Goal: Information Seeking & Learning: Learn about a topic

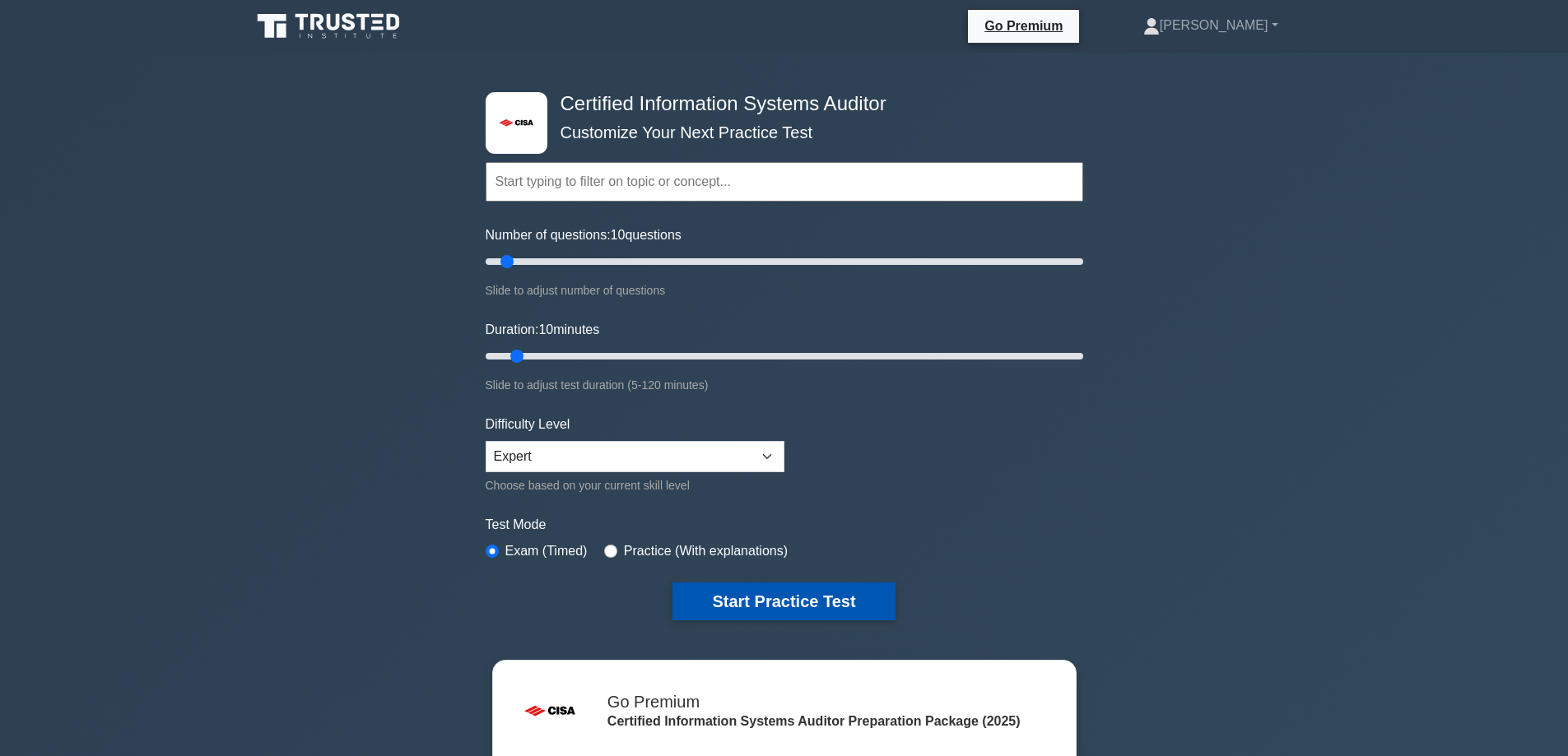
click at [806, 607] on button "Start Practice Test" at bounding box center [784, 601] width 222 height 38
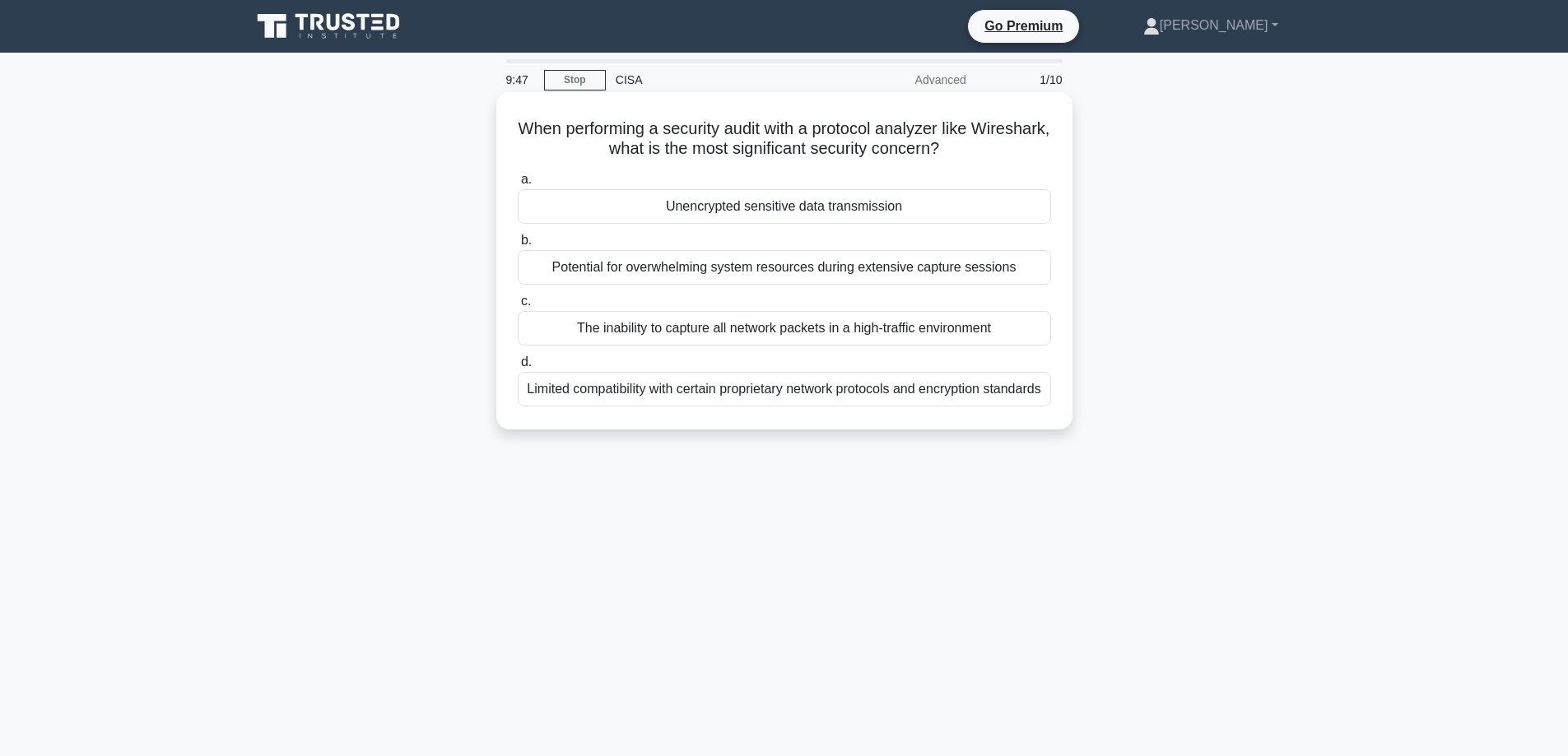
click at [571, 210] on div "Unencrypted sensitive data transmission" at bounding box center [784, 206] width 533 height 34
click at [518, 185] on input "a. Unencrypted sensitive data transmission" at bounding box center [518, 180] width 0 height 11
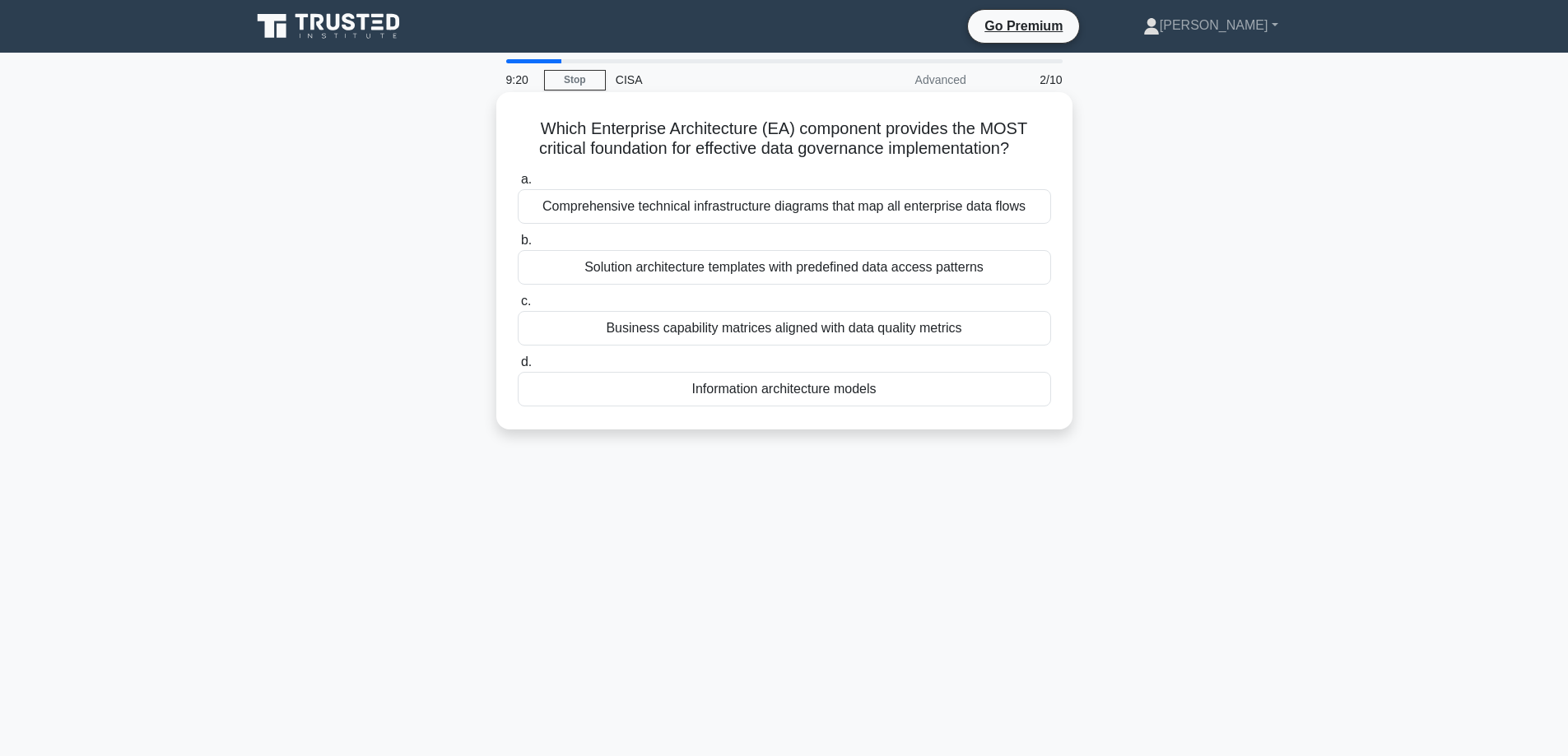
click at [585, 213] on div "Comprehensive technical infrastructure diagrams that map all enterprise data fl…" at bounding box center [784, 206] width 533 height 34
click at [518, 185] on input "a. Comprehensive technical infrastructure diagrams that map all enterprise data…" at bounding box center [518, 180] width 0 height 11
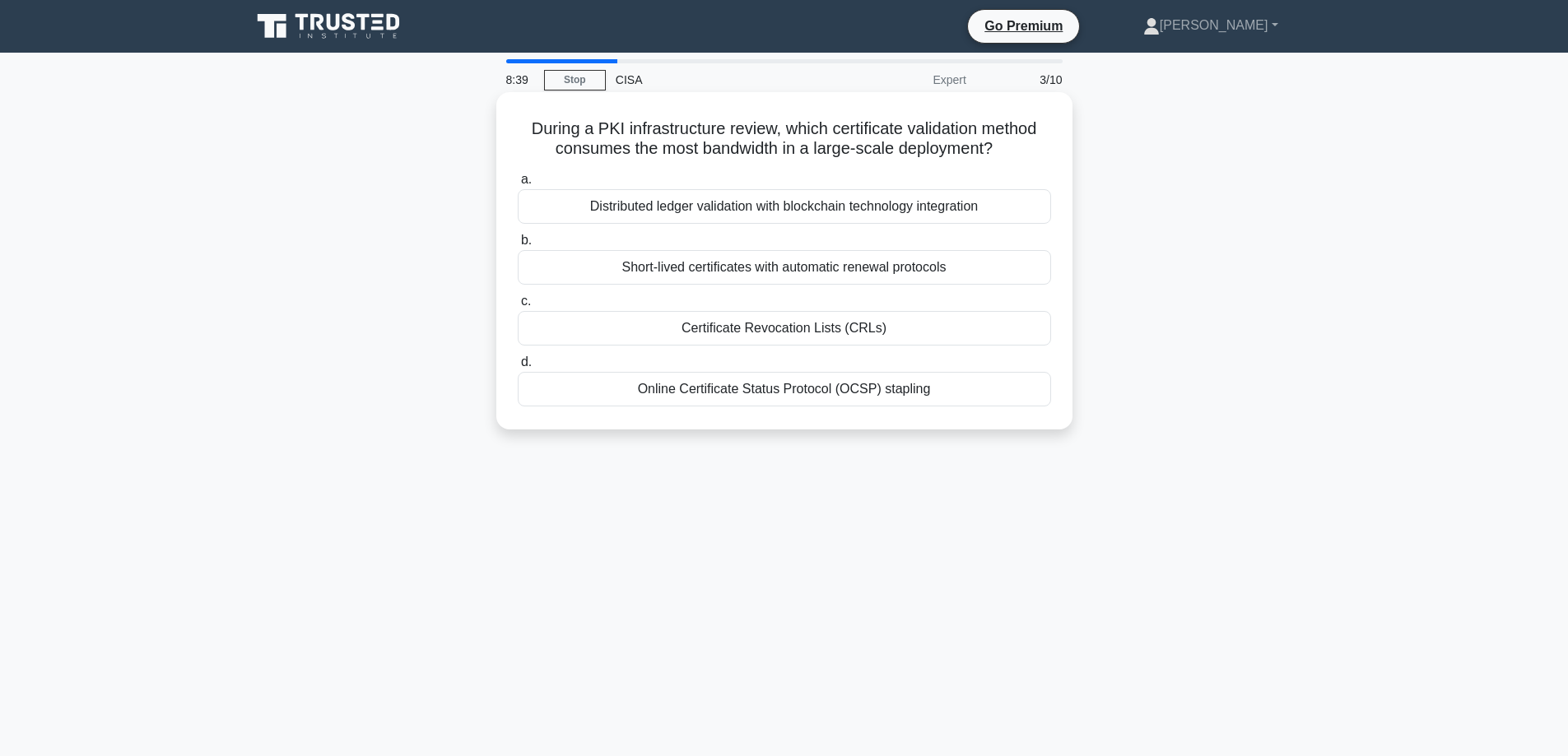
click at [900, 205] on div "Distributed ledger validation with blockchain technology integration" at bounding box center [784, 206] width 533 height 34
click at [518, 185] on input "a. Distributed ledger validation with blockchain technology integration" at bounding box center [518, 180] width 0 height 11
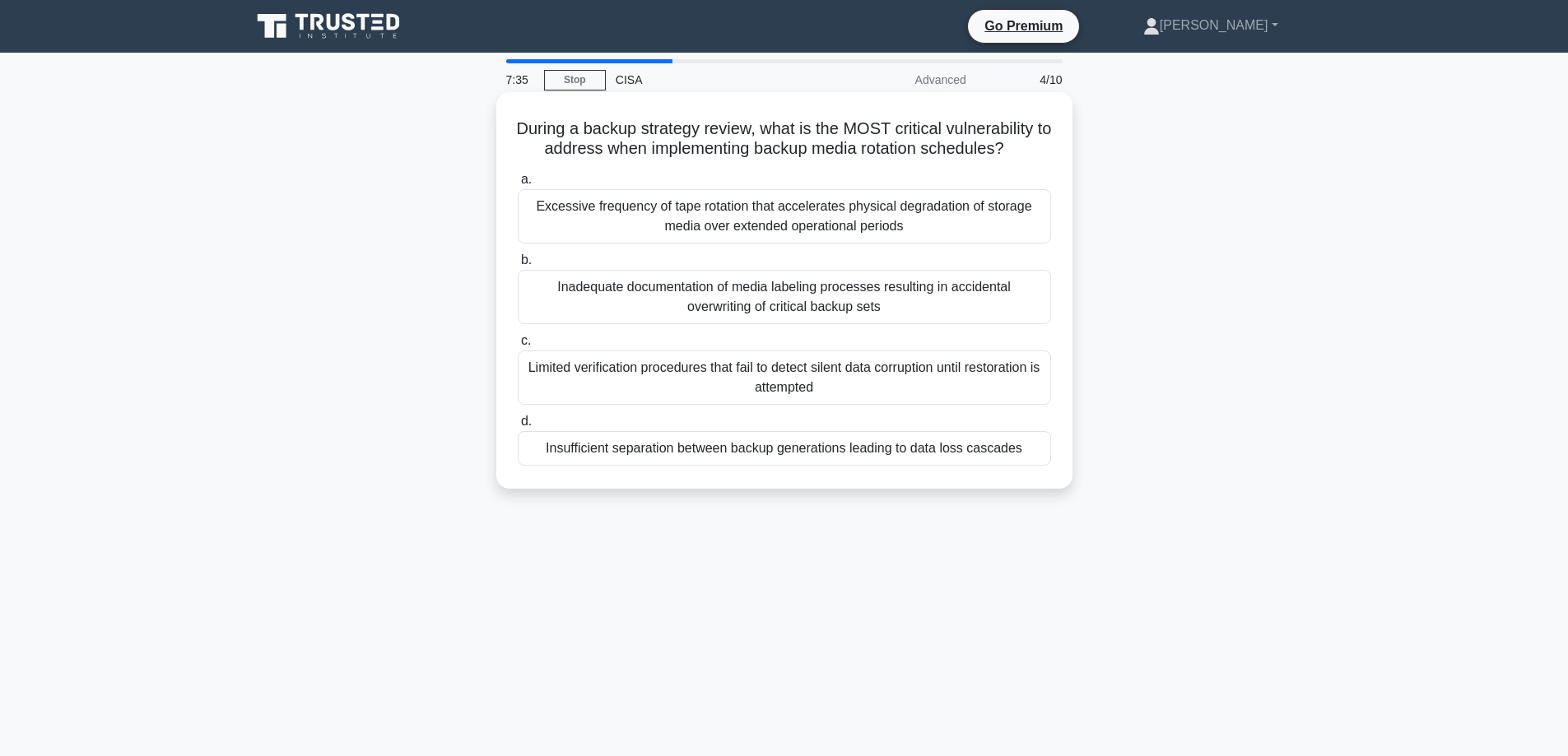
click at [786, 449] on div "Insufficient separation between backup generations leading to data loss cascades" at bounding box center [784, 447] width 533 height 34
click at [518, 427] on input "d. Insufficient separation between backup generations leading to data loss casc…" at bounding box center [518, 422] width 0 height 11
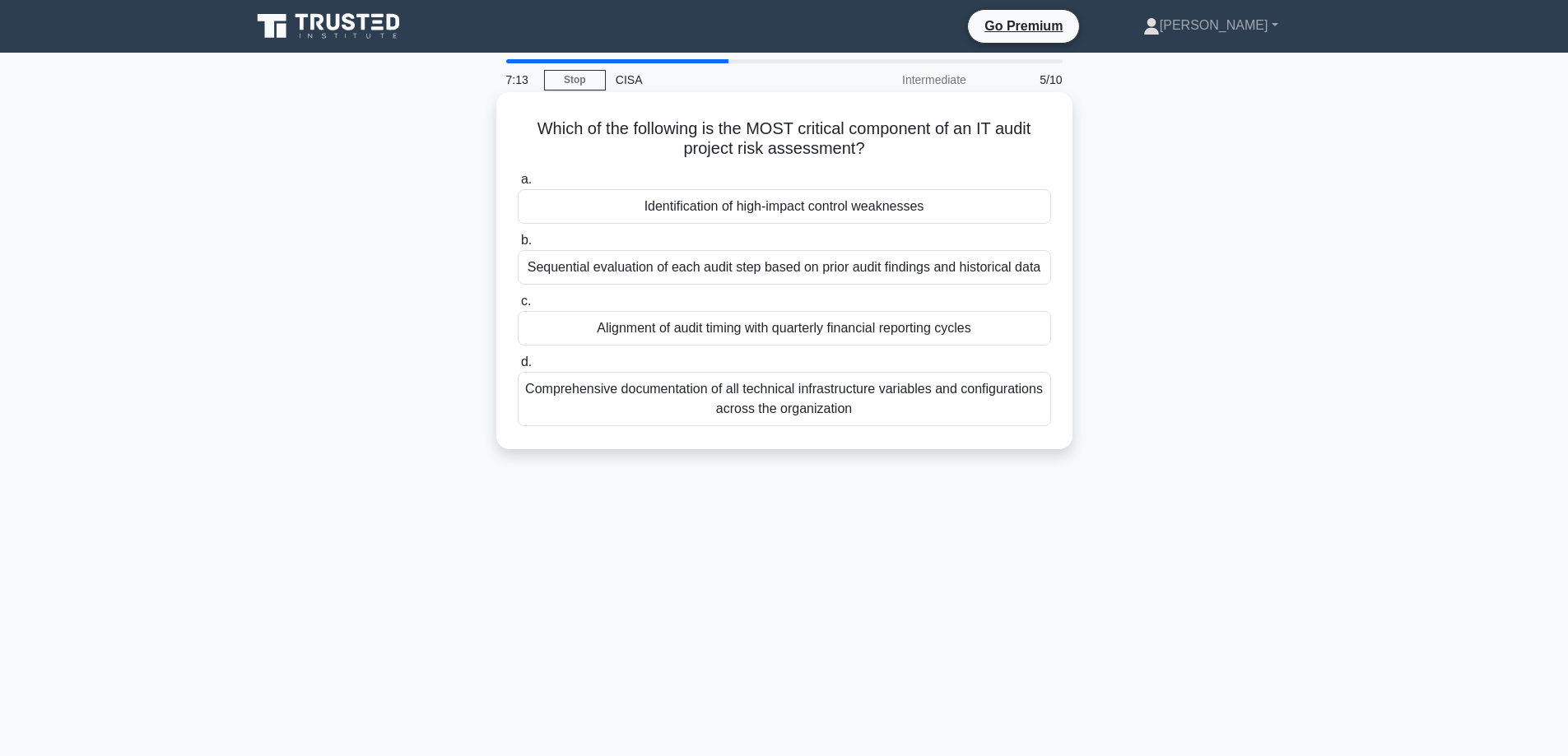
click at [719, 196] on div "Identification of high-impact control weaknesses" at bounding box center [784, 206] width 533 height 34
click at [518, 185] on input "a. Identification of high-impact control weaknesses" at bounding box center [518, 180] width 0 height 11
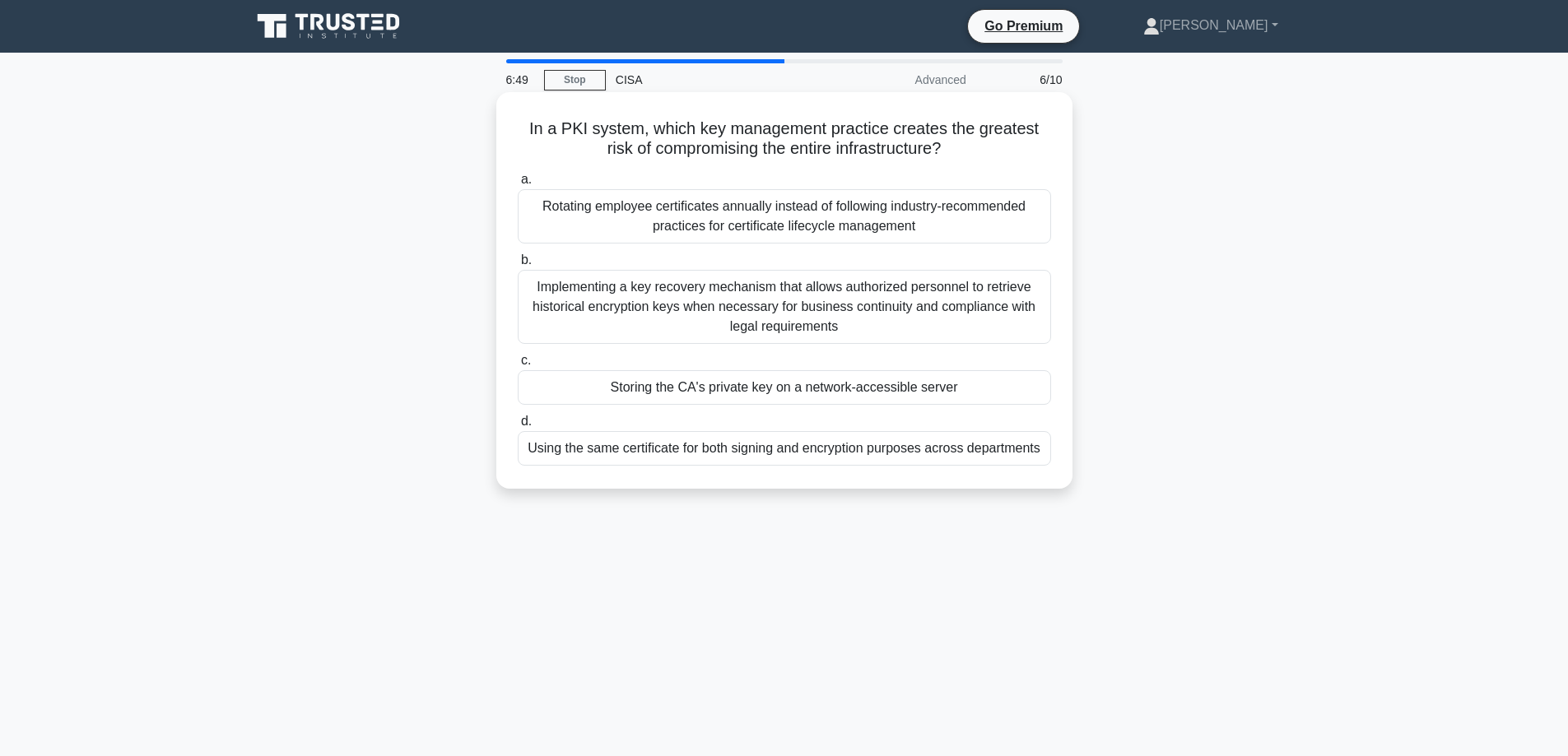
click at [712, 453] on div "Using the same certificate for both signing and encryption purposes across depa…" at bounding box center [784, 447] width 533 height 34
click at [518, 427] on input "d. Using the same certificate for both signing and encryption purposes across d…" at bounding box center [518, 422] width 0 height 11
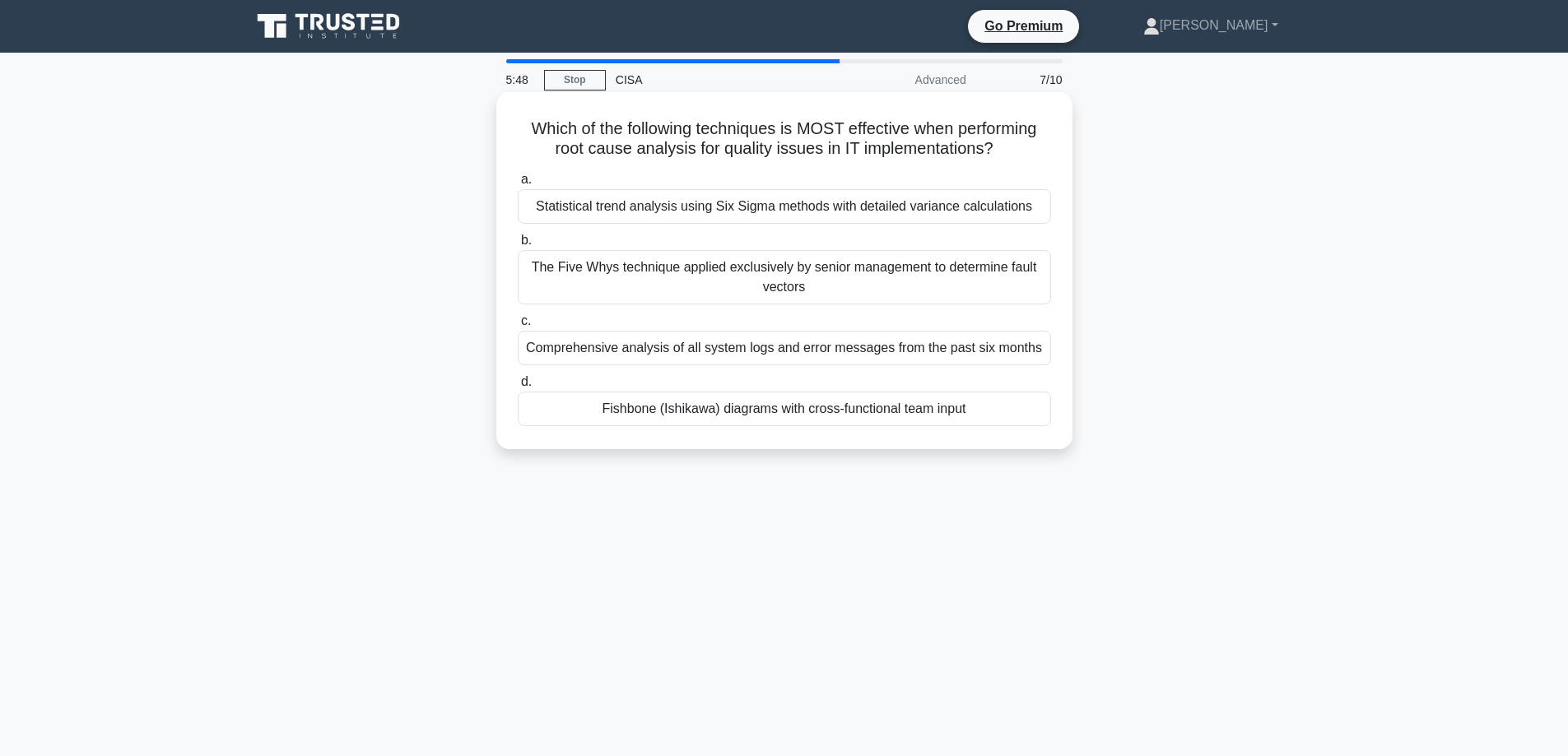
click at [603, 205] on div "Statistical trend analysis using Six Sigma methods with detailed variance calcu…" at bounding box center [784, 206] width 533 height 34
click at [518, 185] on input "a. Statistical trend analysis using Six Sigma methods with detailed variance ca…" at bounding box center [518, 180] width 0 height 11
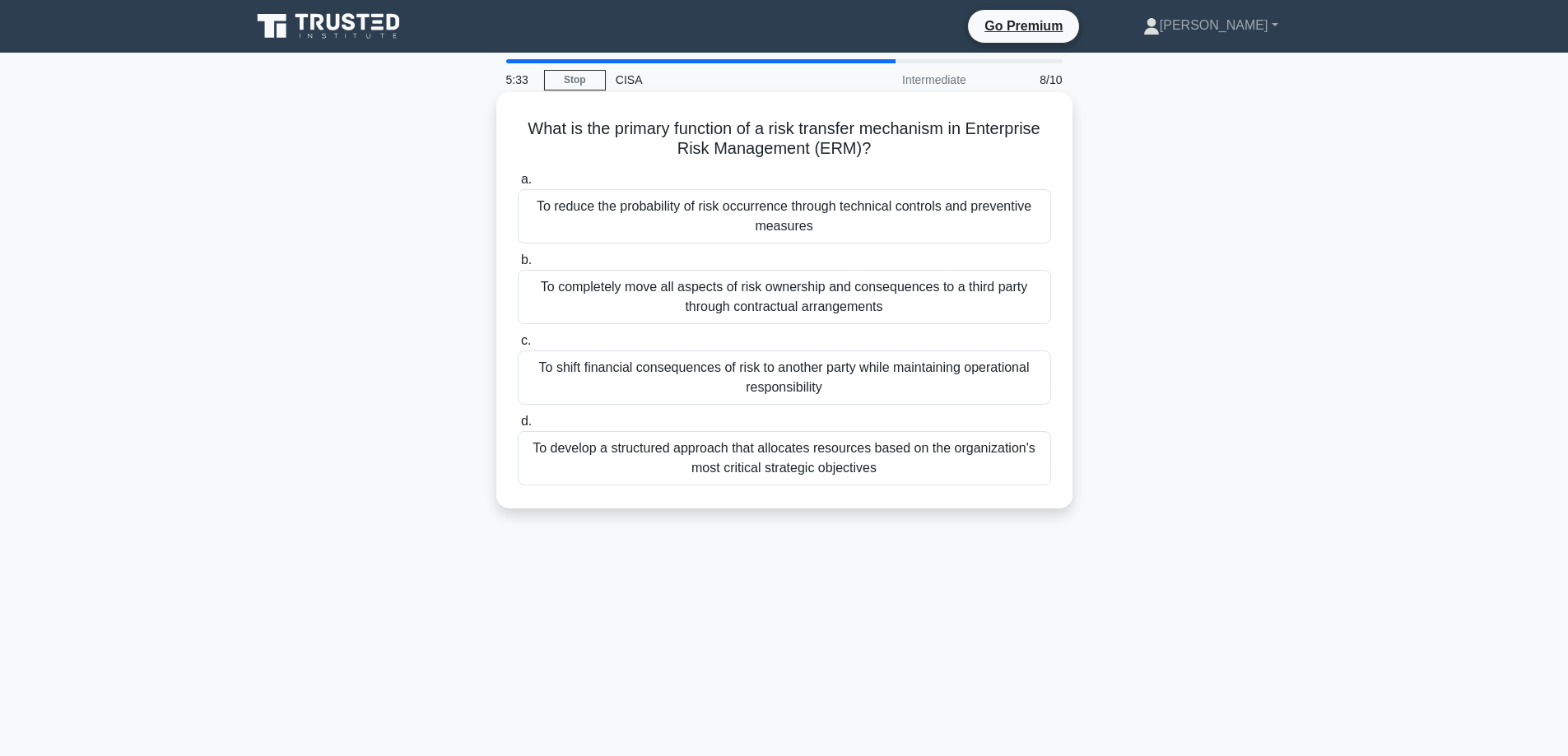
click at [671, 386] on div "To shift financial consequences of risk to another party while maintaining oper…" at bounding box center [784, 377] width 533 height 55
click at [518, 346] on input "c. To shift financial consequences of risk to another party while maintaining o…" at bounding box center [518, 341] width 0 height 11
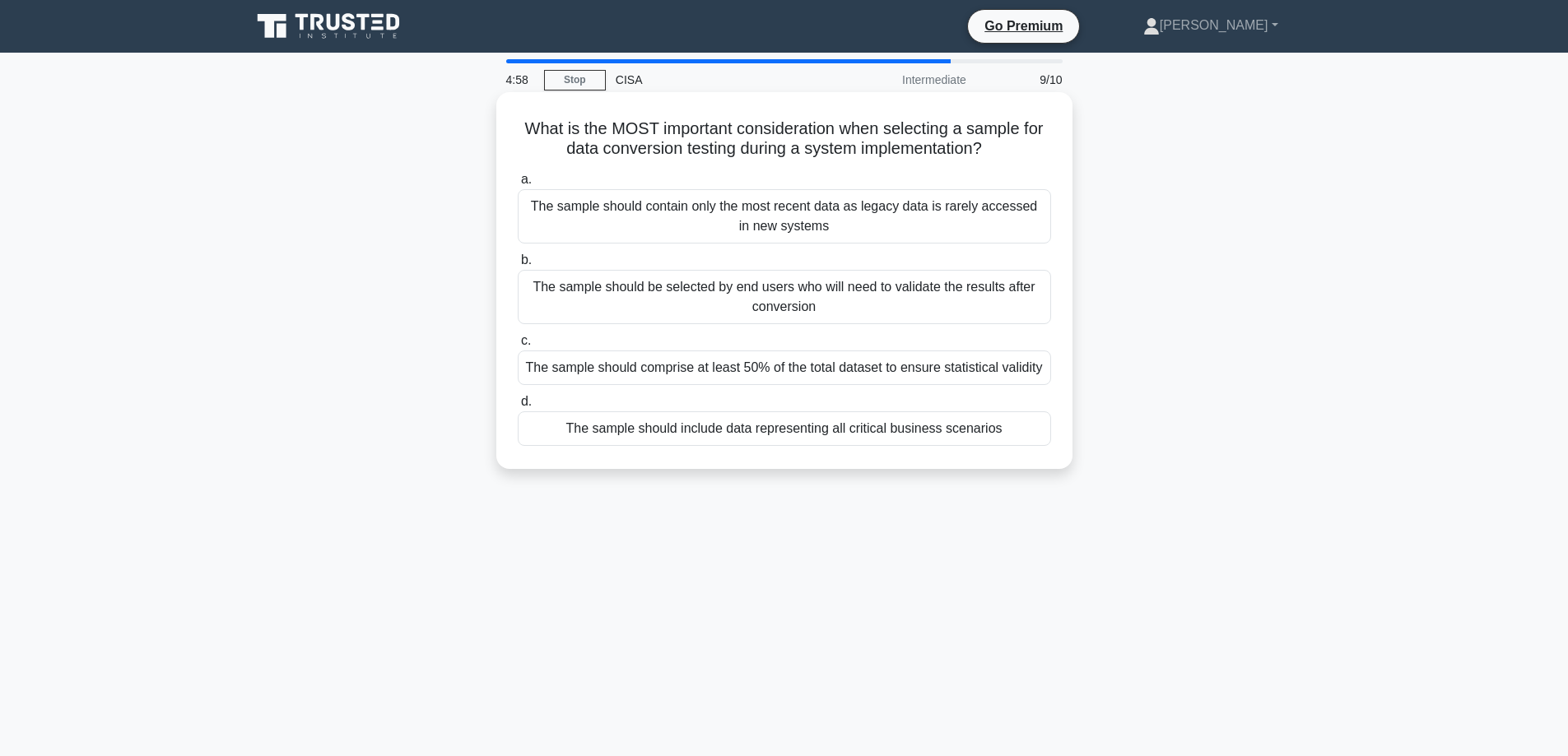
click at [567, 436] on div "The sample should include data representing all critical business scenarios" at bounding box center [784, 428] width 533 height 34
click at [518, 408] on input "d. The sample should include data representing all critical business scenarios" at bounding box center [518, 402] width 0 height 11
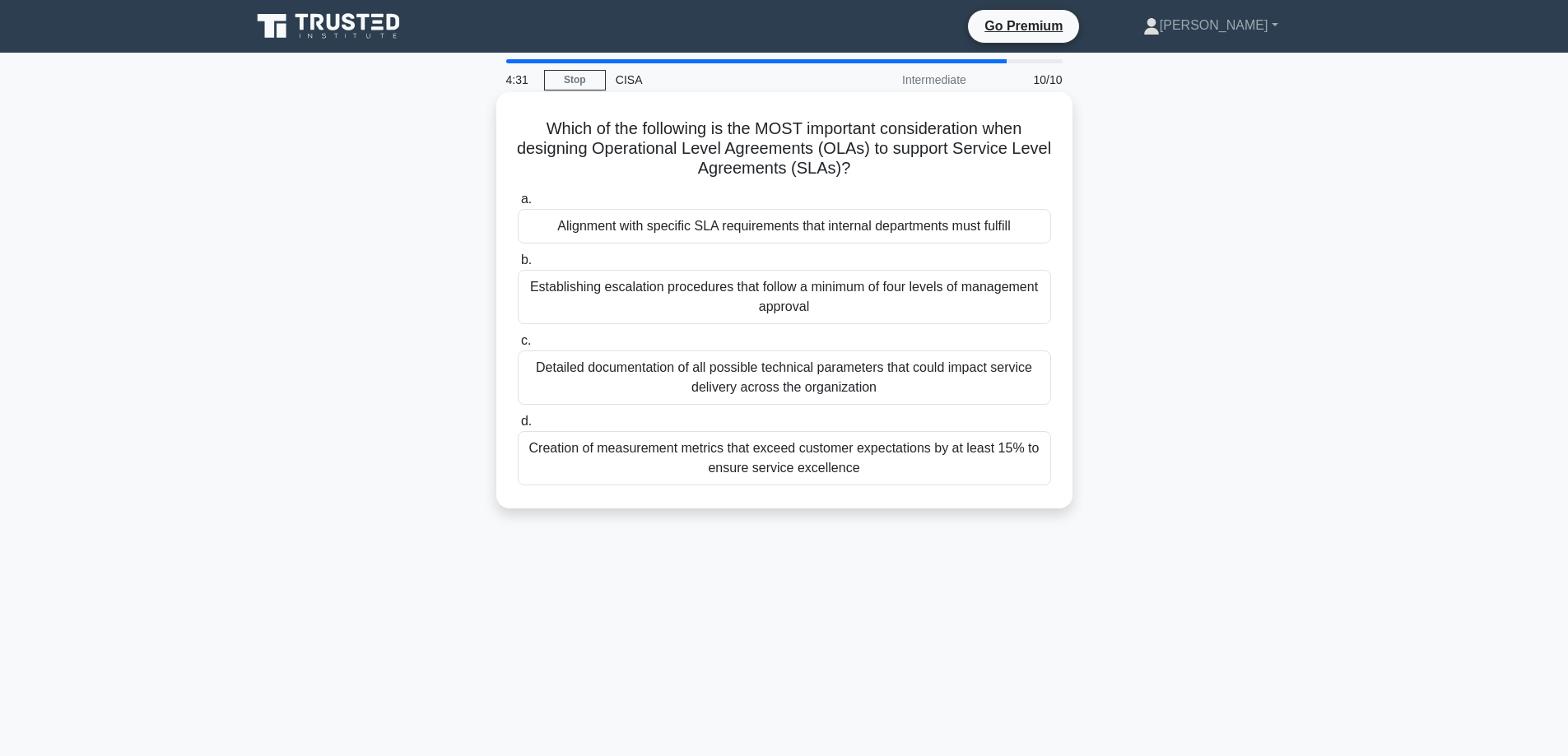
click at [555, 384] on div "Detailed documentation of all possible technical parameters that could impact s…" at bounding box center [784, 377] width 533 height 55
click at [518, 346] on input "c. Detailed documentation of all possible technical parameters that could impac…" at bounding box center [518, 341] width 0 height 11
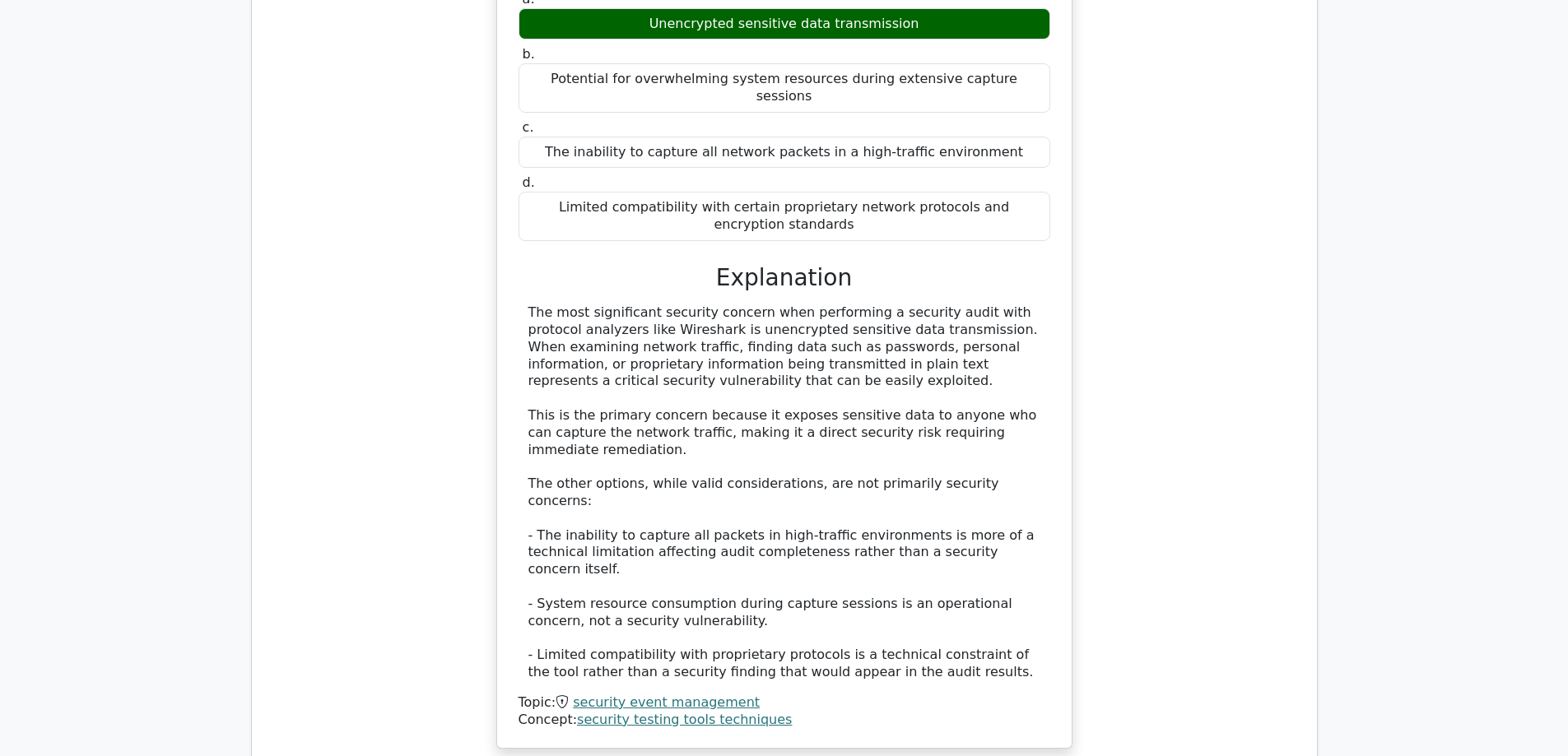
scroll to position [1070, 0]
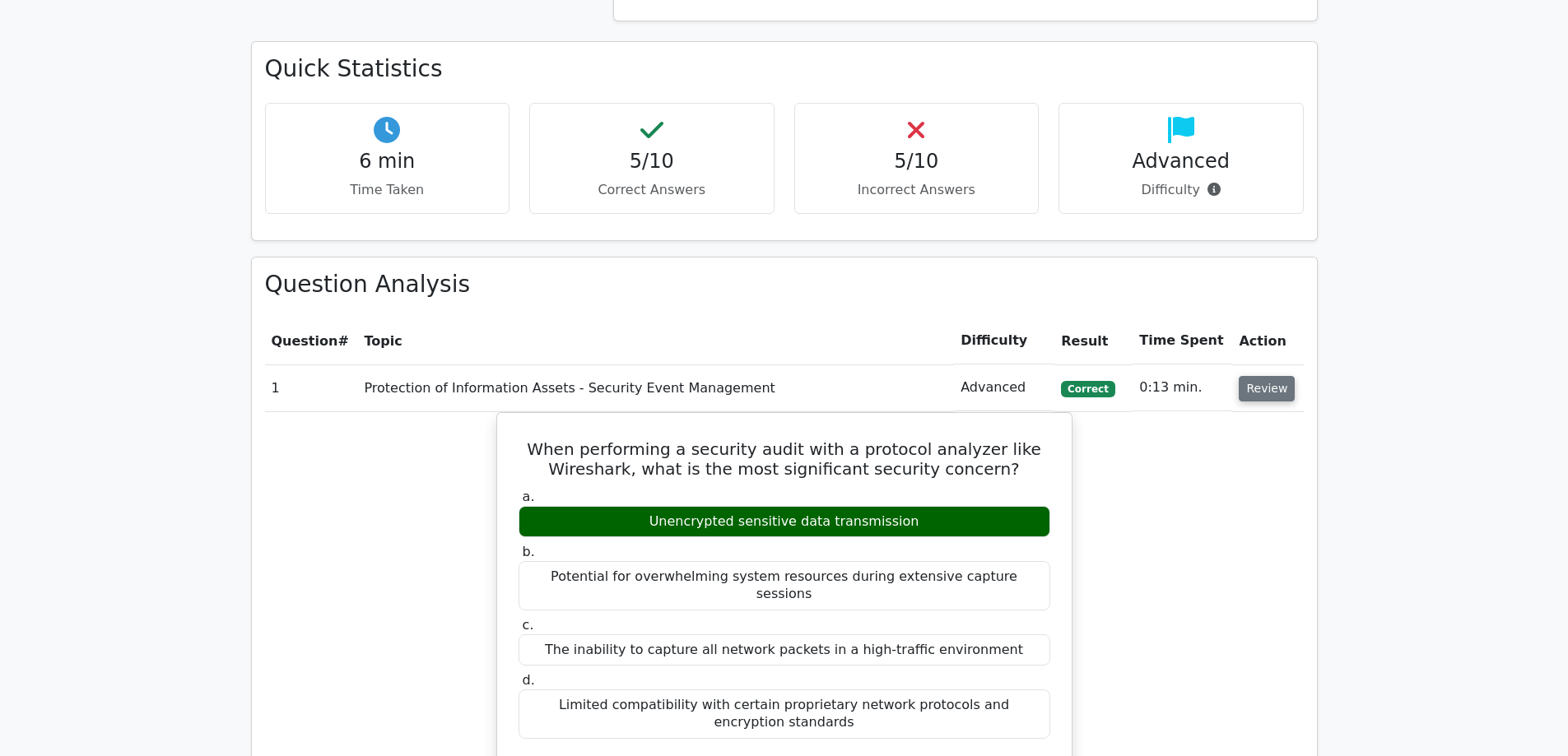
click at [1269, 376] on button "Review" at bounding box center [1267, 389] width 56 height 26
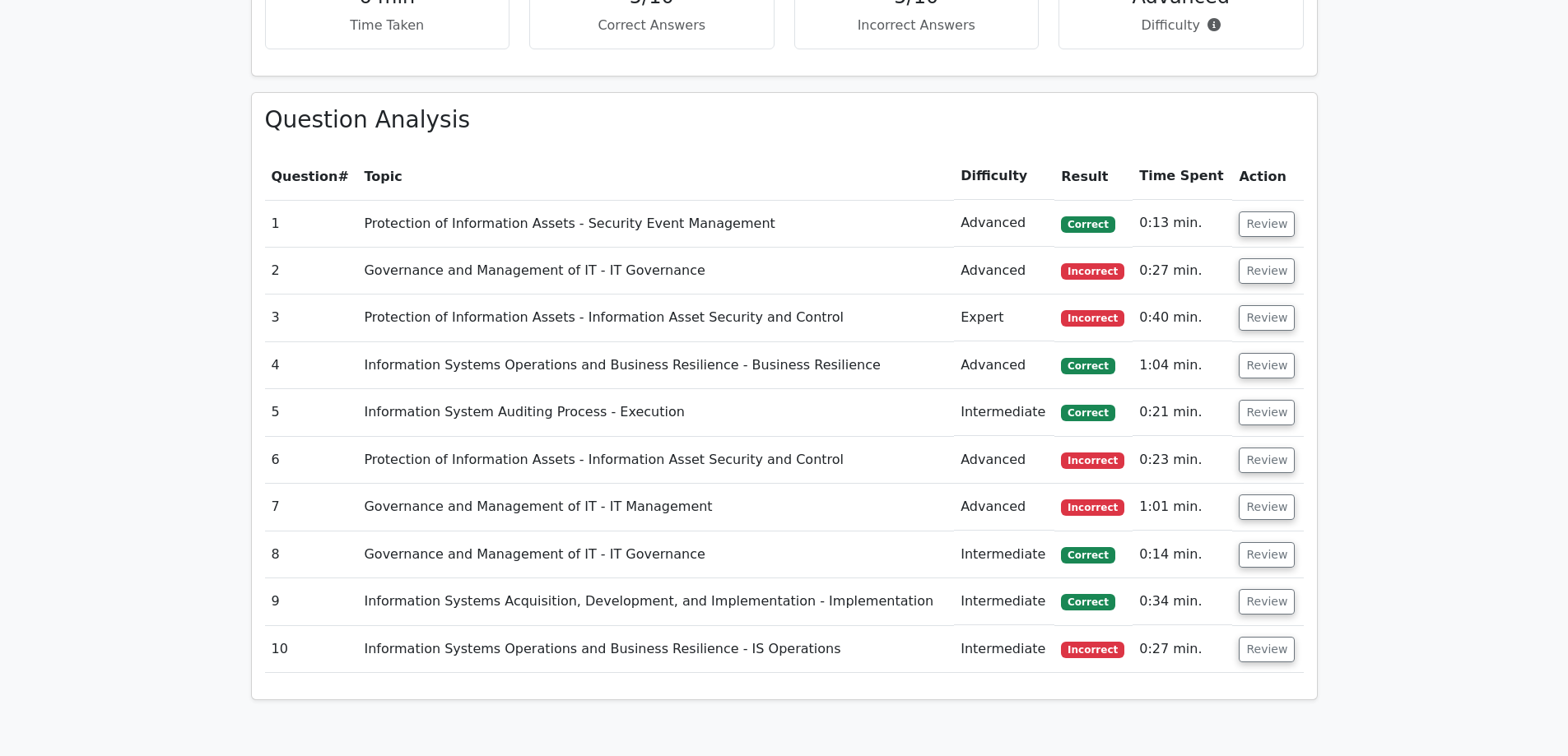
scroll to position [1399, 0]
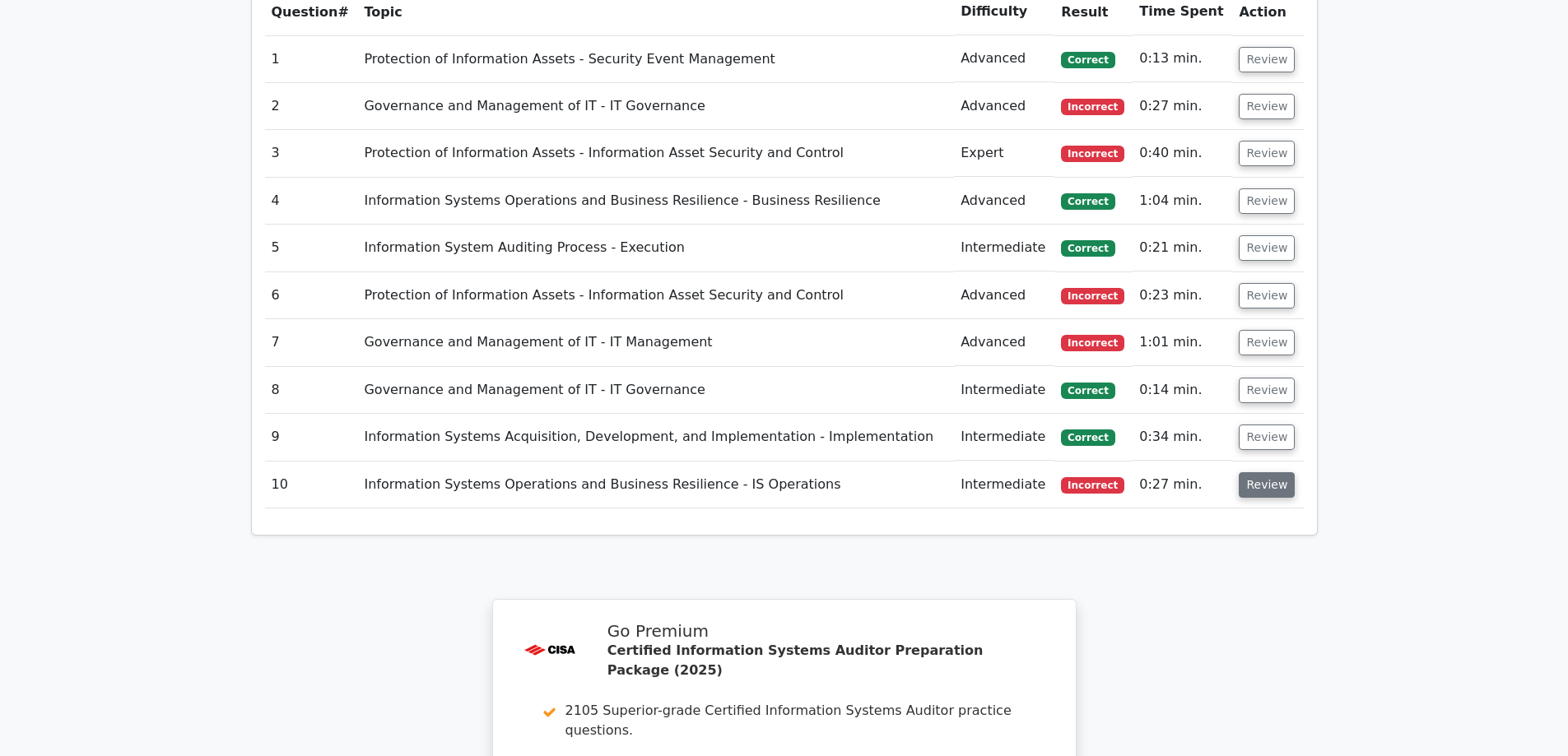
click at [1267, 472] on button "Review" at bounding box center [1267, 485] width 56 height 26
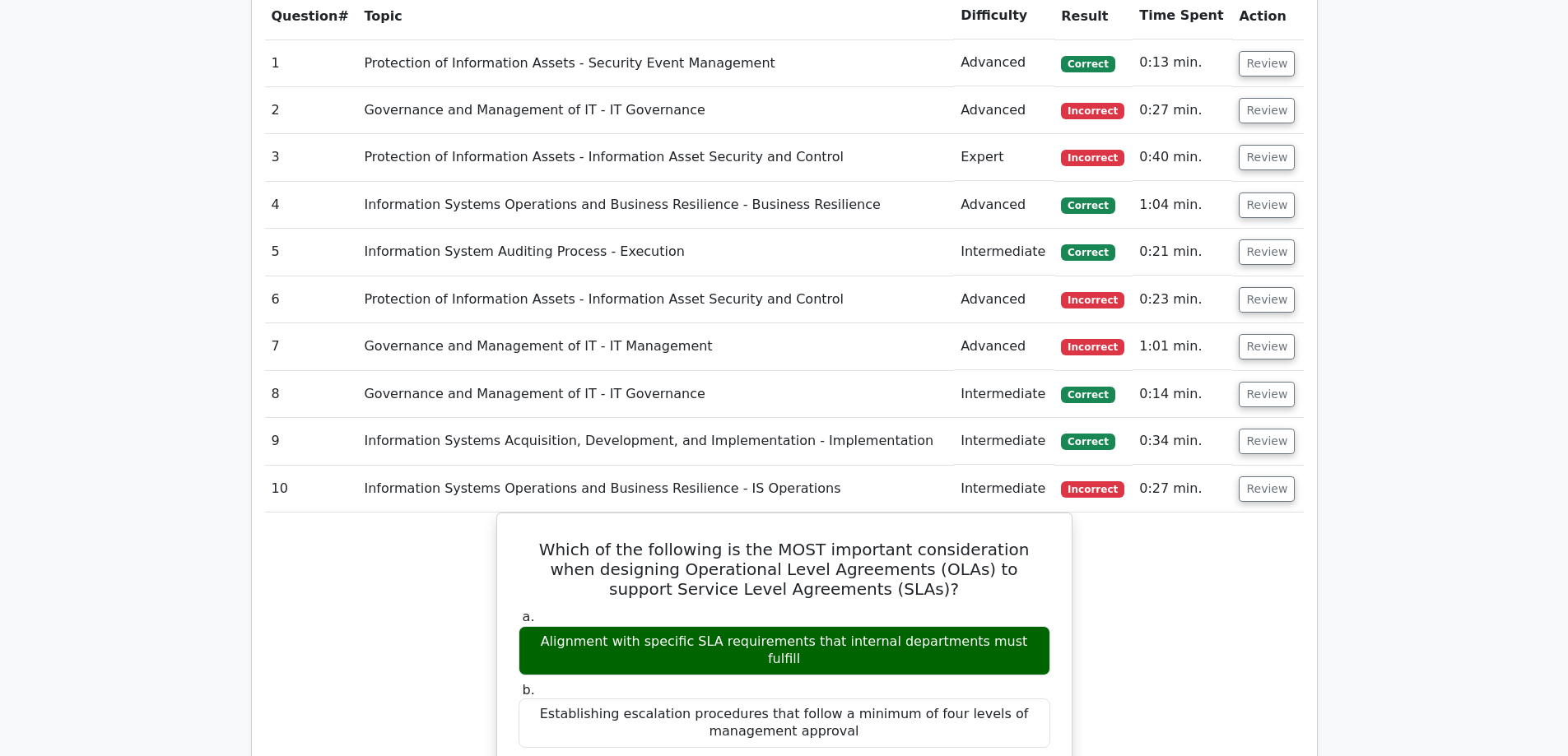
scroll to position [1481, 0]
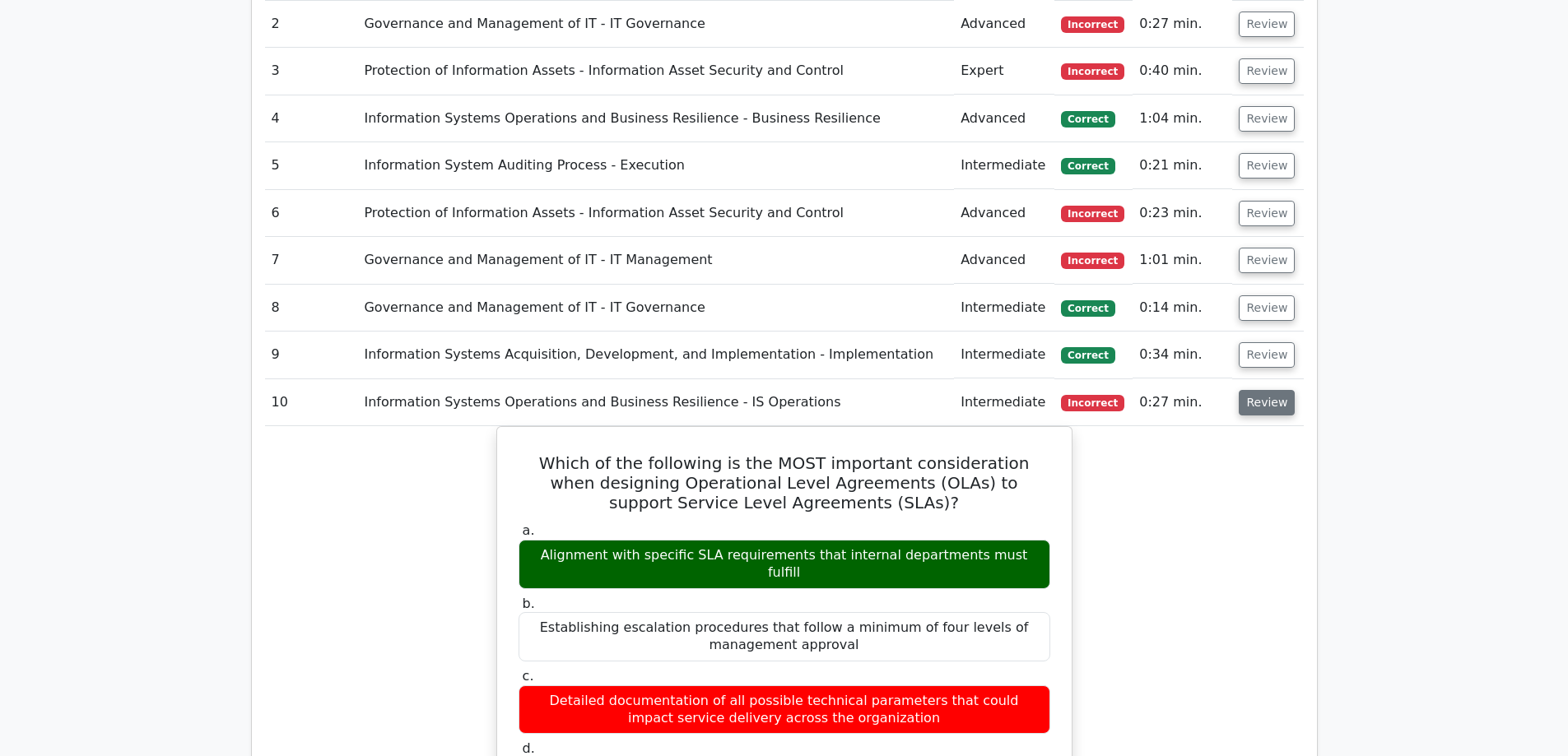
click at [1251, 390] on button "Review" at bounding box center [1267, 403] width 56 height 26
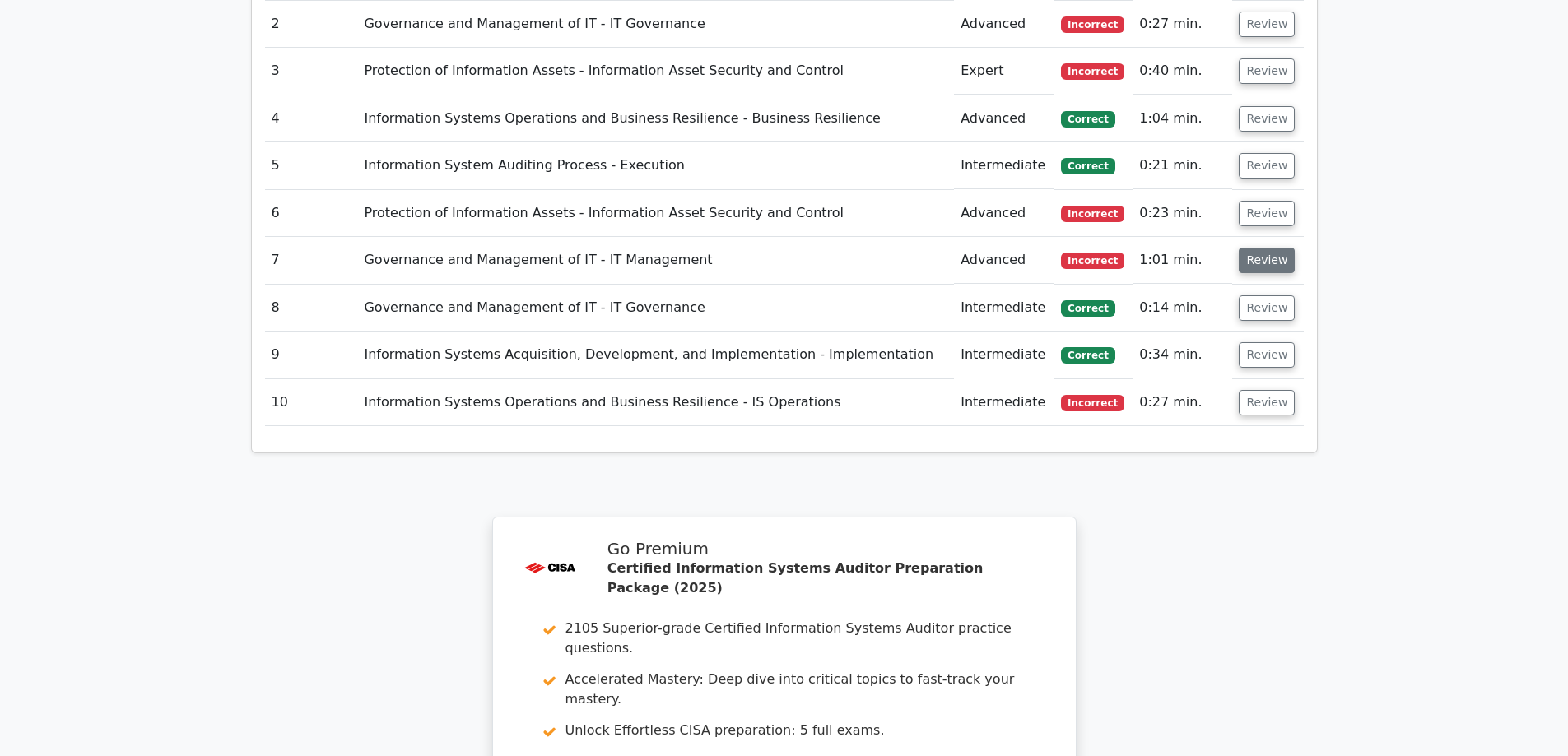
click at [1251, 247] on button "Review" at bounding box center [1267, 260] width 56 height 26
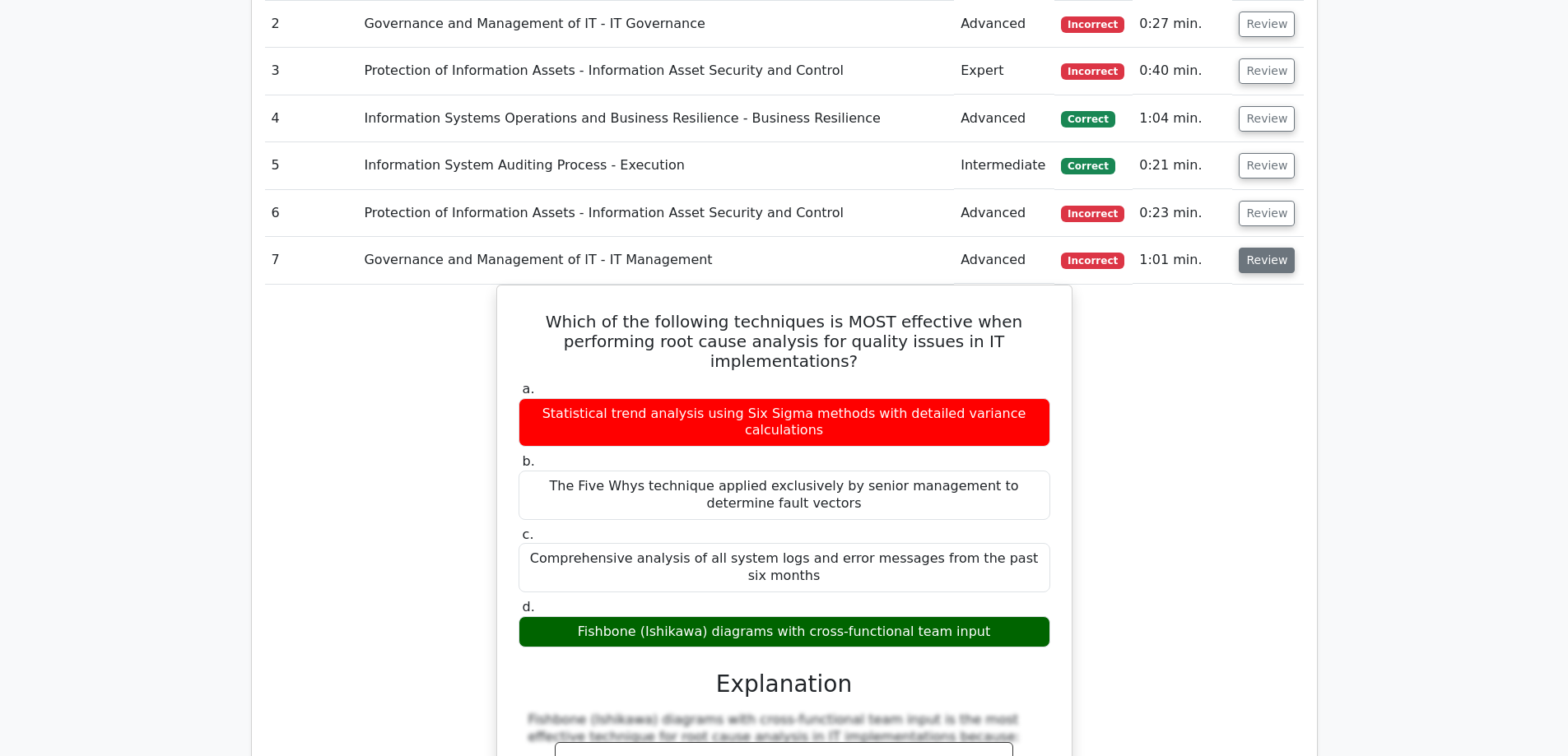
click at [1253, 247] on button "Review" at bounding box center [1267, 260] width 56 height 26
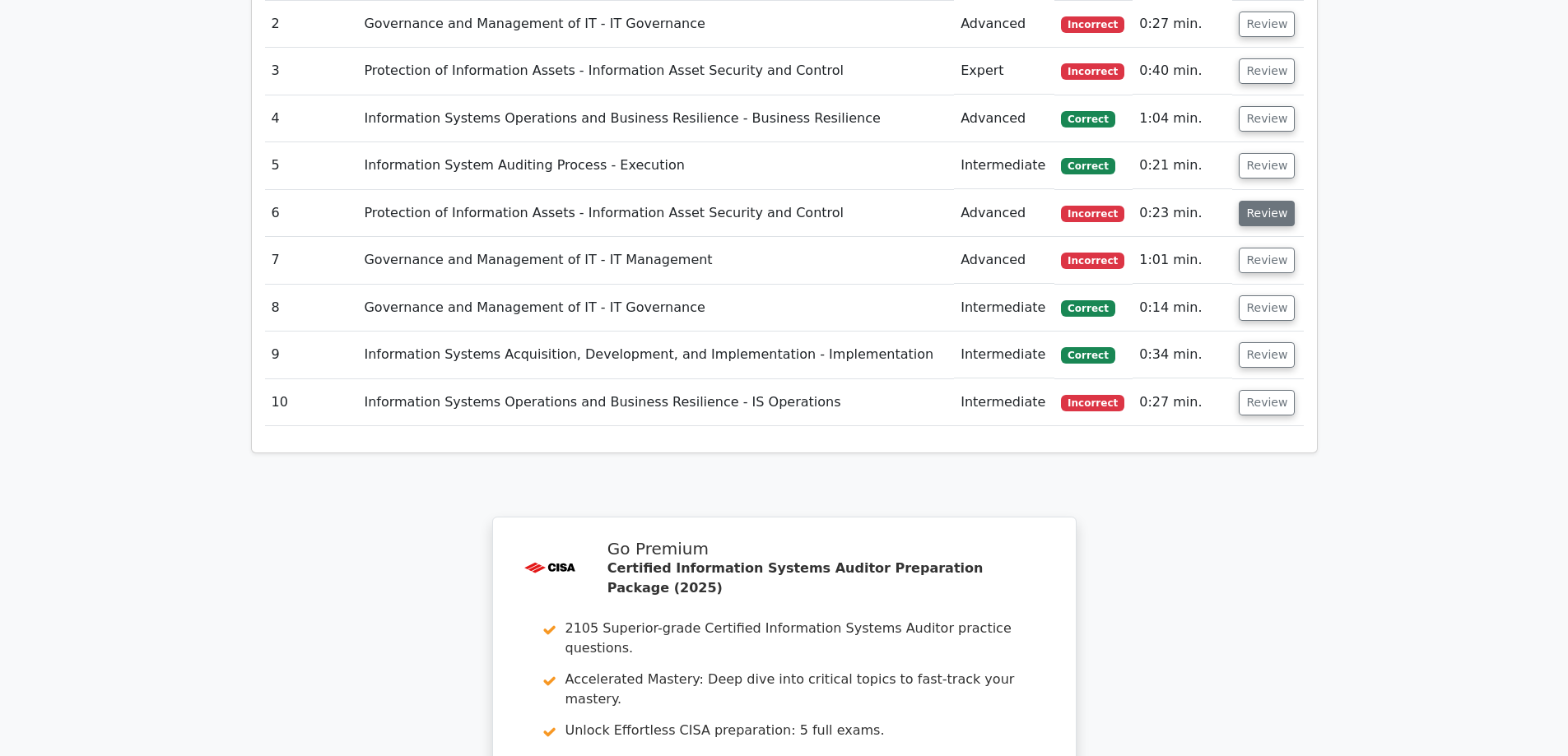
click at [1257, 201] on button "Review" at bounding box center [1267, 214] width 56 height 26
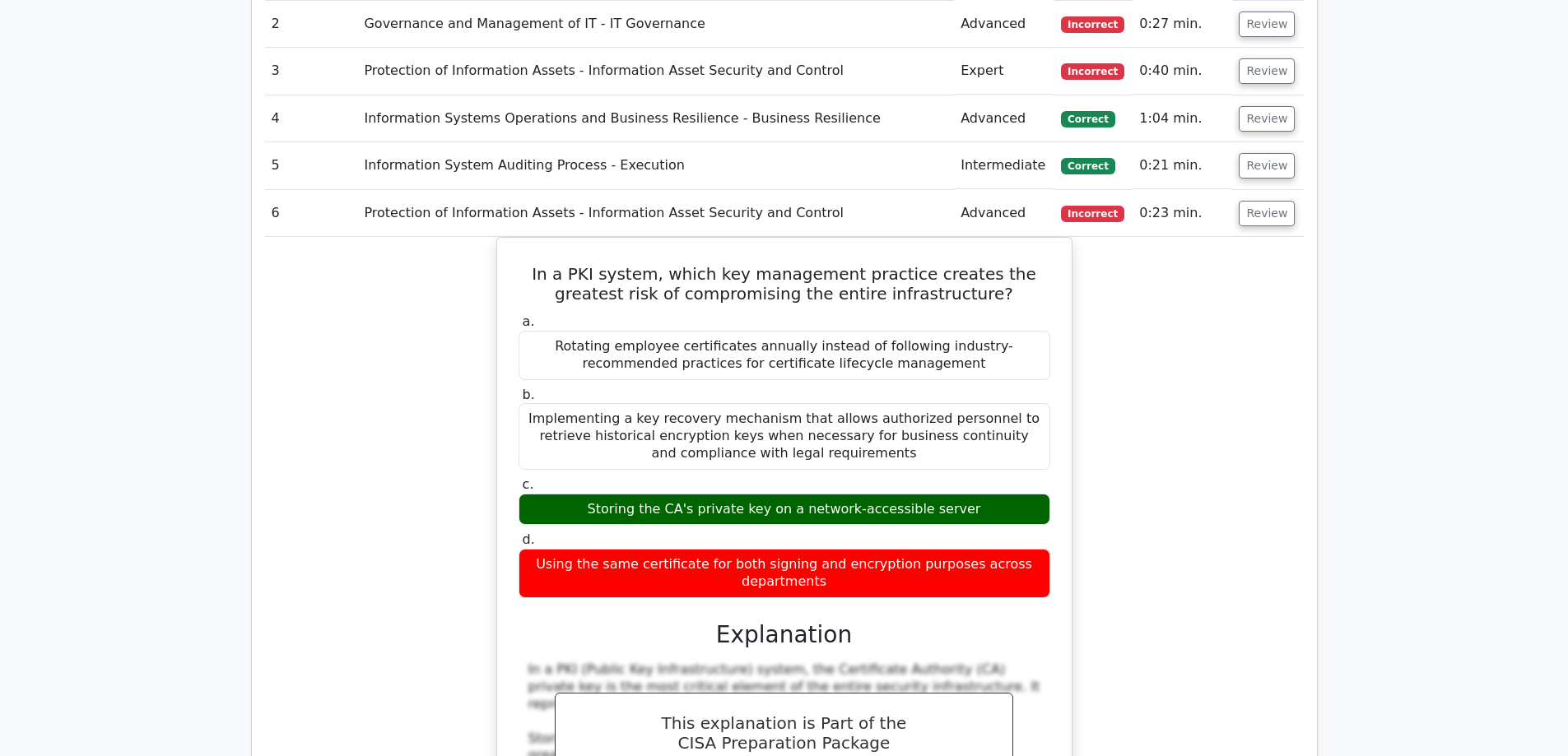
click at [1263, 190] on td "Review" at bounding box center [1267, 213] width 70 height 47
click at [1265, 201] on button "Review" at bounding box center [1267, 214] width 56 height 26
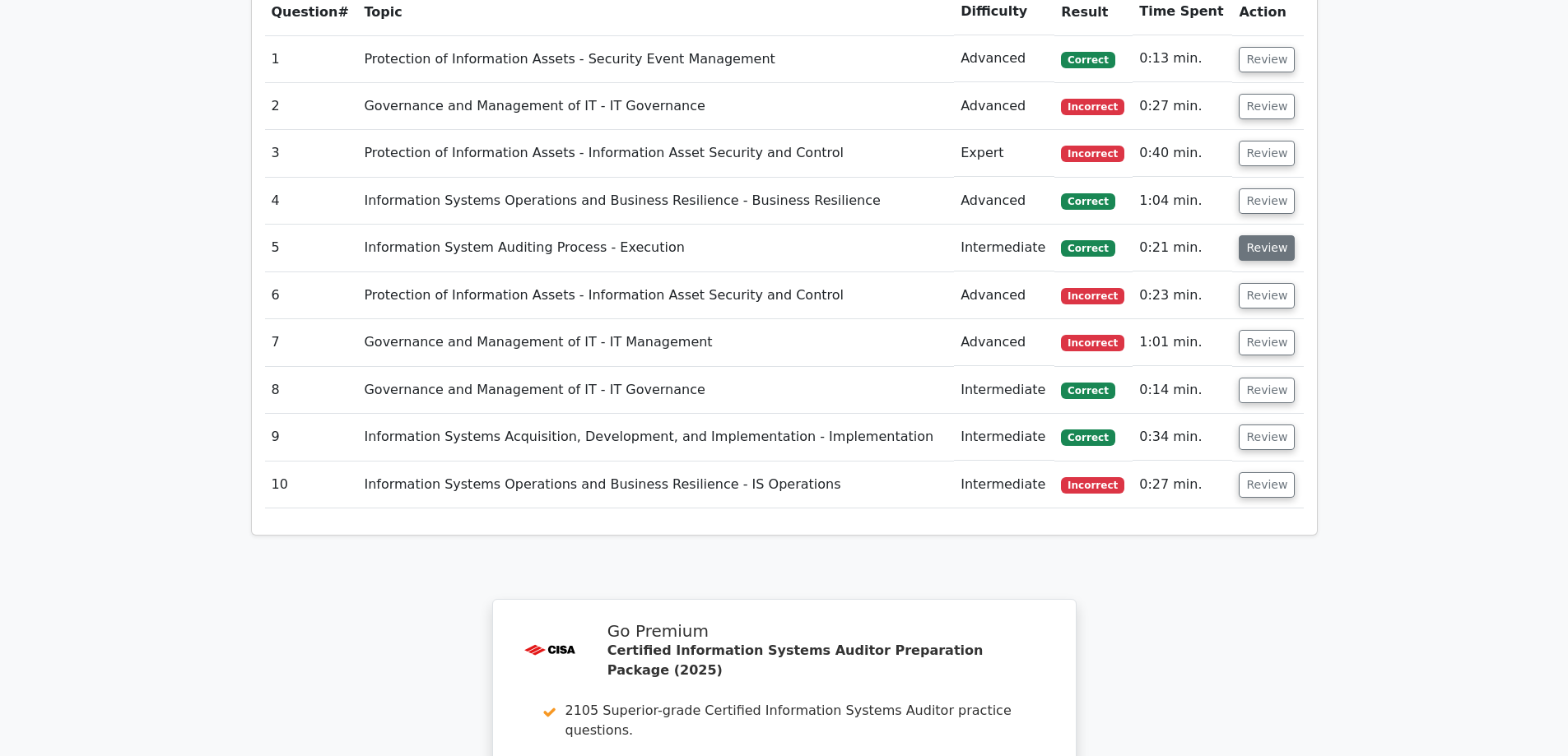
scroll to position [1317, 0]
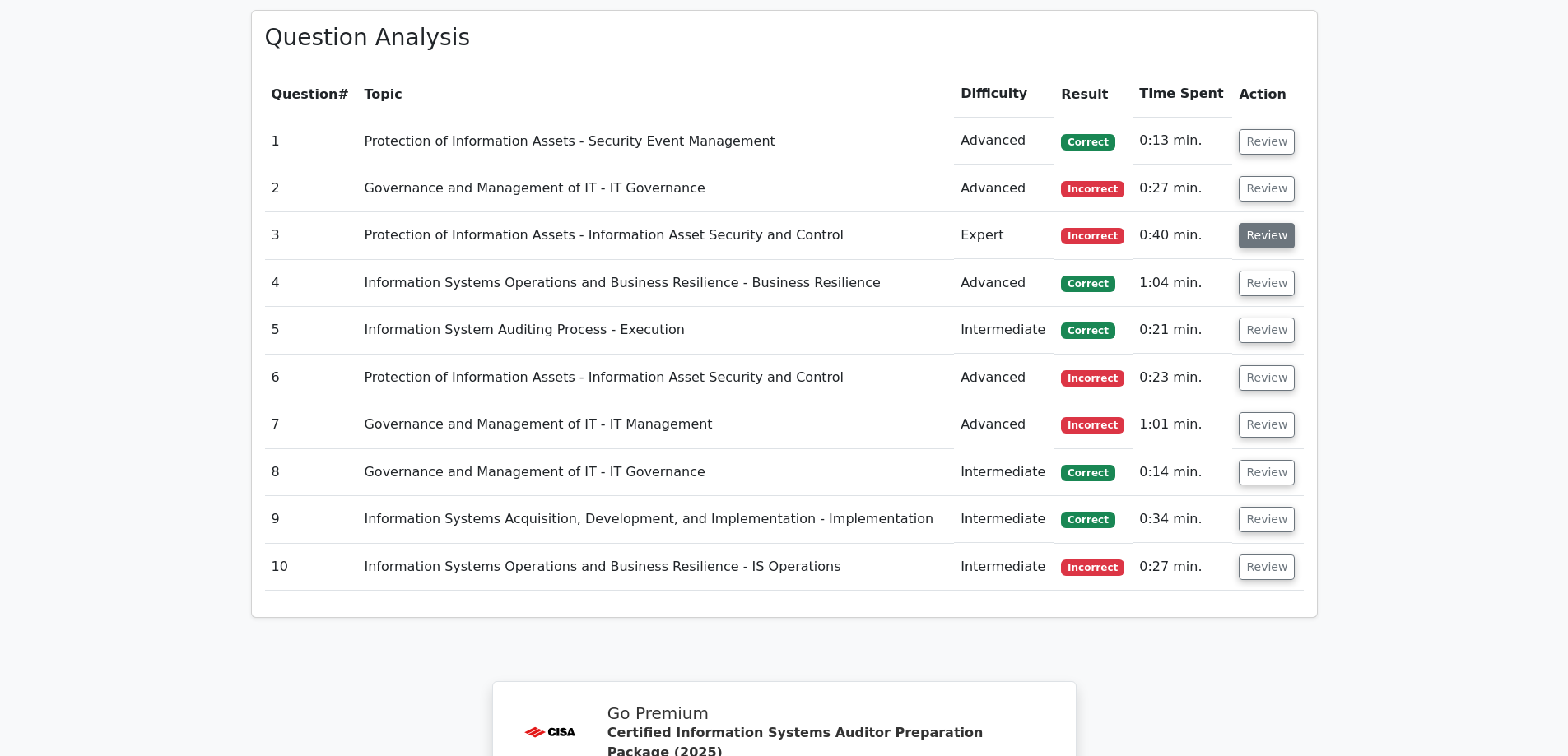
click at [1258, 223] on button "Review" at bounding box center [1267, 236] width 56 height 26
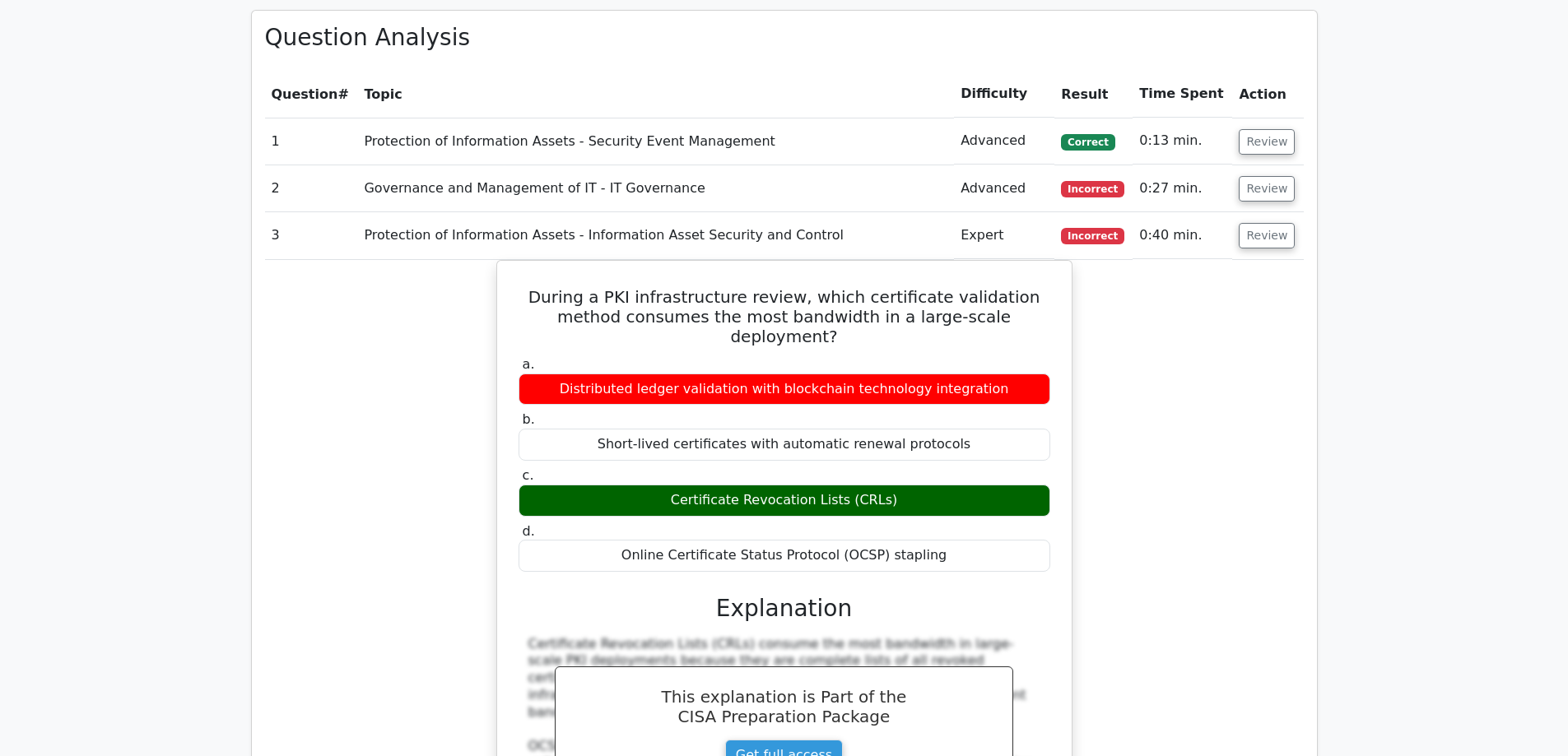
drag, startPoint x: 1239, startPoint y: 220, endPoint x: 1232, endPoint y: 232, distance: 13.9
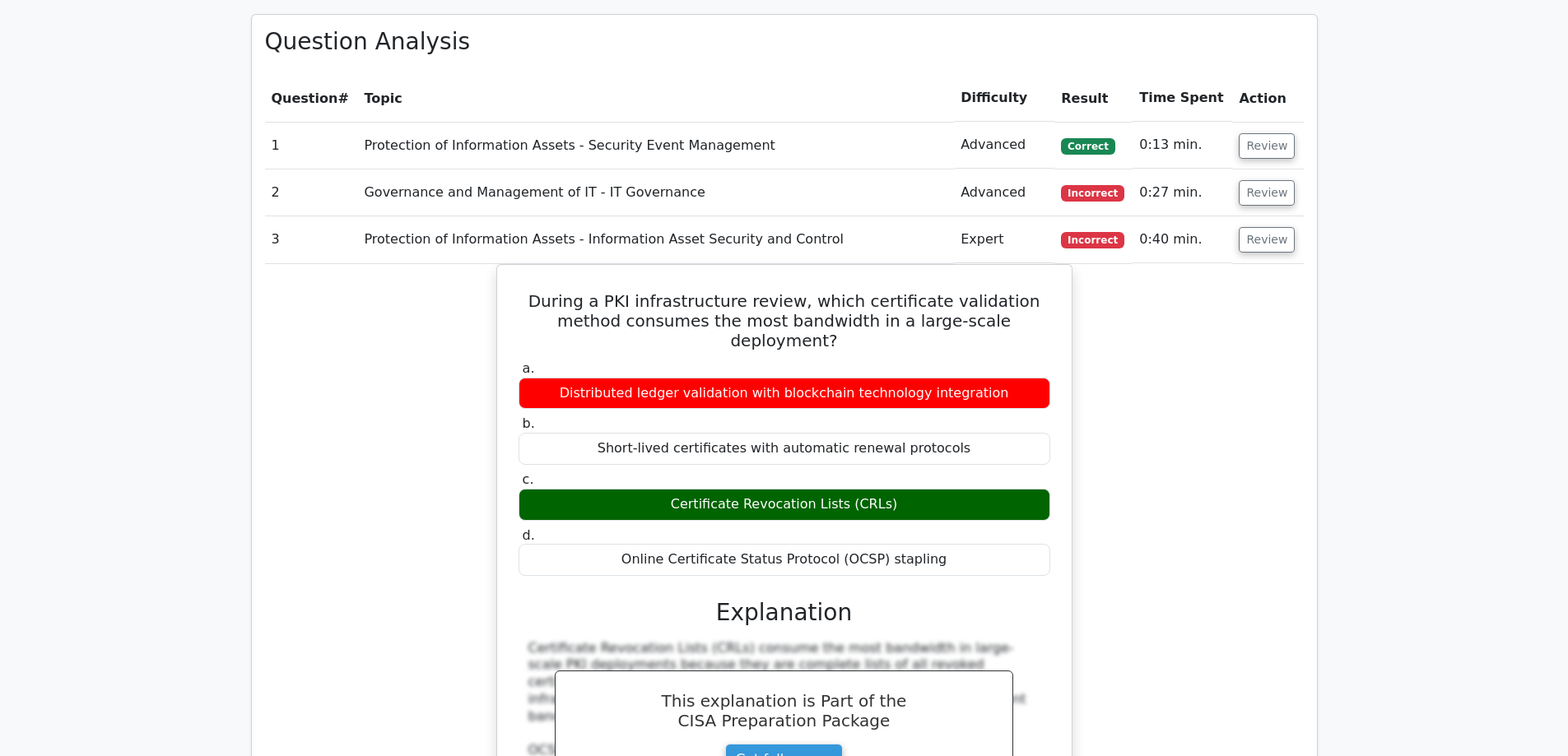
drag, startPoint x: 1232, startPoint y: 232, endPoint x: 183, endPoint y: 336, distance: 1054.1
click at [182, 337] on main ".st0{fill:#E31818;} Go Premium Certified Information Systems Auditor Preparatio…" at bounding box center [784, 379] width 1568 height 3285
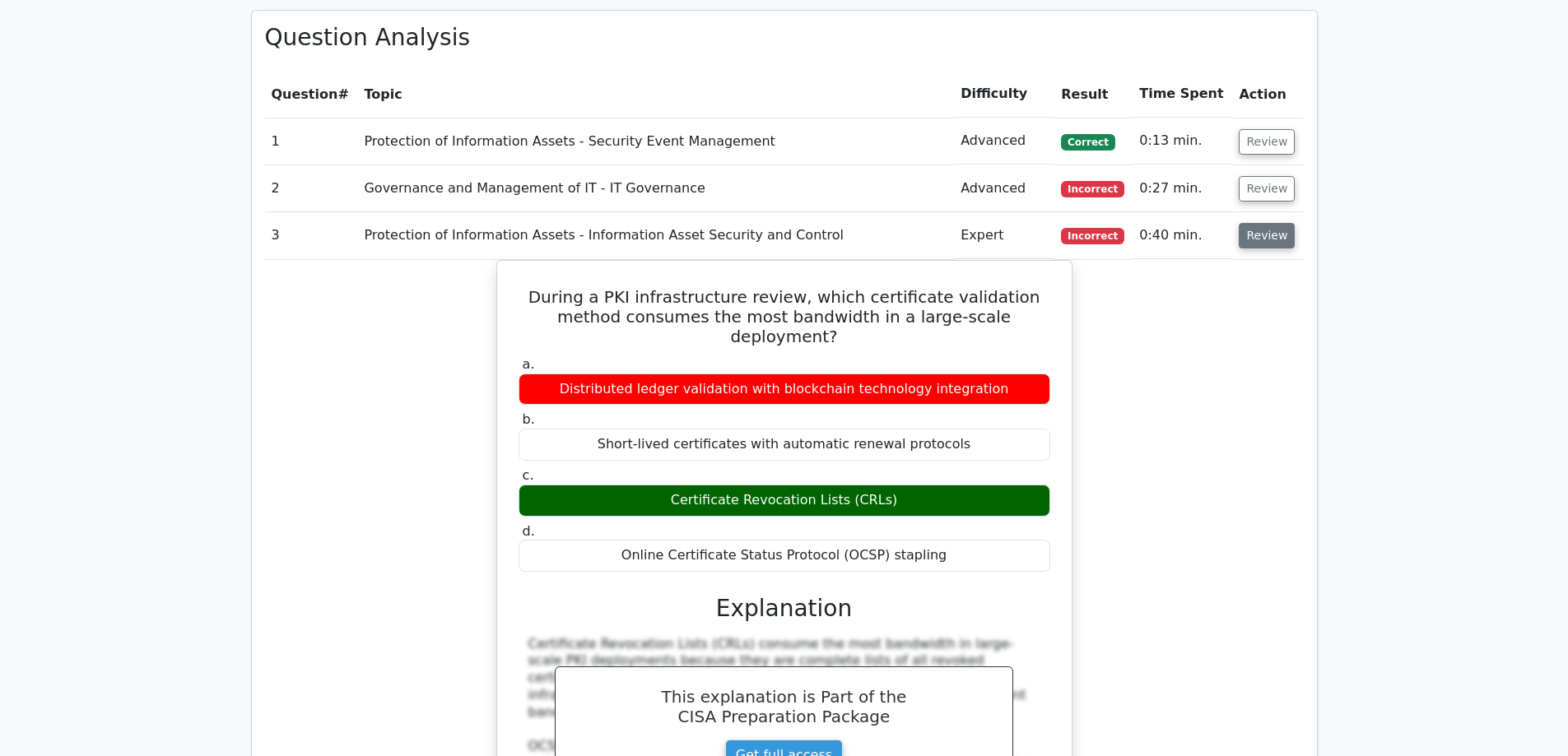
click at [1278, 223] on button "Review" at bounding box center [1267, 236] width 56 height 26
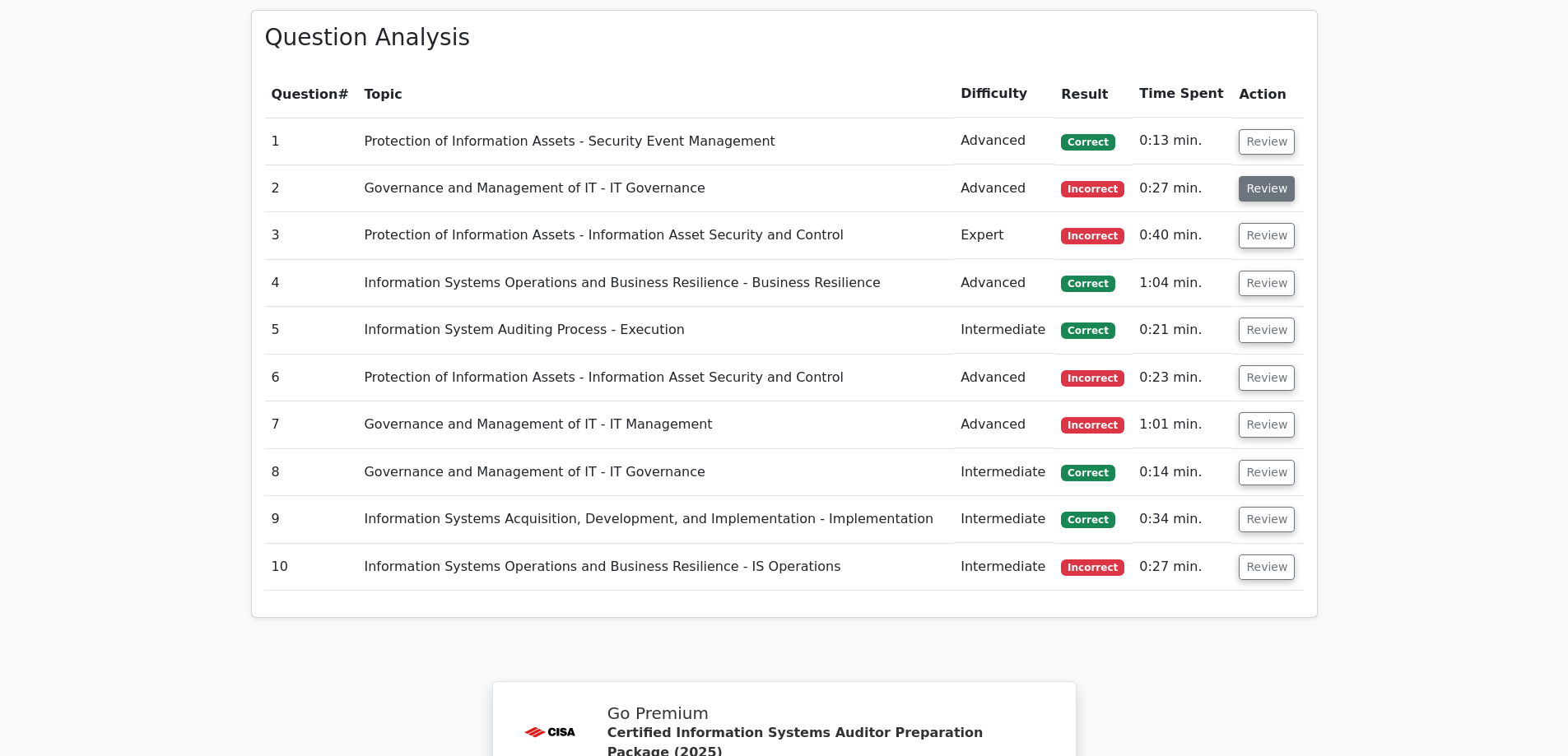
click at [1276, 176] on button "Review" at bounding box center [1267, 189] width 56 height 26
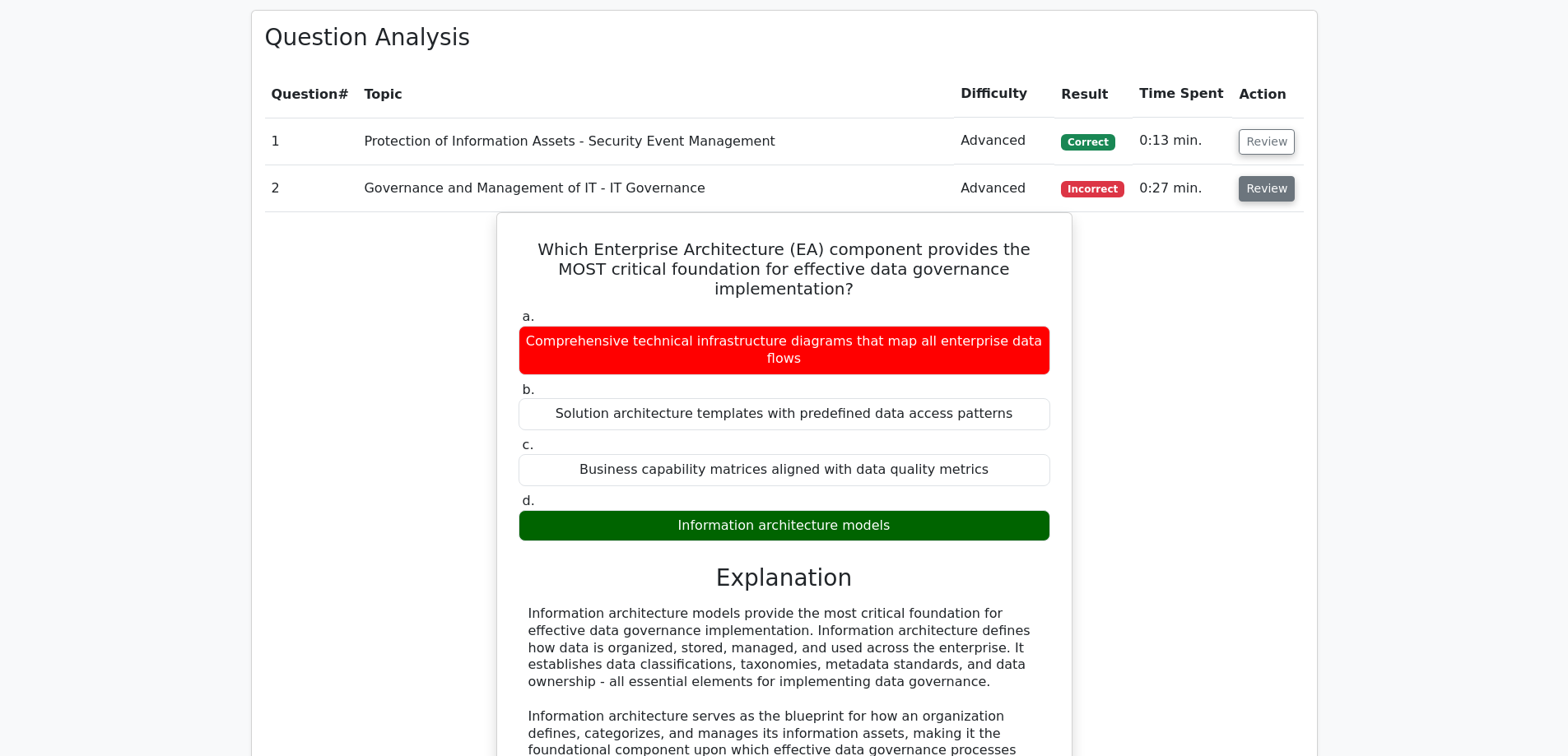
click at [1250, 176] on button "Review" at bounding box center [1267, 189] width 56 height 26
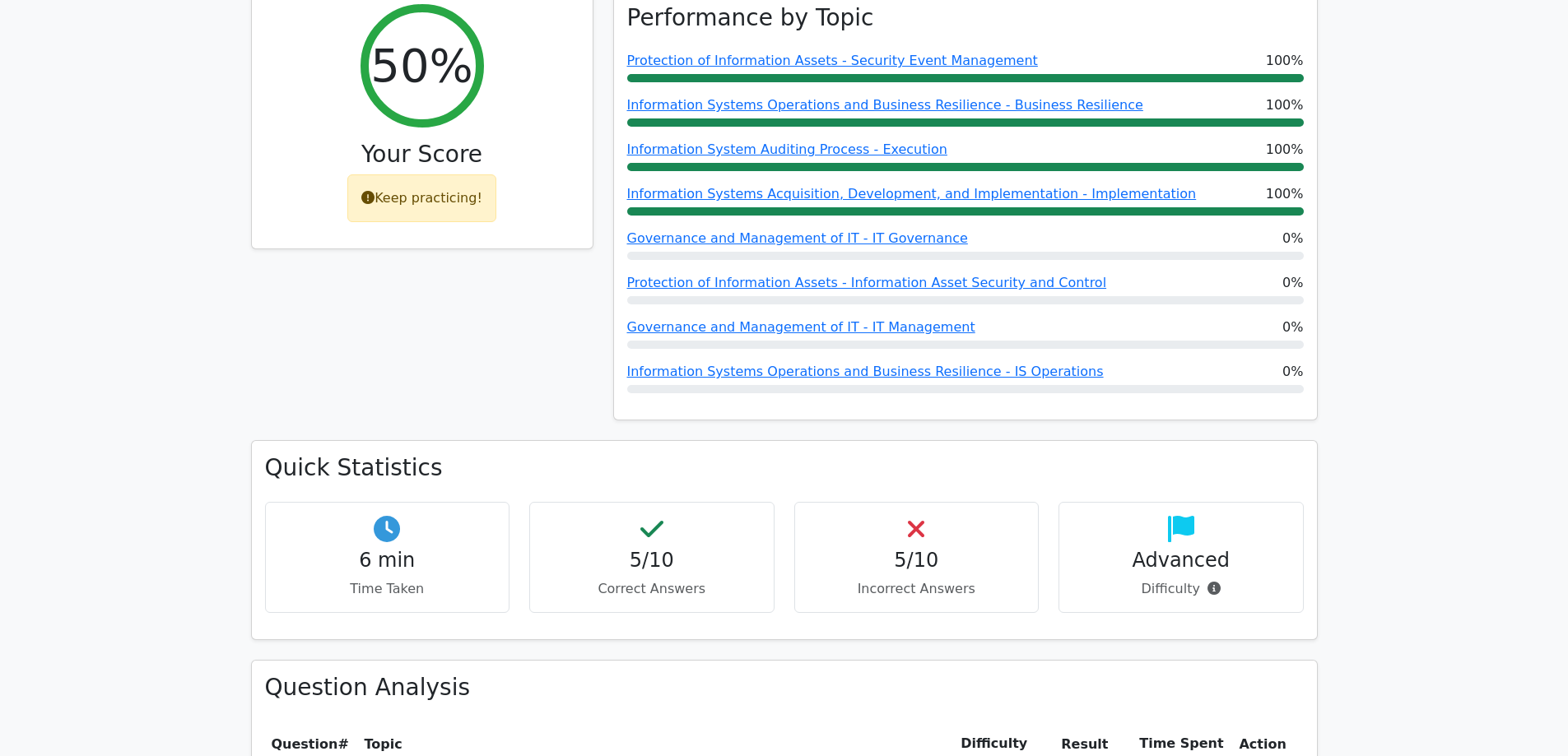
scroll to position [0, 0]
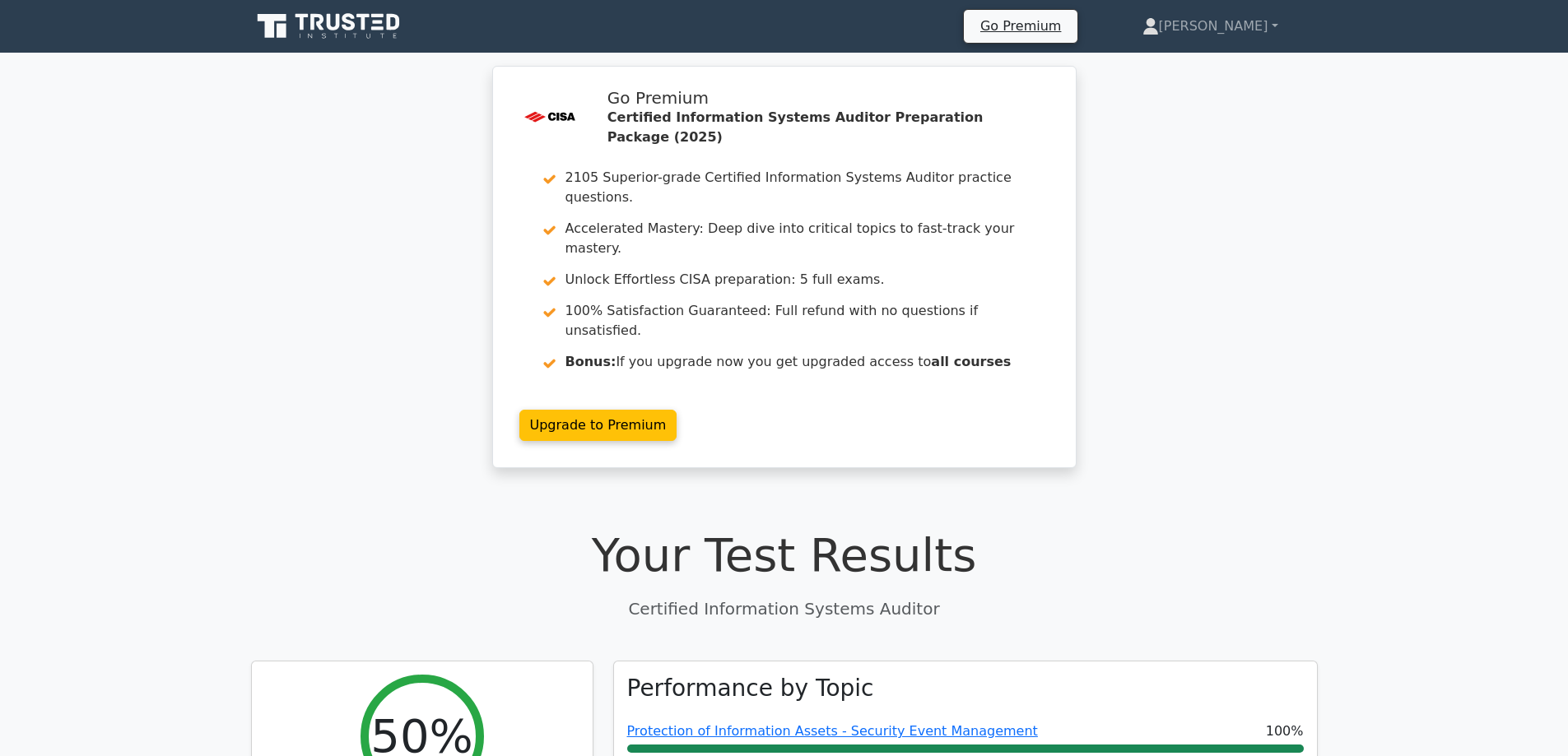
drag, startPoint x: 196, startPoint y: 486, endPoint x: 0, endPoint y: -99, distance: 617.0
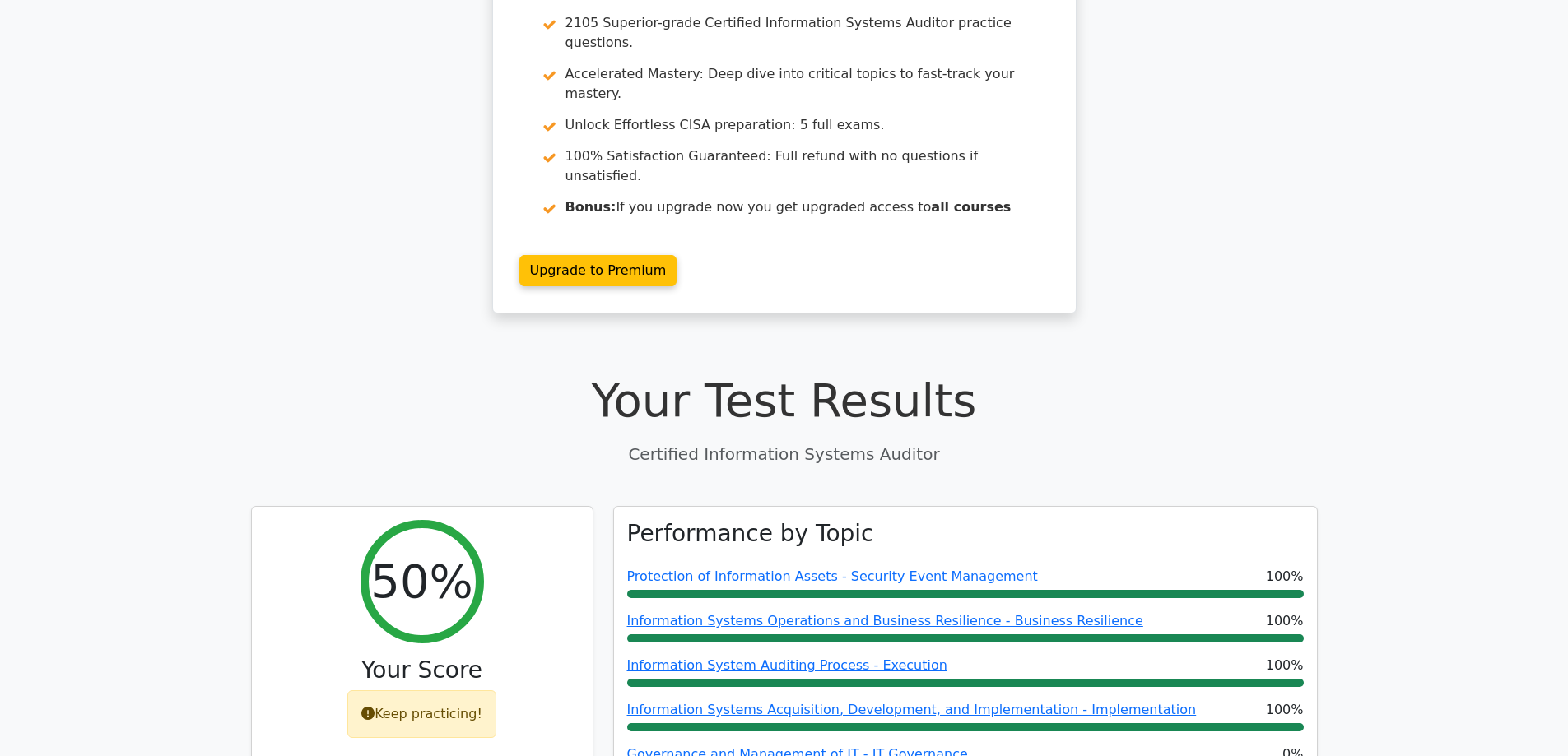
scroll to position [1850, 0]
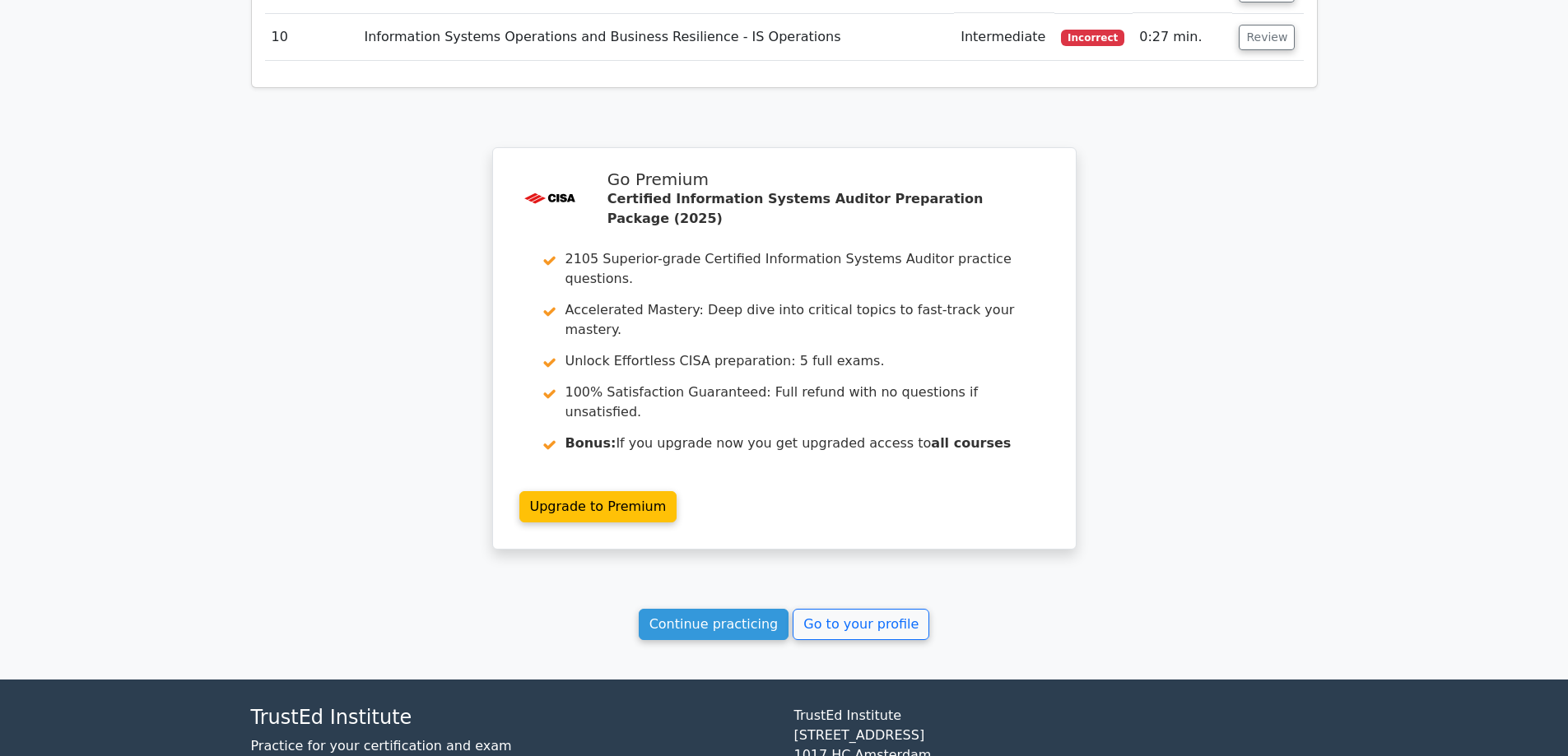
drag, startPoint x: 261, startPoint y: 183, endPoint x: 510, endPoint y: 602, distance: 487.4
click at [708, 609] on link "Continue practicing" at bounding box center [714, 624] width 151 height 32
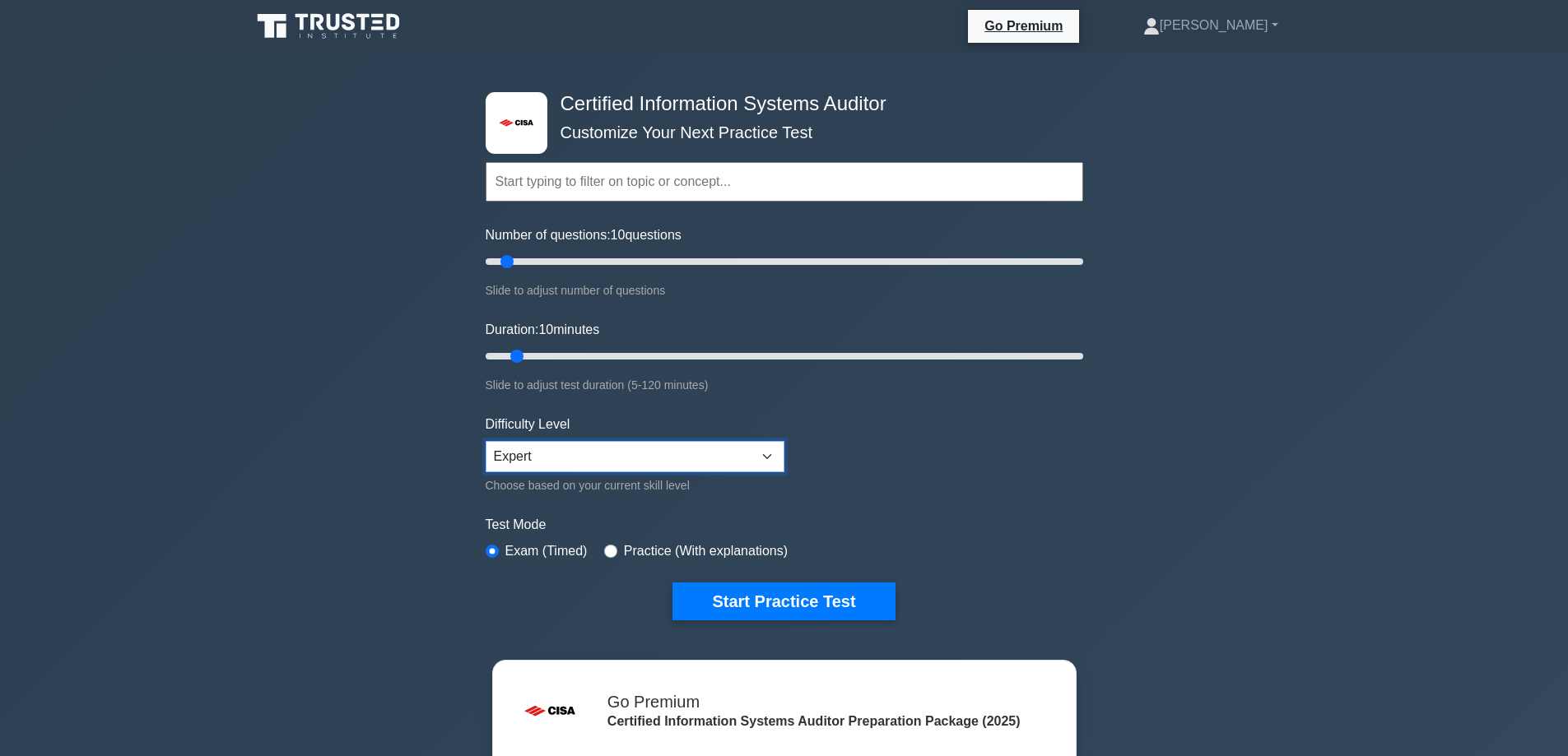
click at [686, 464] on select "Beginner Intermediate Expert" at bounding box center [635, 457] width 298 height 32
click at [486, 441] on select "Beginner Intermediate Expert" at bounding box center [635, 457] width 298 height 32
click at [1070, 550] on div "Test Mode Exam (Timed) Practice (With explanations)" at bounding box center [784, 539] width 598 height 48
click at [776, 602] on button "Start Practice Test" at bounding box center [784, 601] width 222 height 38
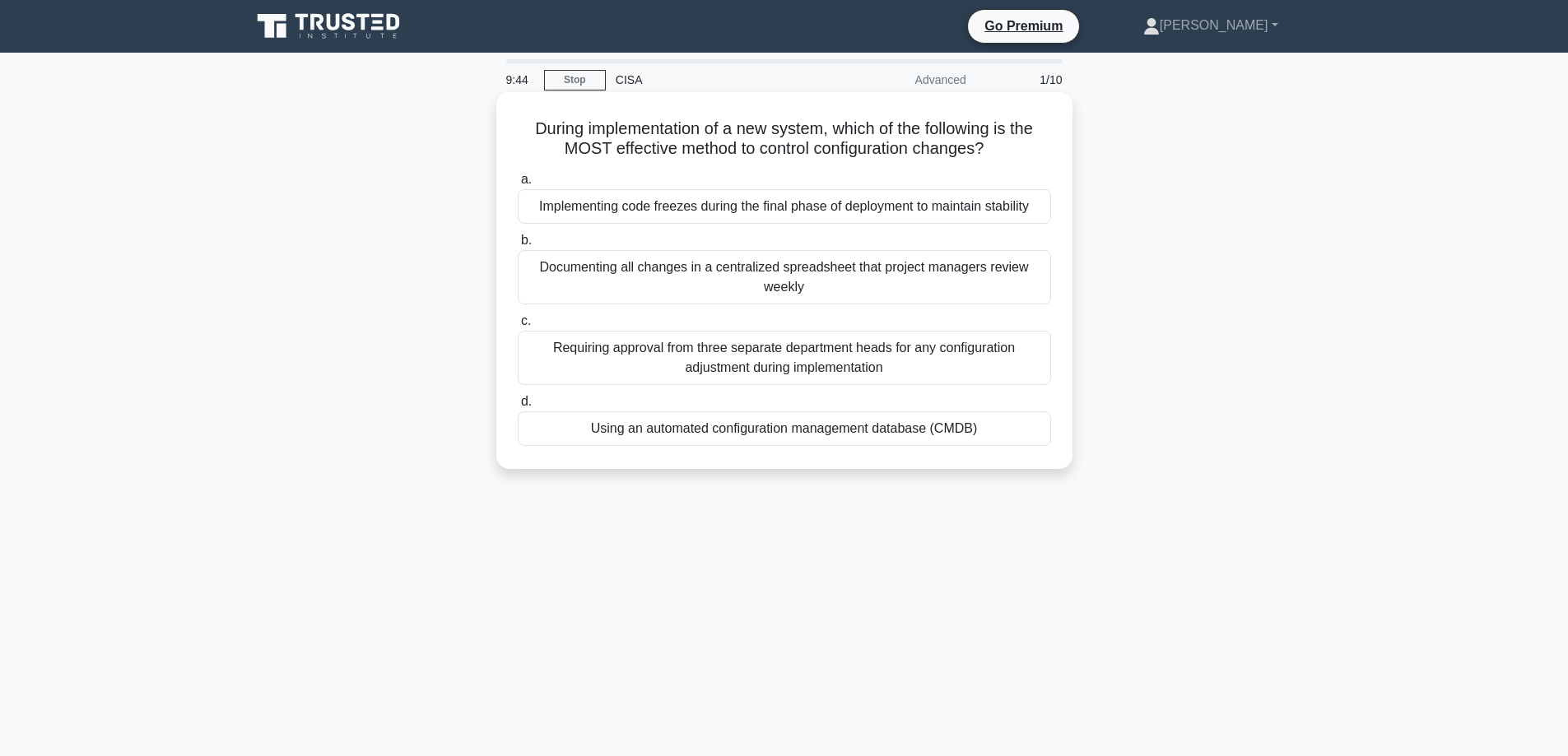
click at [777, 435] on div "Using an automated configuration management database (CMDB)" at bounding box center [784, 428] width 533 height 34
click at [518, 408] on input "d. Using an automated configuration management database (CMDB)" at bounding box center [518, 402] width 0 height 11
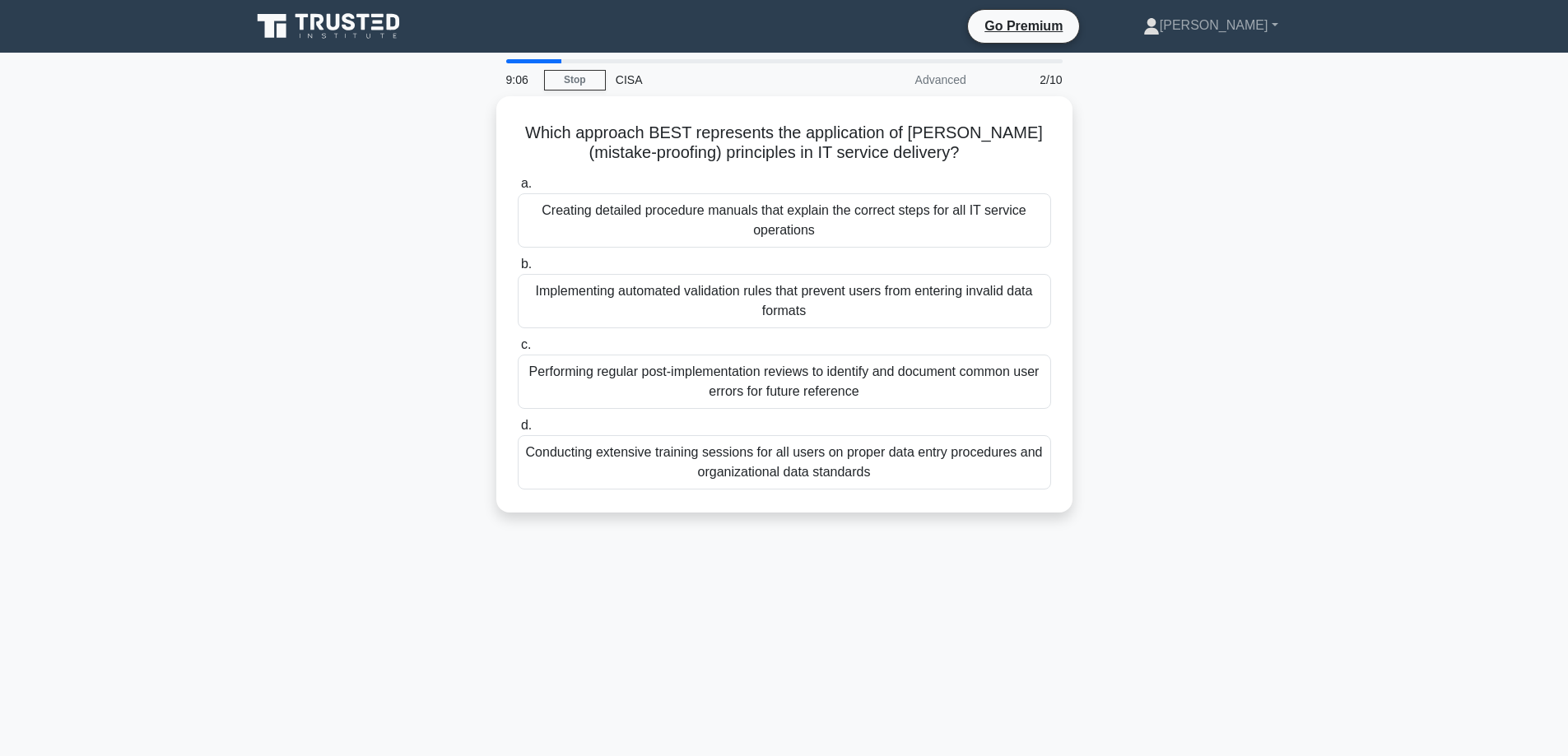
drag, startPoint x: 687, startPoint y: 303, endPoint x: 358, endPoint y: 321, distance: 329.5
click at [358, 321] on div "Which approach BEST represents the application of Poka-Yoke (mistake-proofing) …" at bounding box center [784, 314] width 1086 height 436
click at [794, 284] on div "Implementing automated validation rules that prevent users from entering invali…" at bounding box center [784, 296] width 533 height 55
click at [518, 266] on input "b. Implementing automated validation rules that prevent users from entering inv…" at bounding box center [518, 260] width 0 height 11
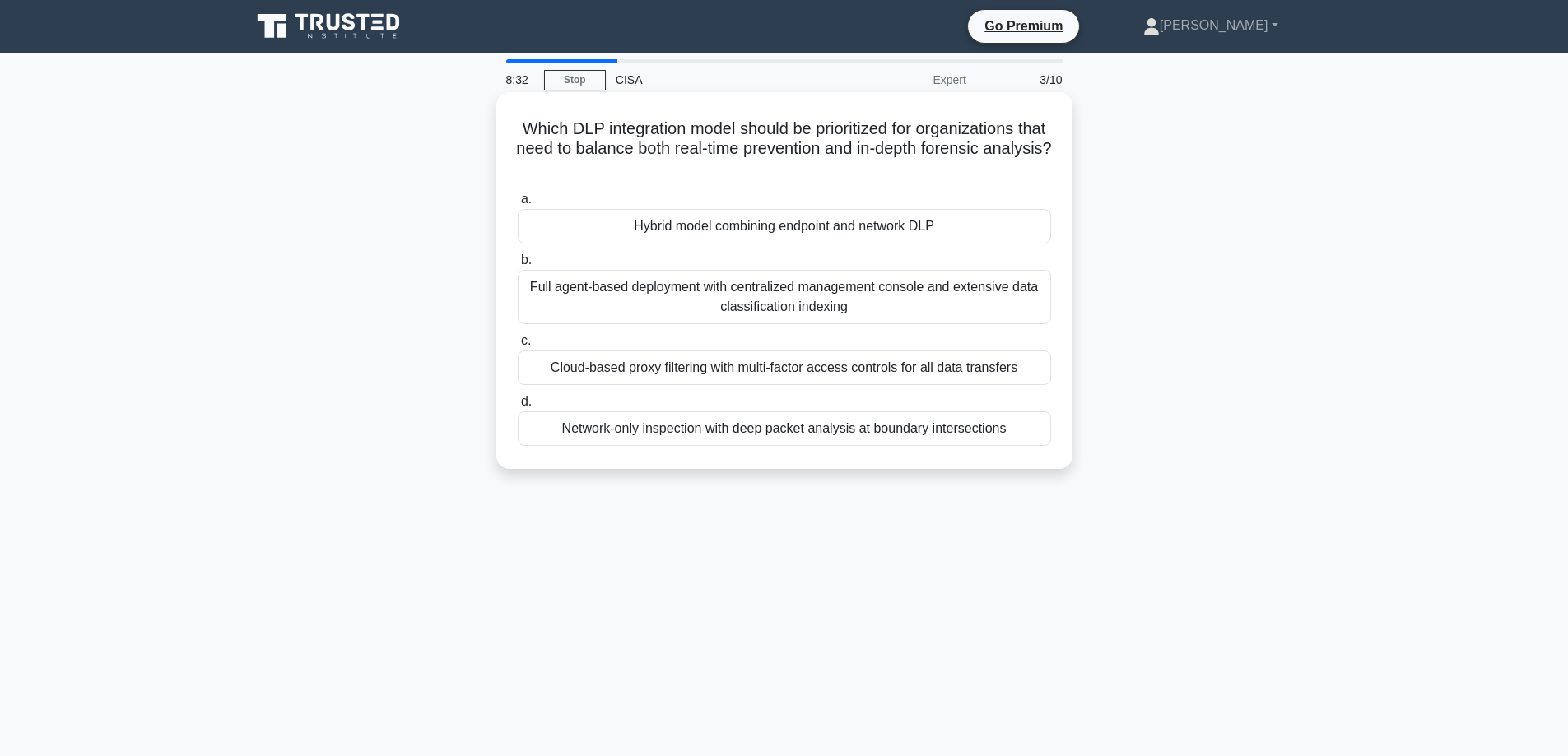
click at [721, 232] on div "Hybrid model combining endpoint and network DLP" at bounding box center [784, 226] width 533 height 34
click at [518, 205] on input "a. Hybrid model combining endpoint and network DLP" at bounding box center [518, 200] width 0 height 11
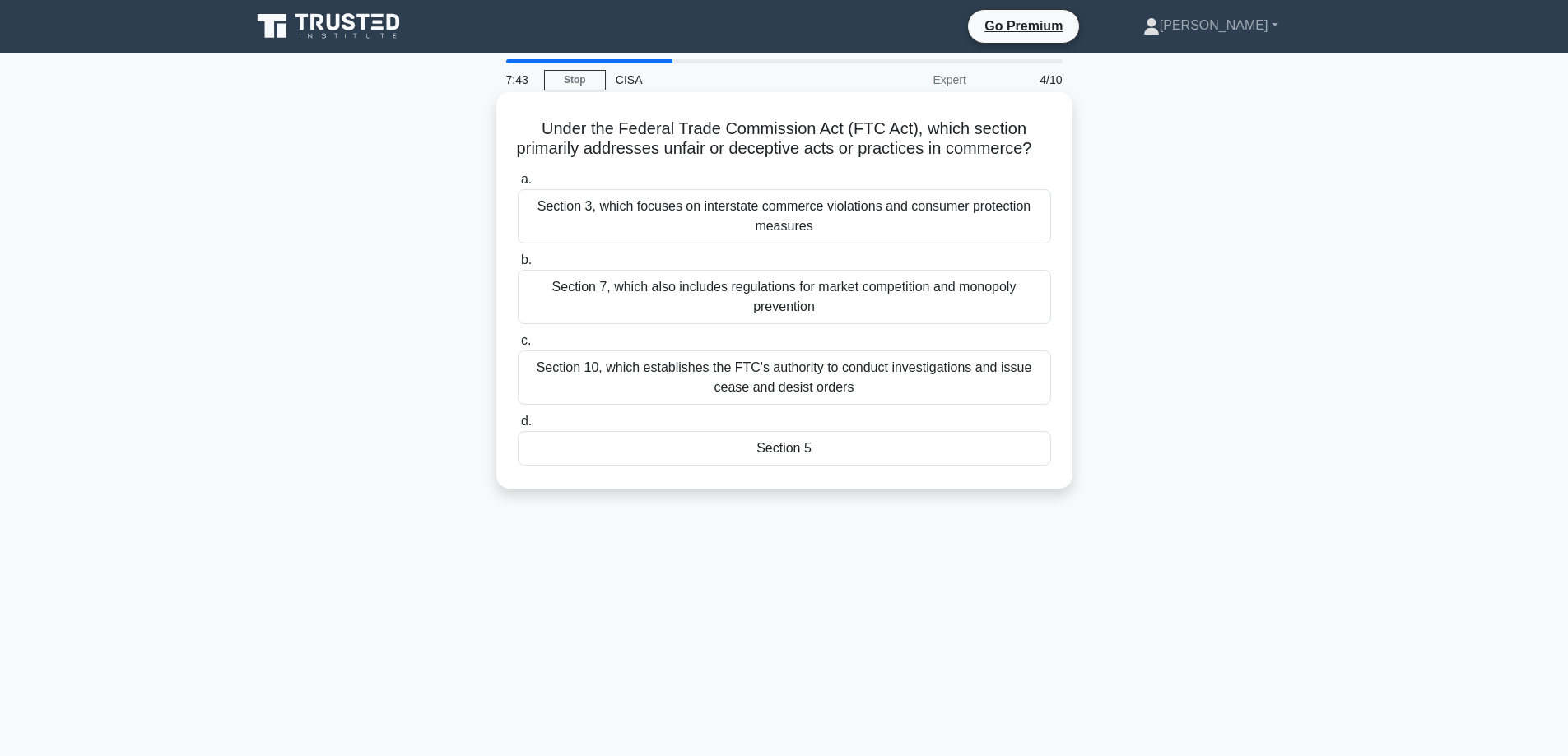
click at [556, 320] on div "Section 7, which also includes regulations for market competition and monopoly …" at bounding box center [784, 296] width 533 height 55
click at [518, 266] on input "b. Section 7, which also includes regulations for market competition and monopo…" at bounding box center [518, 260] width 0 height 11
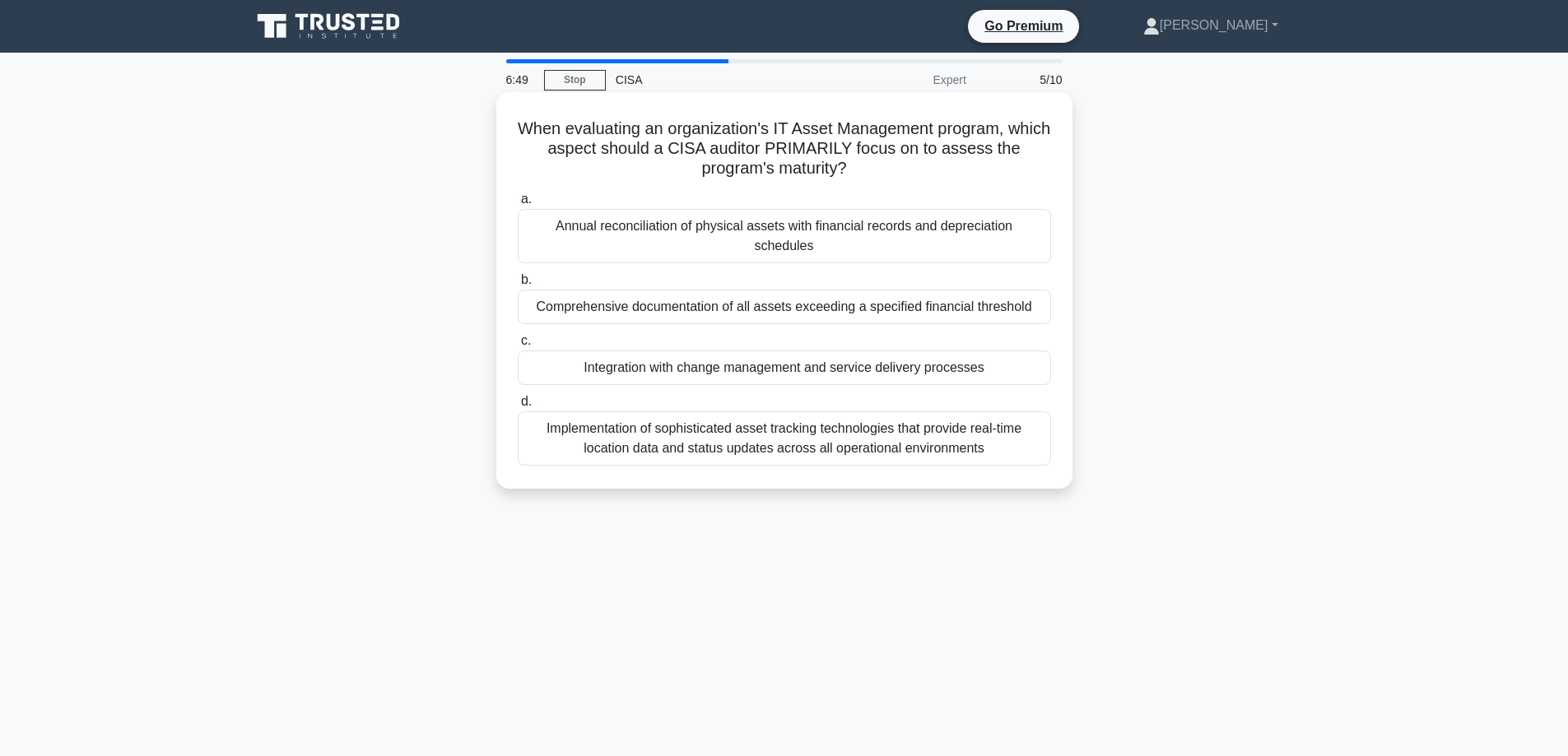
click at [627, 352] on div "Integration with change management and service delivery processes" at bounding box center [784, 367] width 533 height 34
click at [518, 346] on input "c. Integration with change management and service delivery processes" at bounding box center [518, 341] width 0 height 11
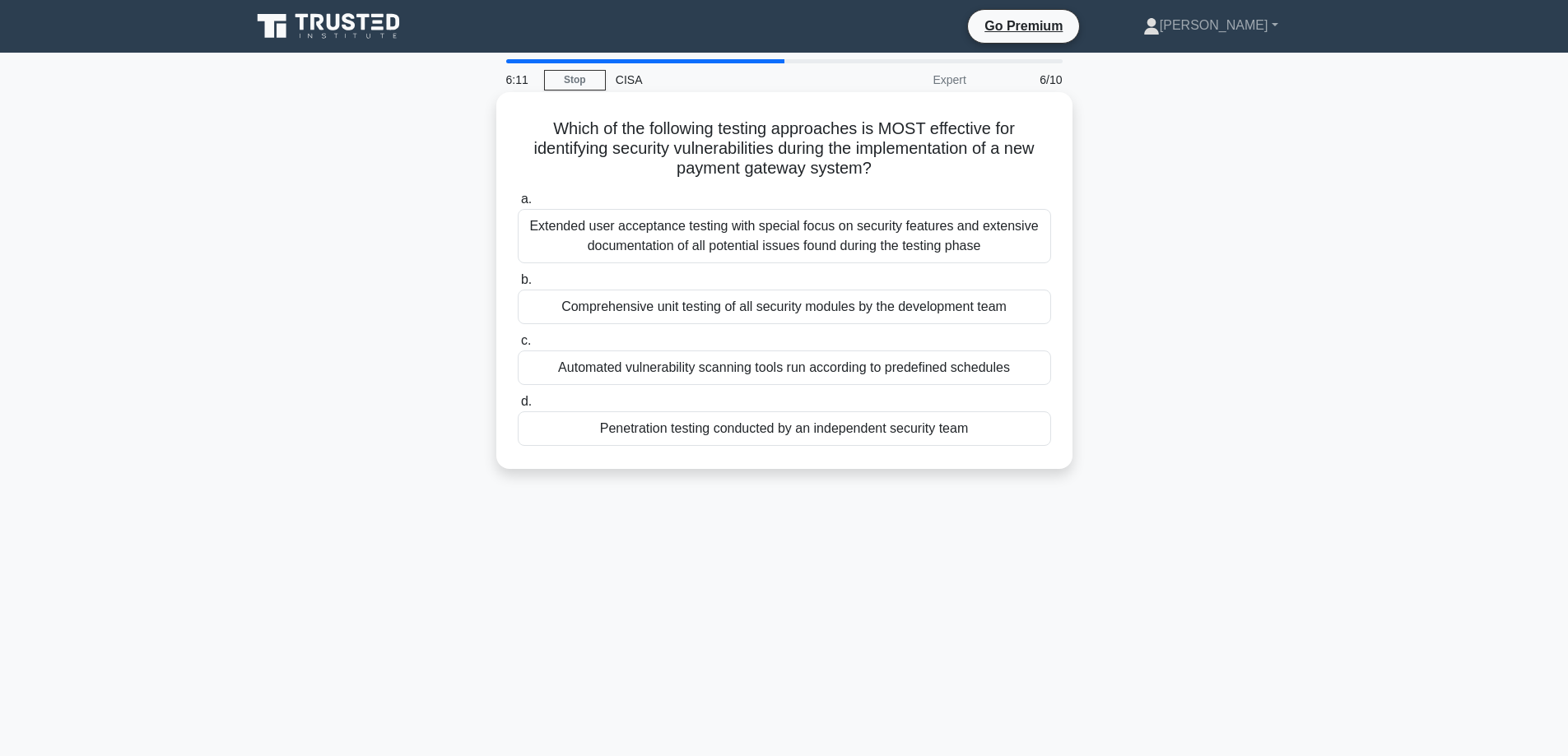
click at [585, 433] on div "Penetration testing conducted by an independent security team" at bounding box center [784, 428] width 533 height 34
click at [518, 408] on input "d. Penetration testing conducted by an independent security team" at bounding box center [518, 402] width 0 height 11
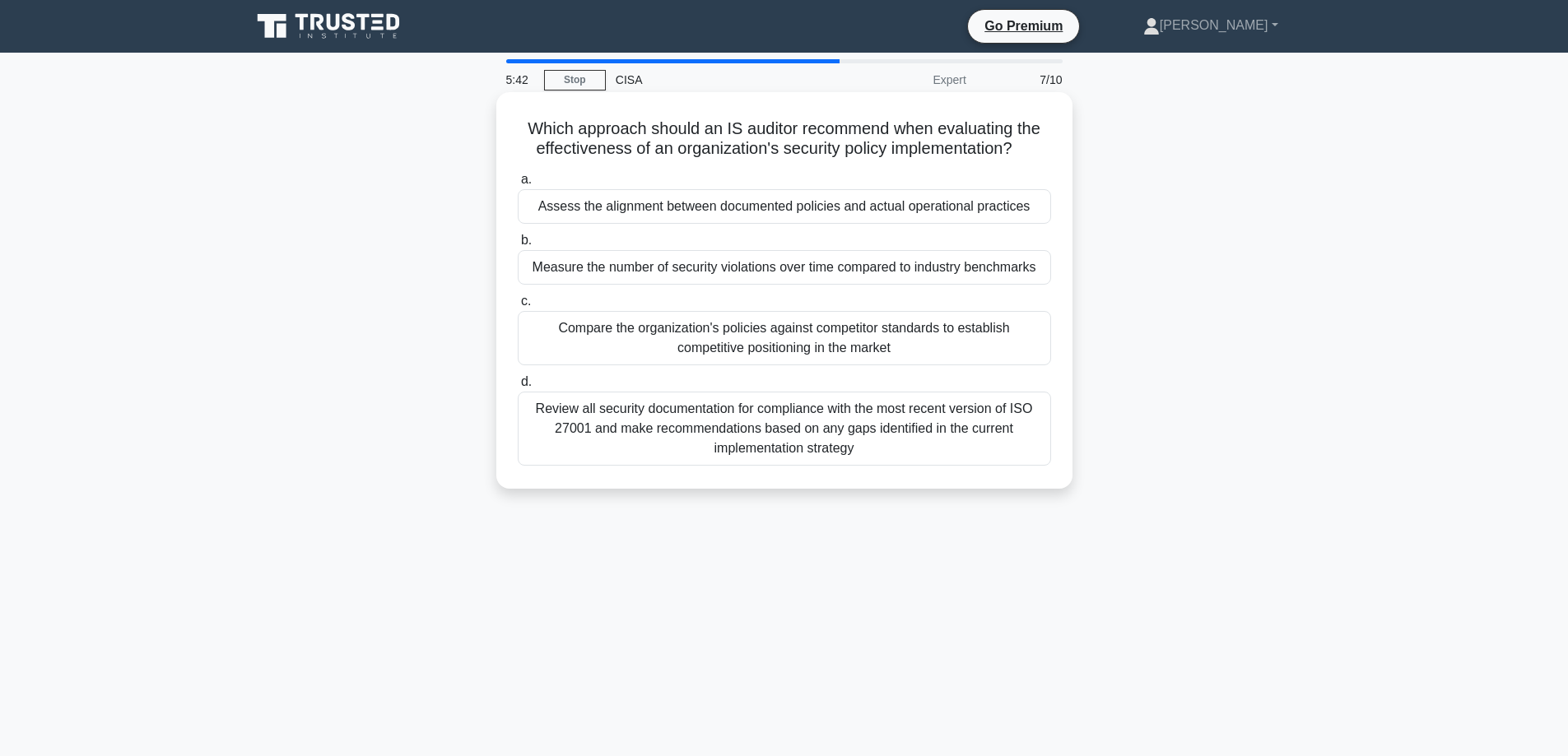
click at [674, 209] on div "Assess the alignment between documented policies and actual operational practic…" at bounding box center [784, 206] width 533 height 34
click at [518, 185] on input "a. Assess the alignment between documented policies and actual operational prac…" at bounding box center [518, 180] width 0 height 11
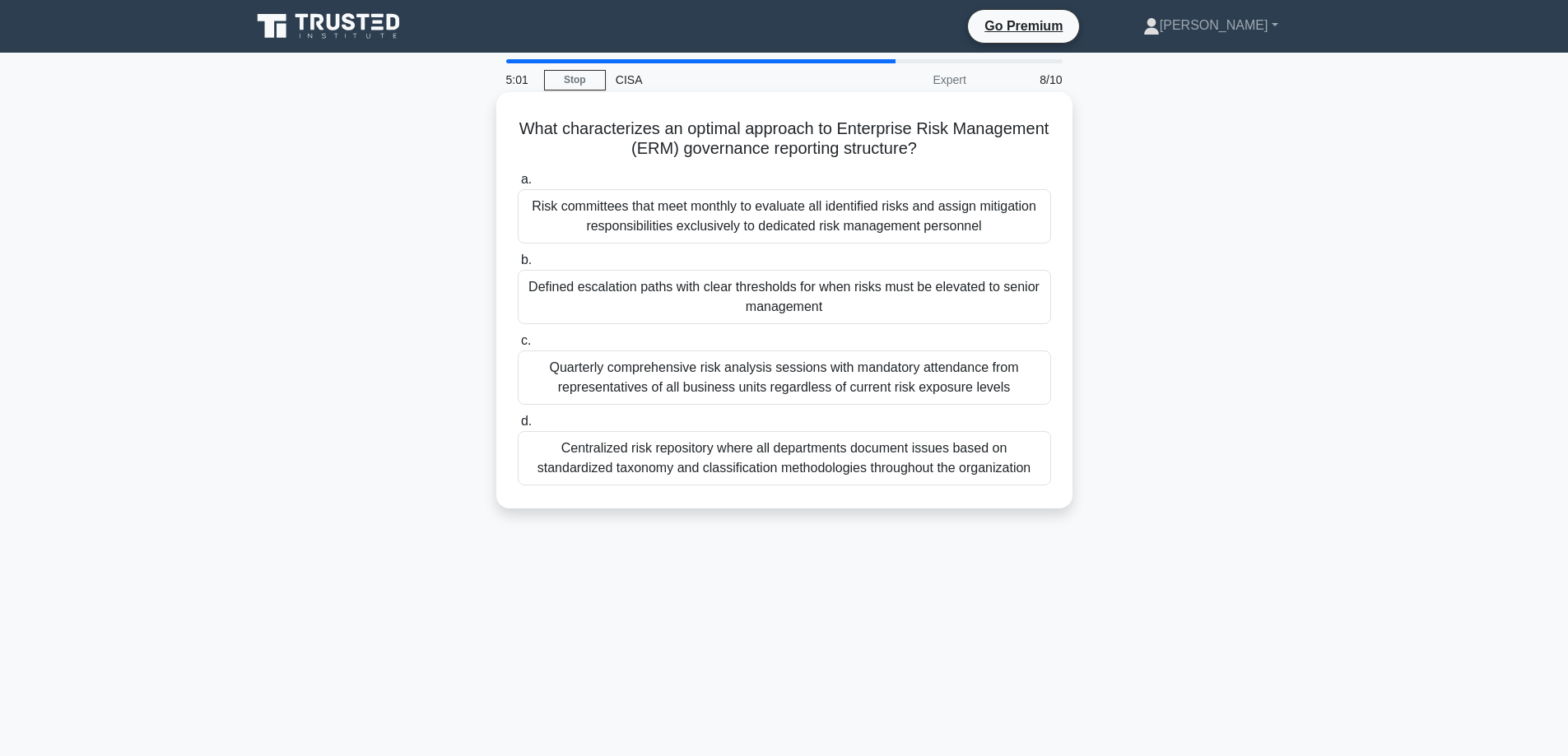
click at [803, 460] on div "Centralized risk repository where all departments document issues based on stan…" at bounding box center [784, 458] width 533 height 55
click at [518, 427] on input "d. Centralized risk repository where all departments document issues based on s…" at bounding box center [518, 422] width 0 height 11
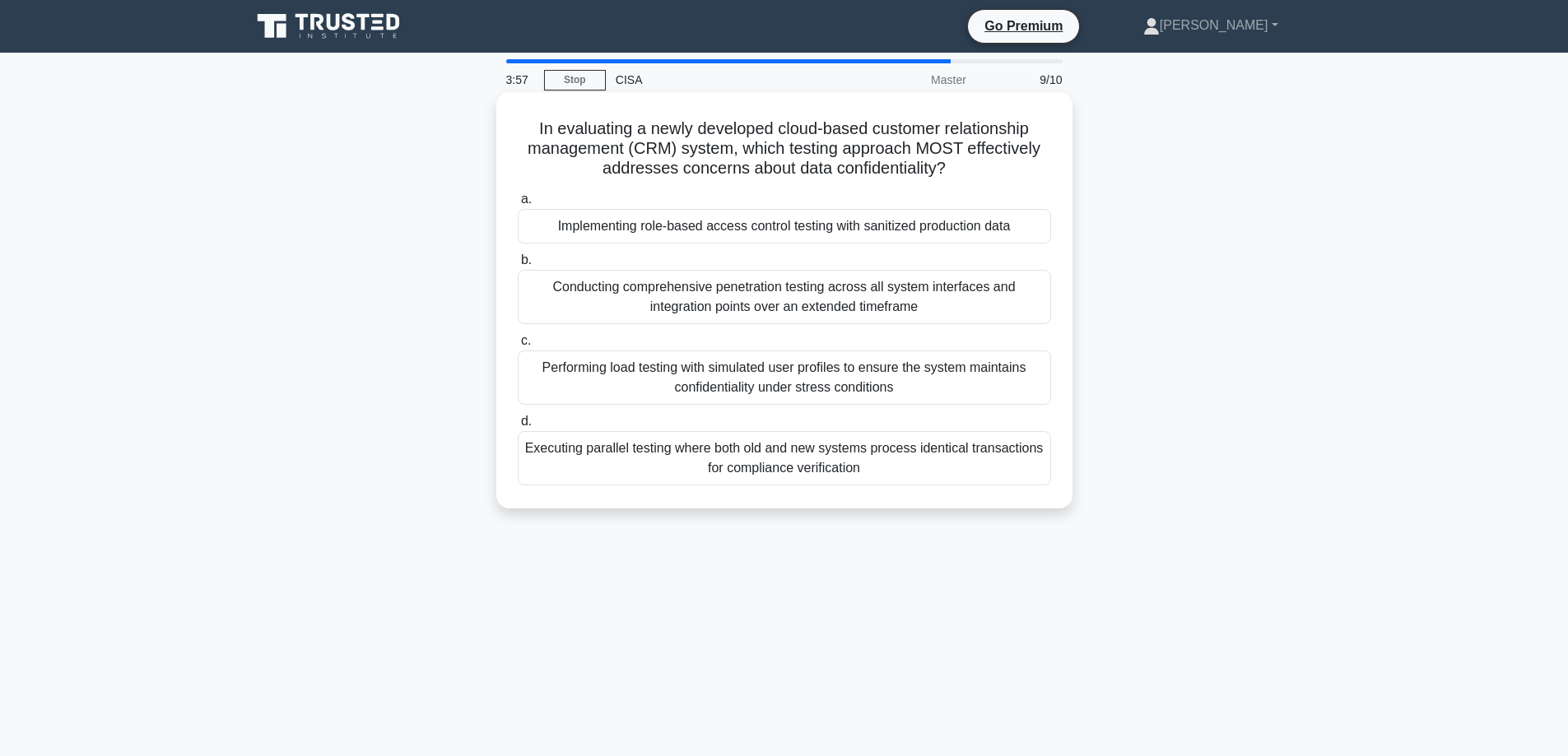
click at [759, 223] on div "Implementing role-based access control testing with sanitized production data" at bounding box center [784, 226] width 533 height 34
click at [518, 205] on input "a. Implementing role-based access control testing with sanitized production data" at bounding box center [518, 200] width 0 height 11
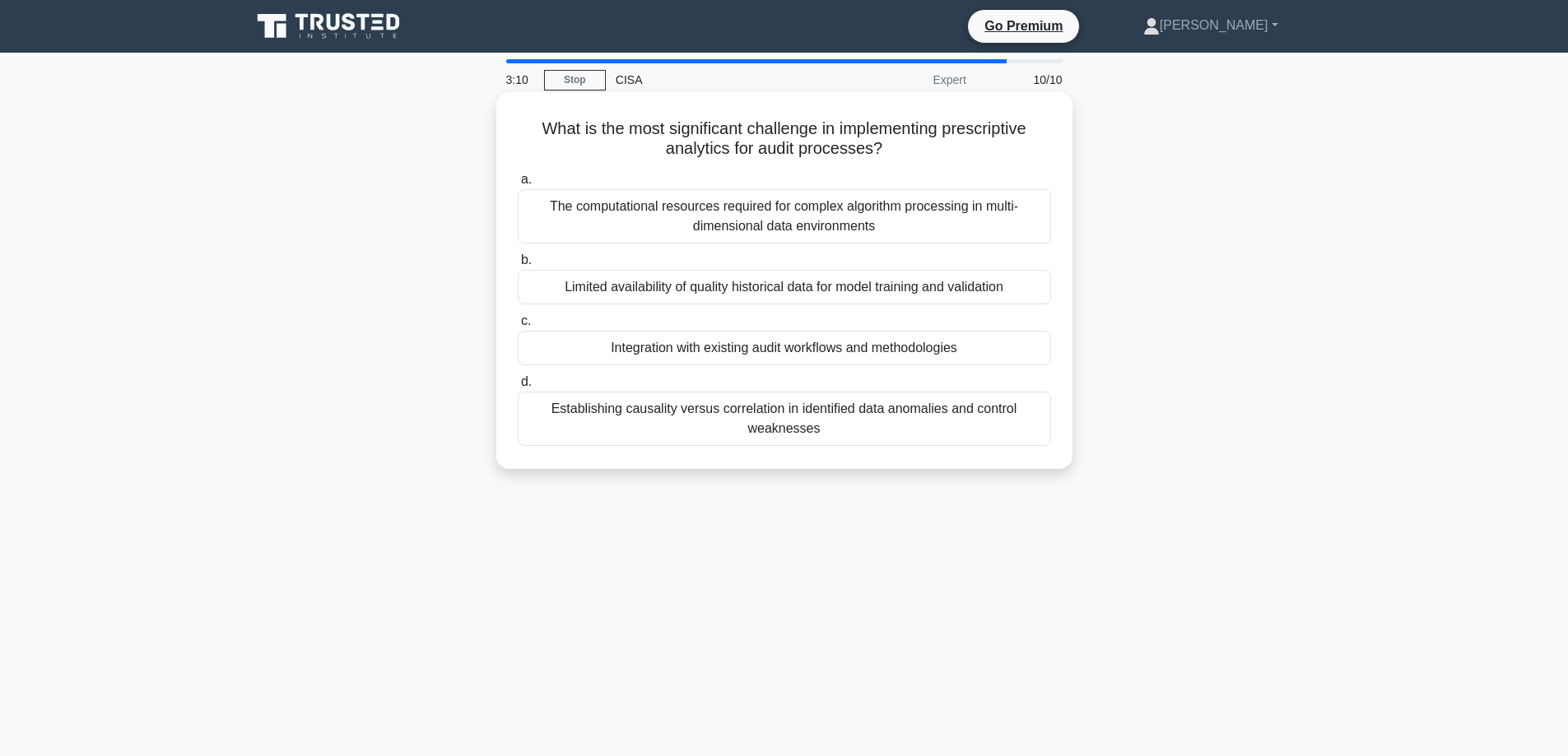
click at [565, 423] on div "Establishing causality versus correlation in identified data anomalies and cont…" at bounding box center [784, 419] width 533 height 55
click at [518, 387] on input "d. Establishing causality versus correlation in identified data anomalies and c…" at bounding box center [518, 383] width 0 height 11
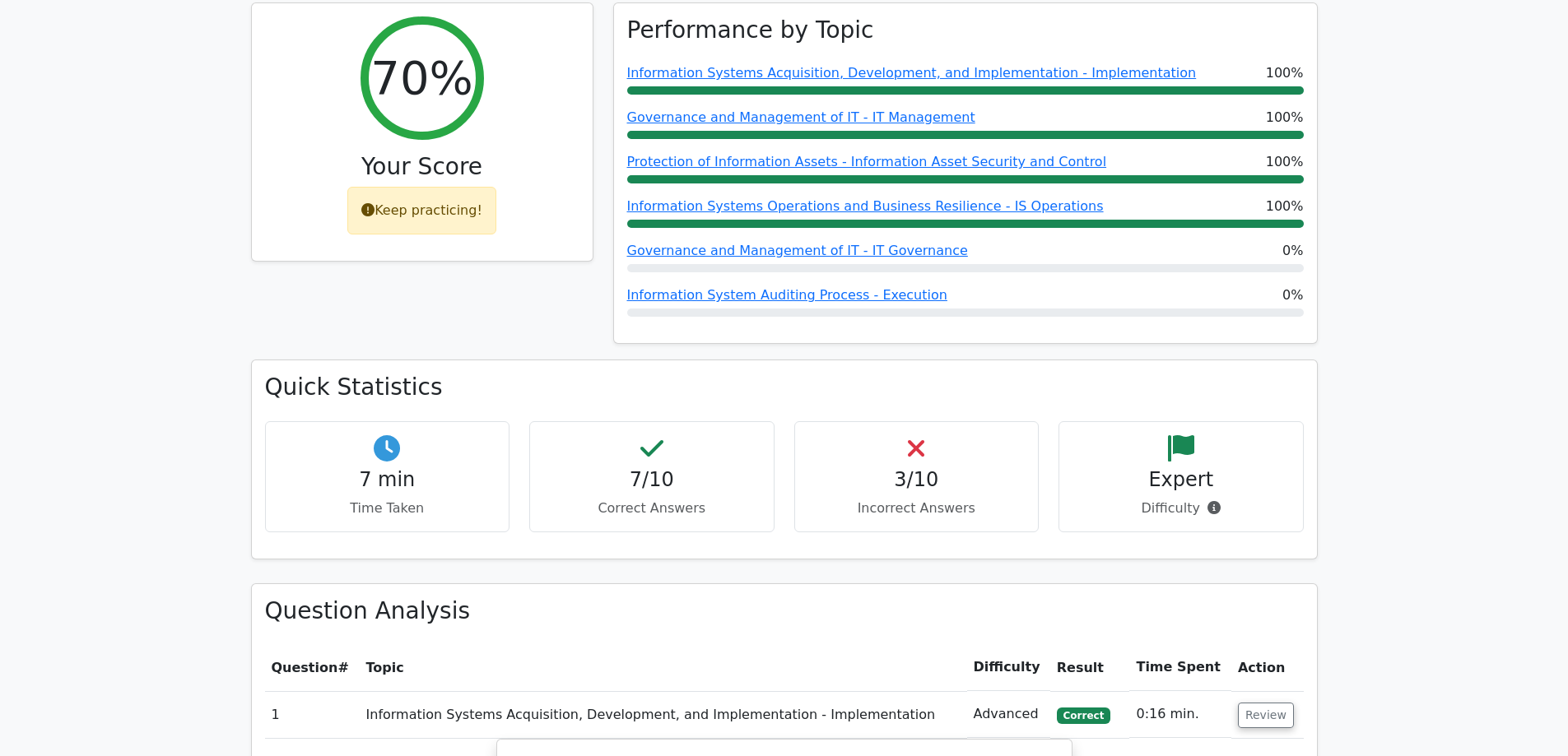
scroll to position [740, 0]
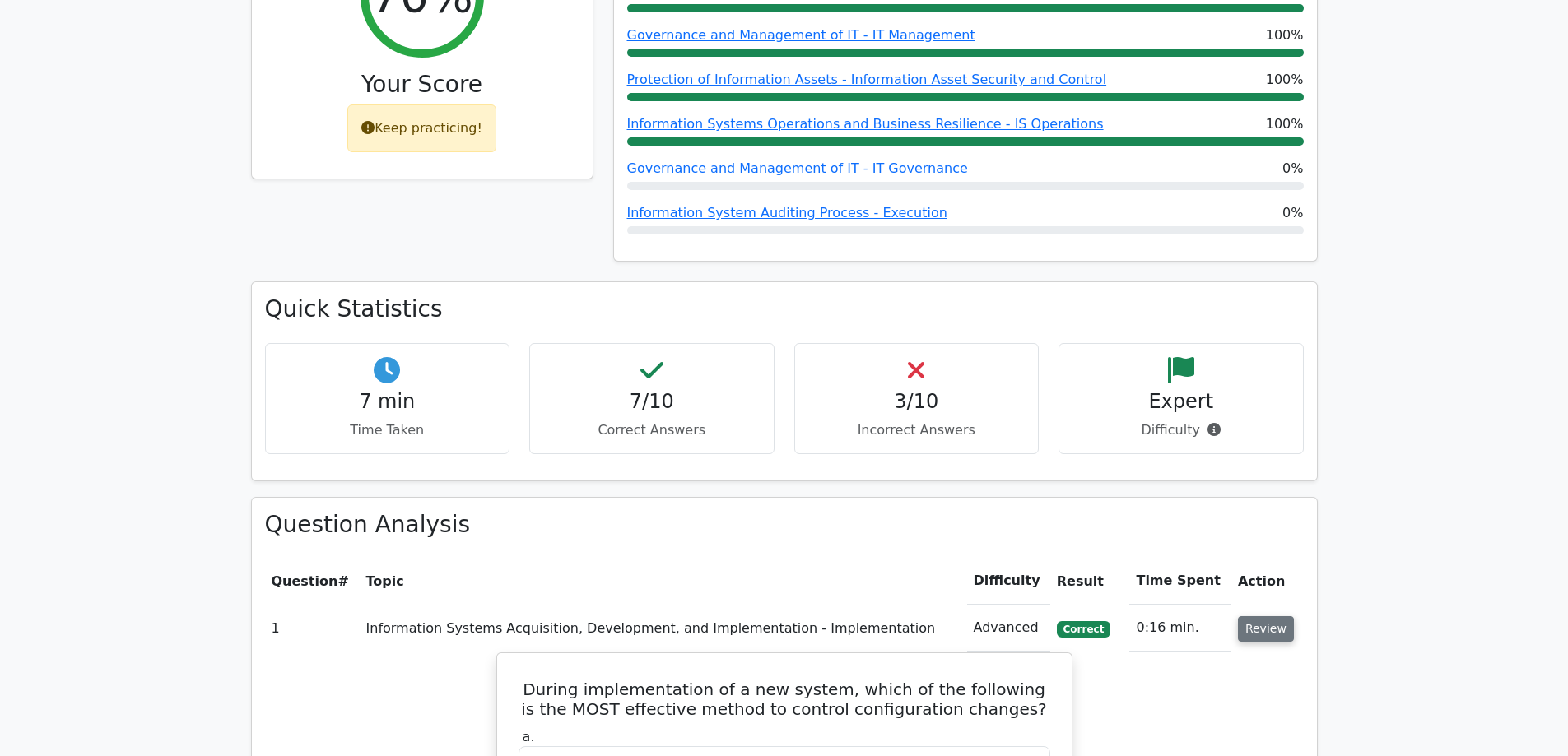
click at [1254, 616] on button "Review" at bounding box center [1266, 629] width 56 height 26
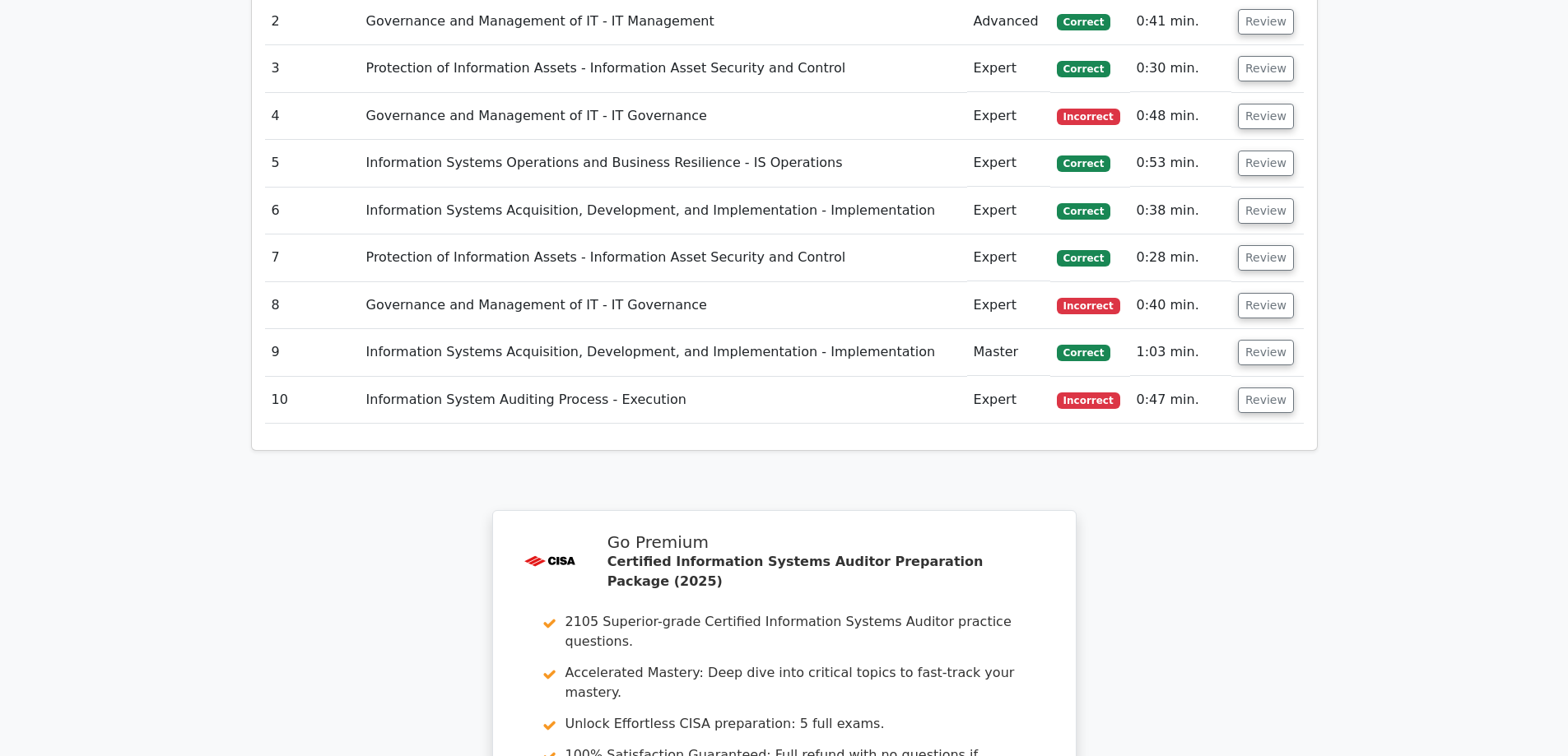
scroll to position [1234, 0]
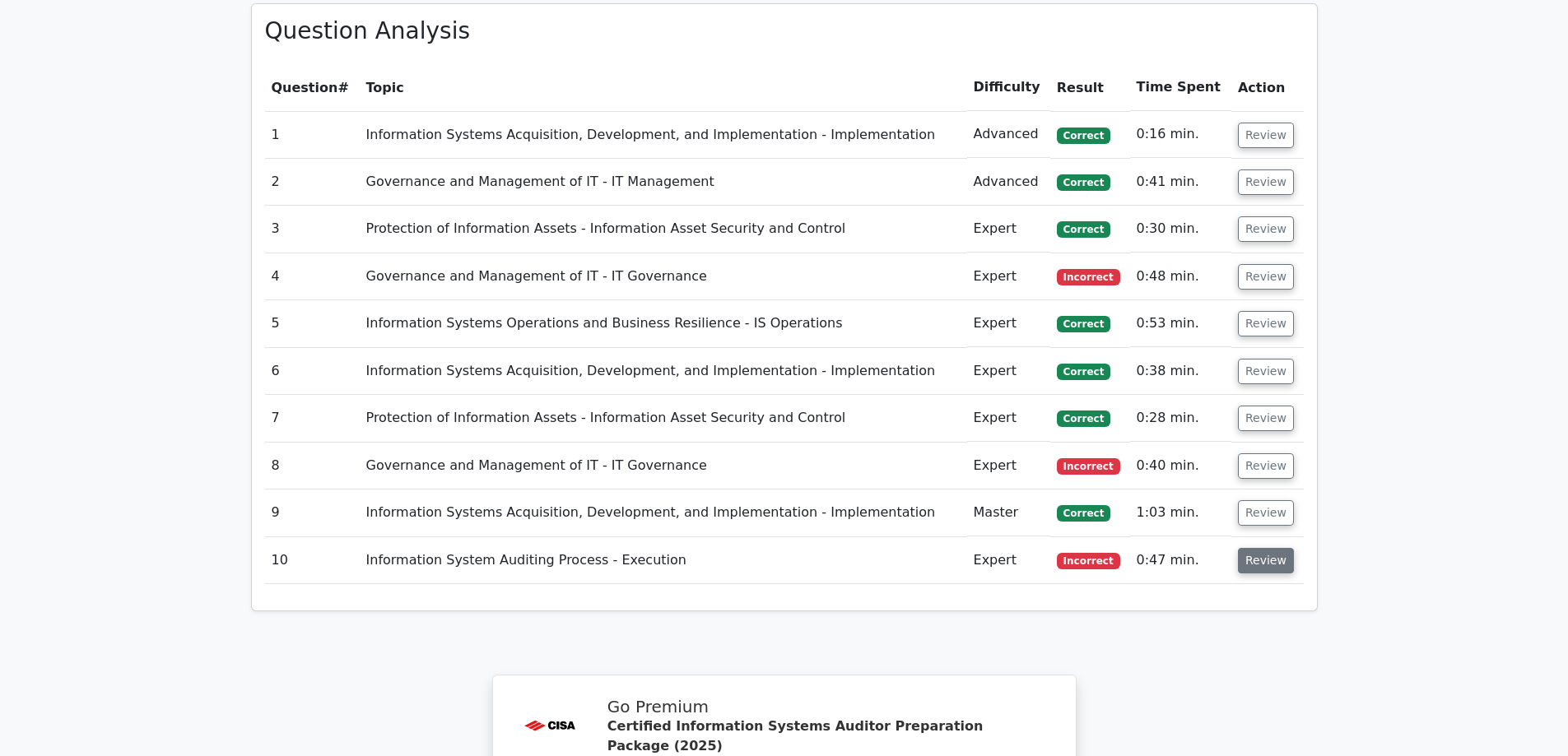
click at [1269, 548] on button "Review" at bounding box center [1266, 561] width 56 height 26
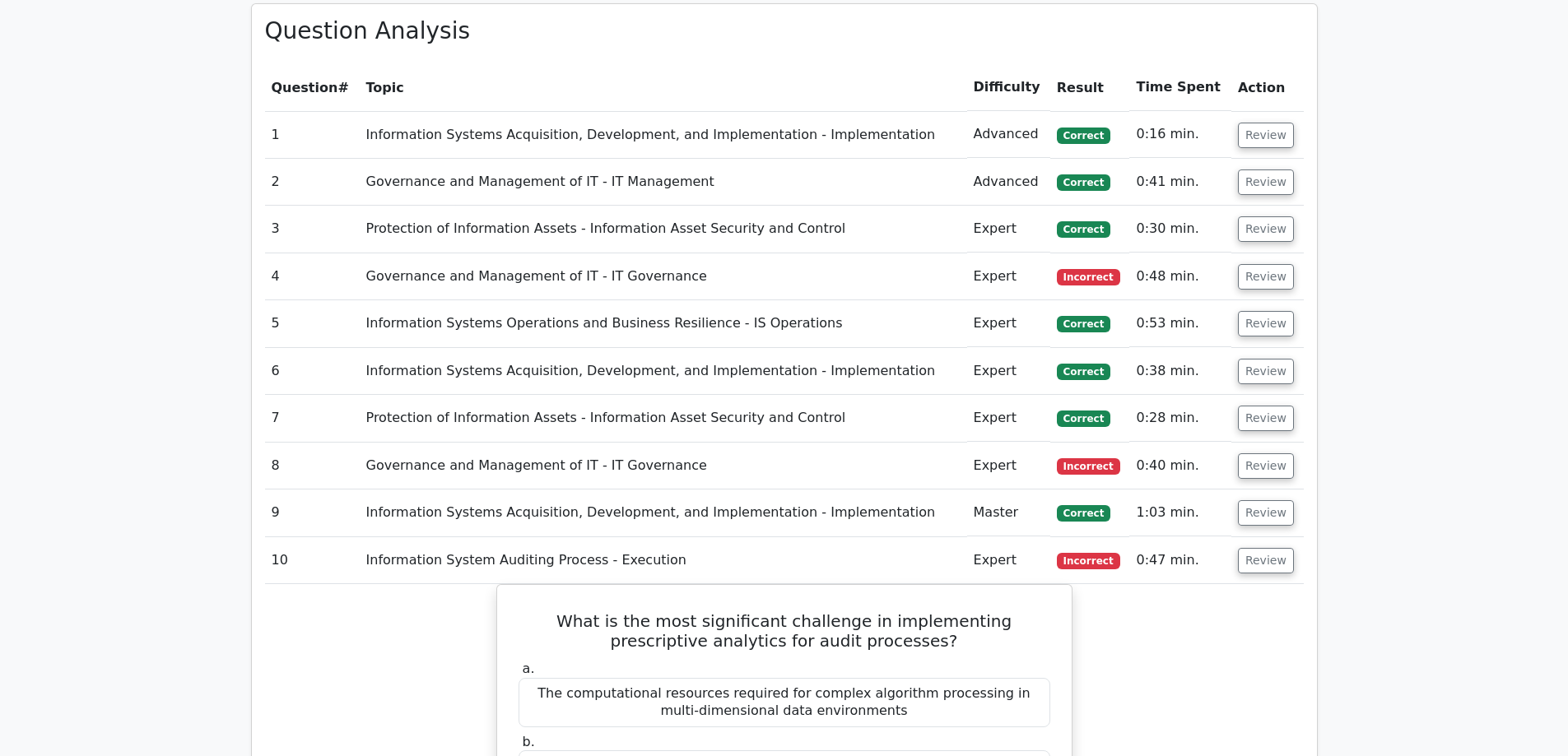
scroll to position [1563, 0]
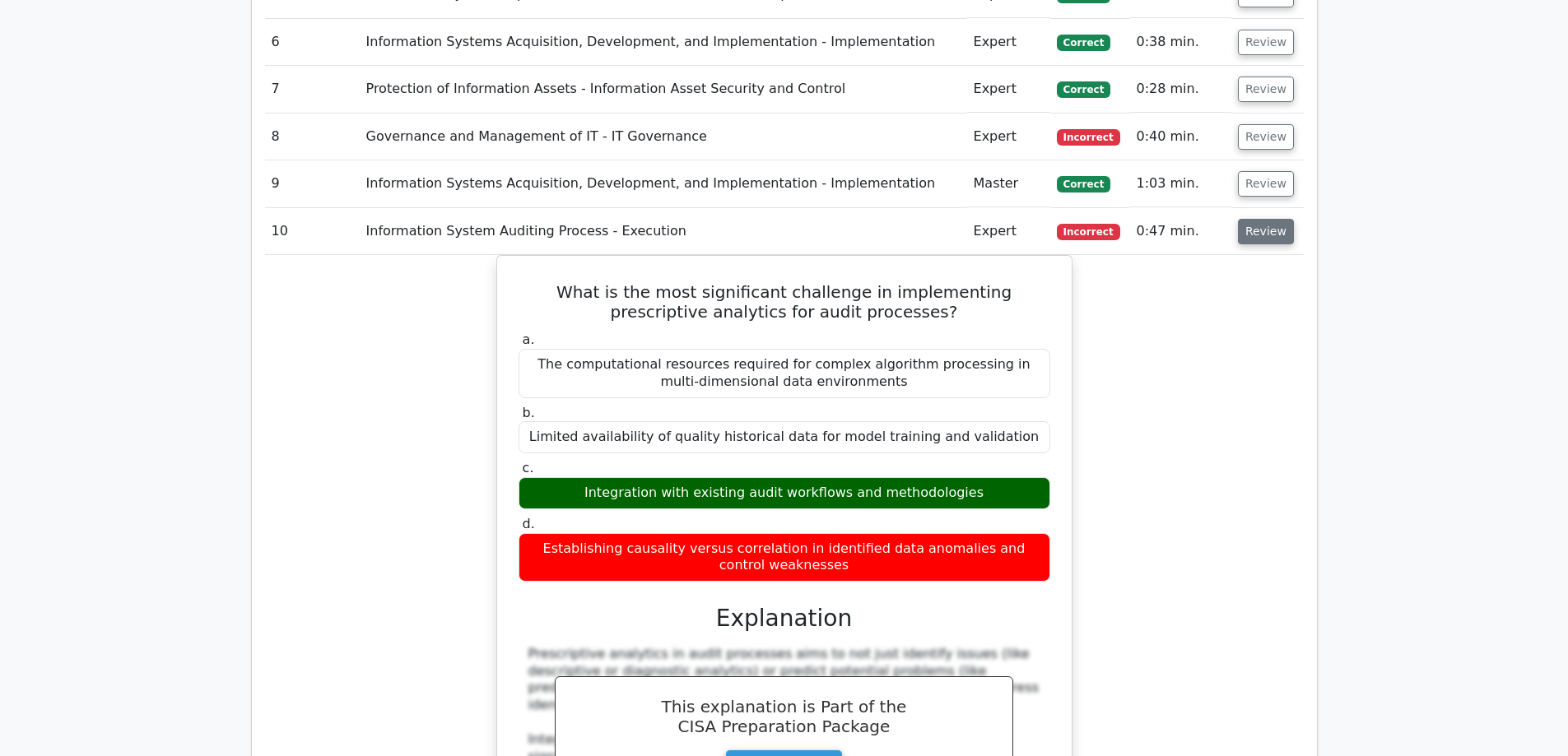
click at [1241, 219] on button "Review" at bounding box center [1266, 232] width 56 height 26
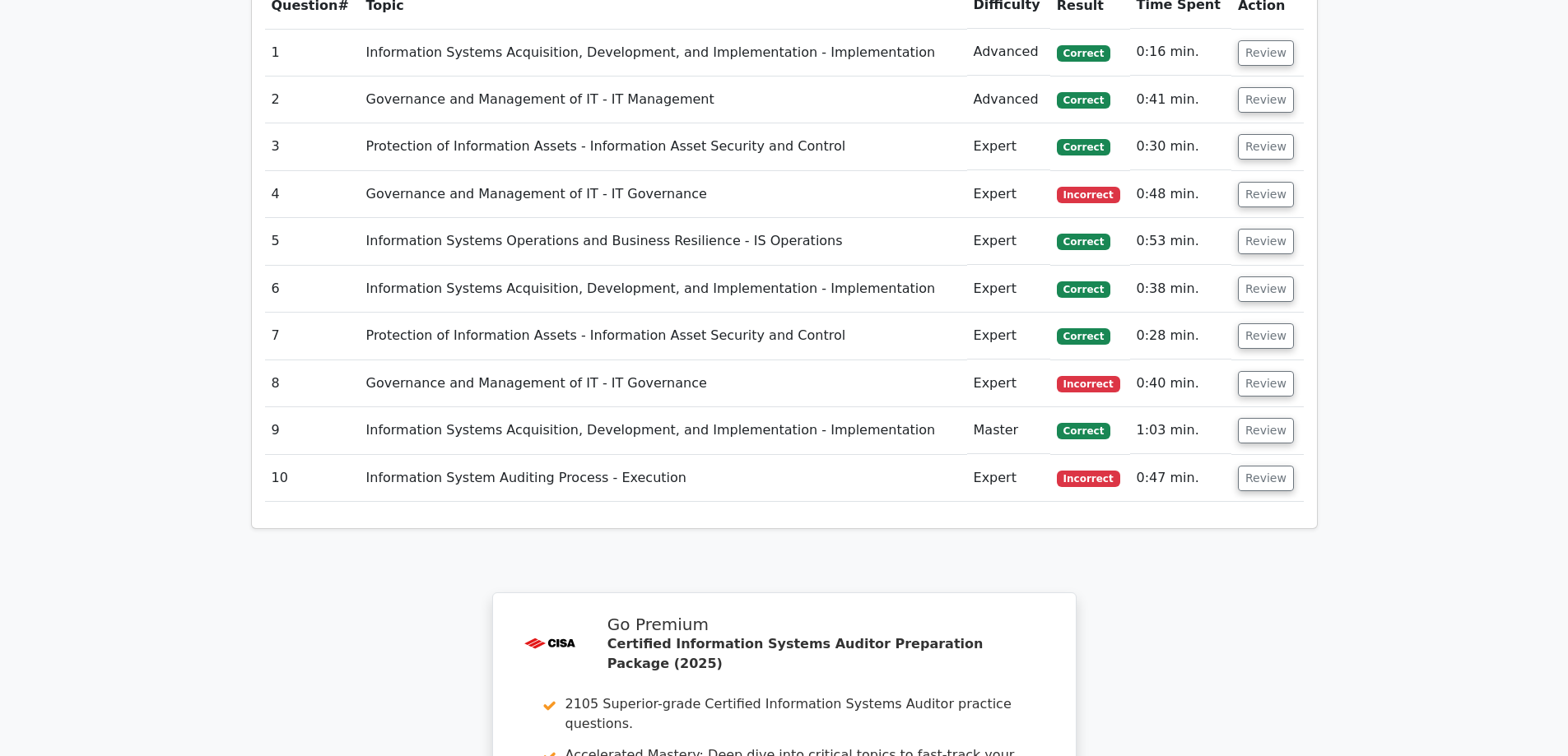
scroll to position [1234, 0]
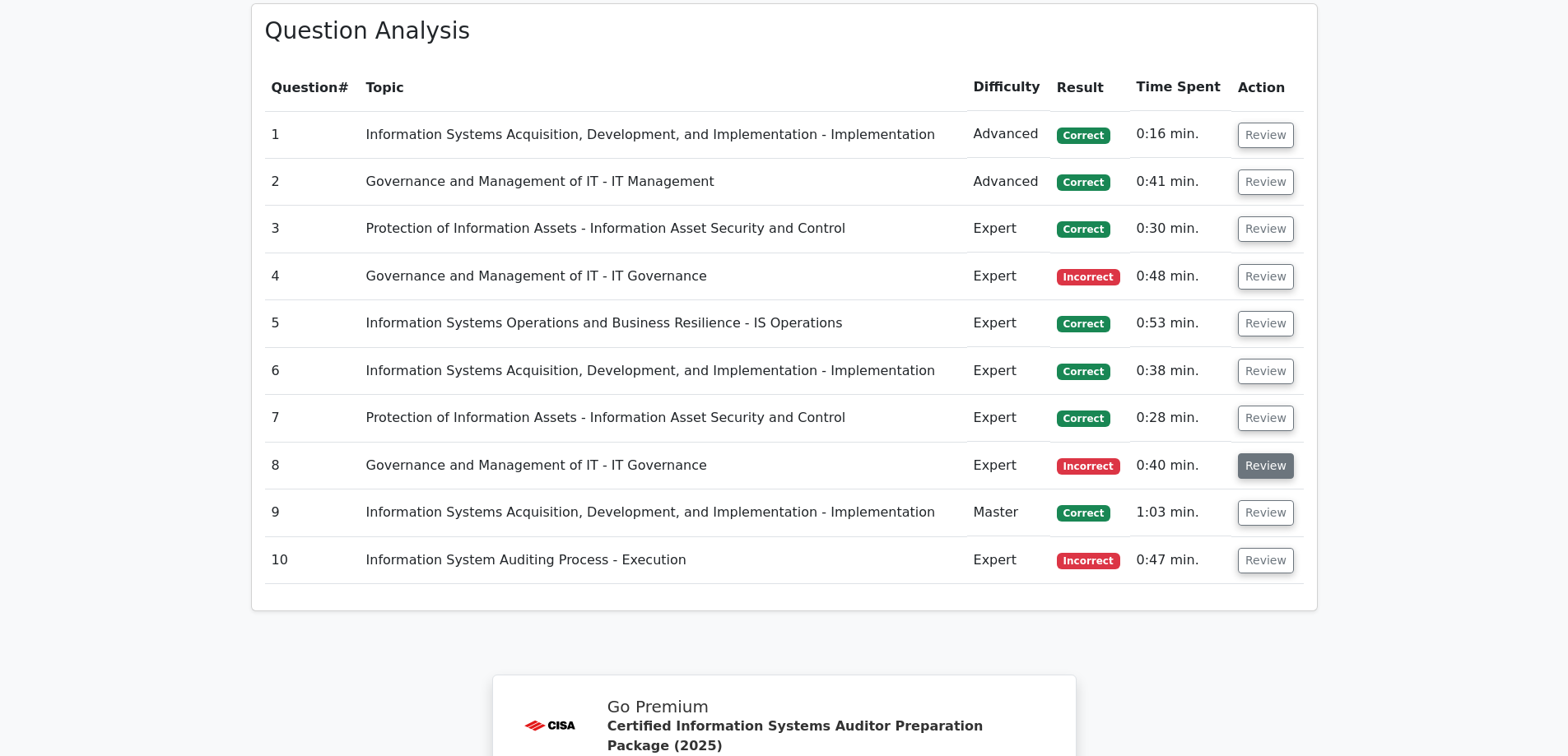
click at [1269, 453] on button "Review" at bounding box center [1266, 466] width 56 height 26
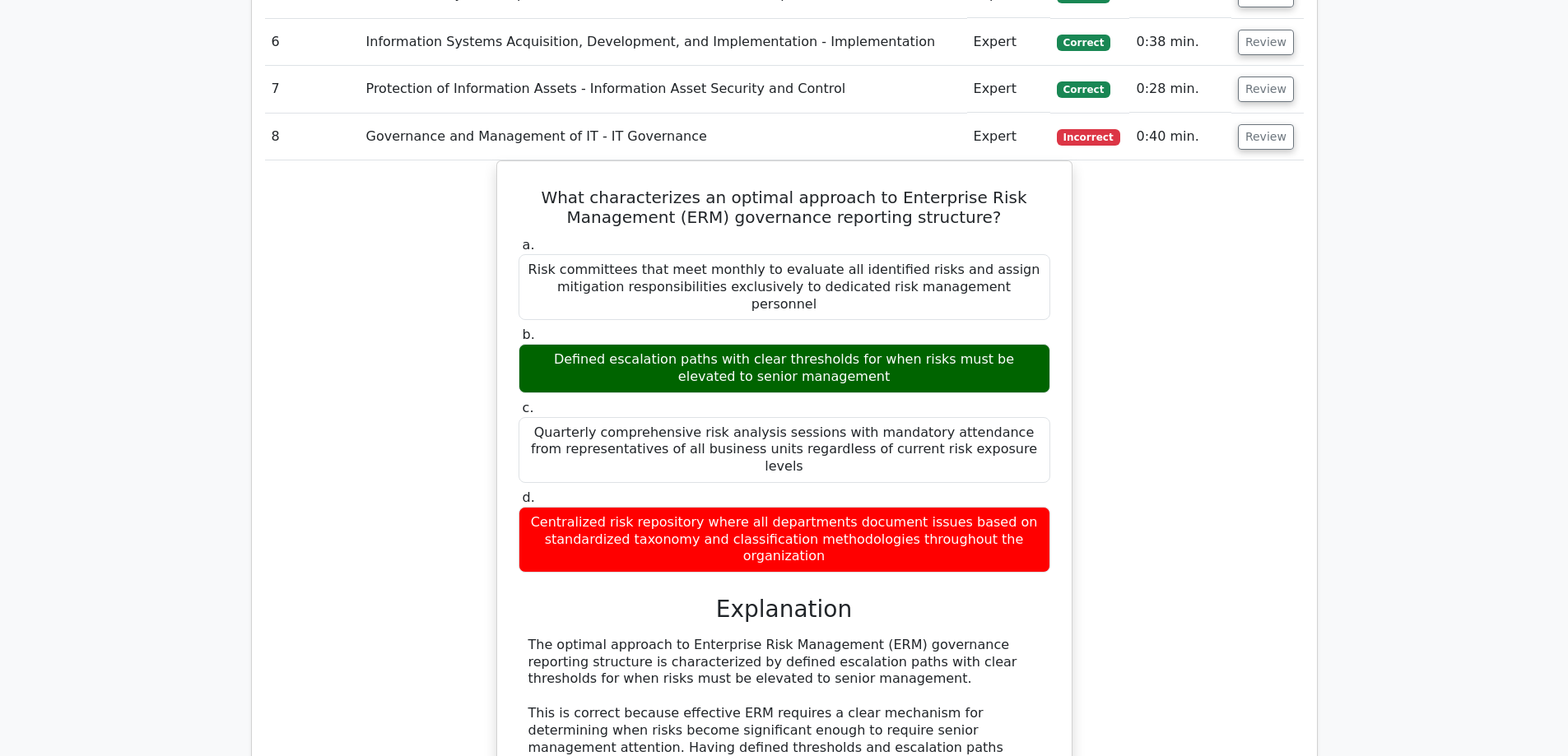
scroll to position [1152, 0]
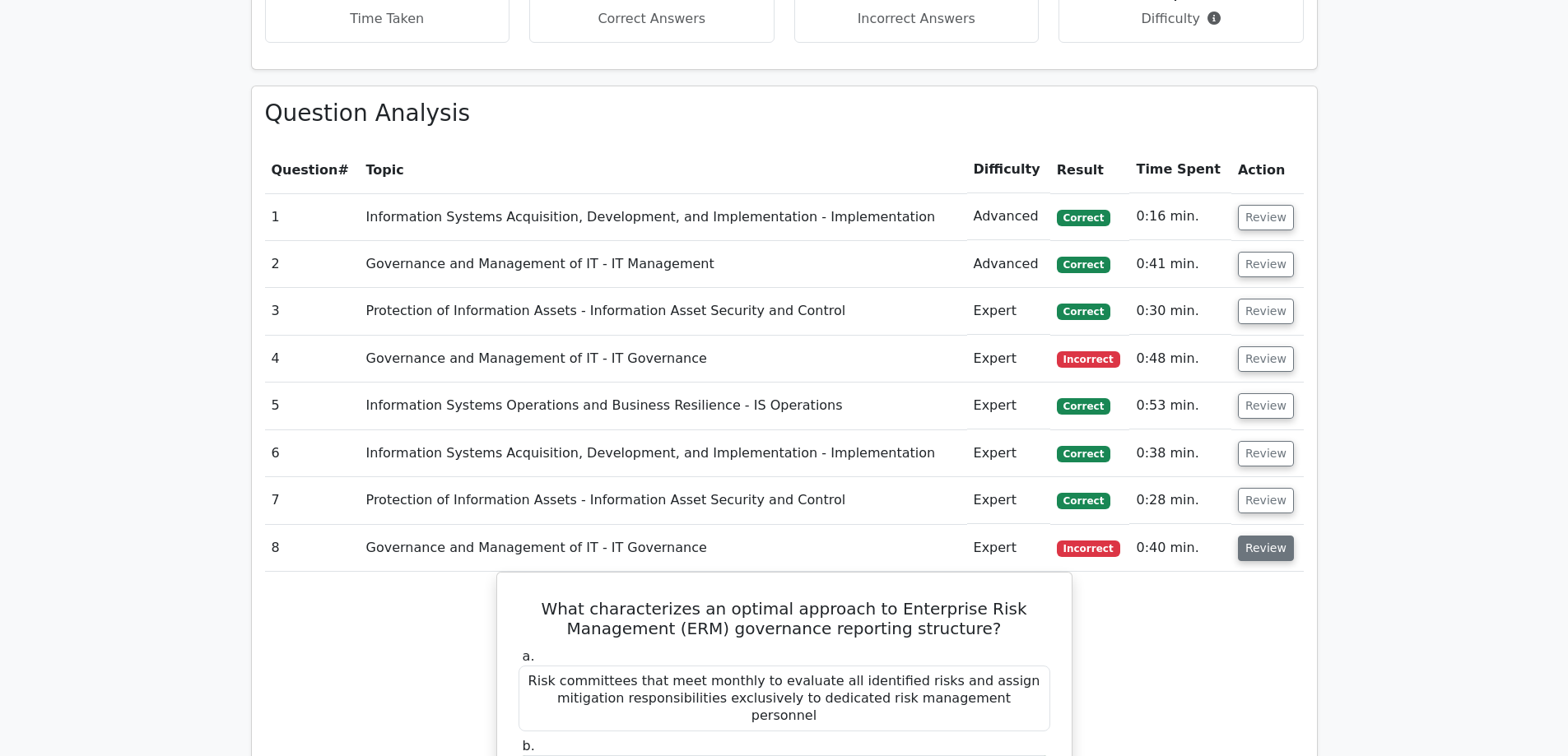
click at [1256, 536] on button "Review" at bounding box center [1266, 548] width 56 height 26
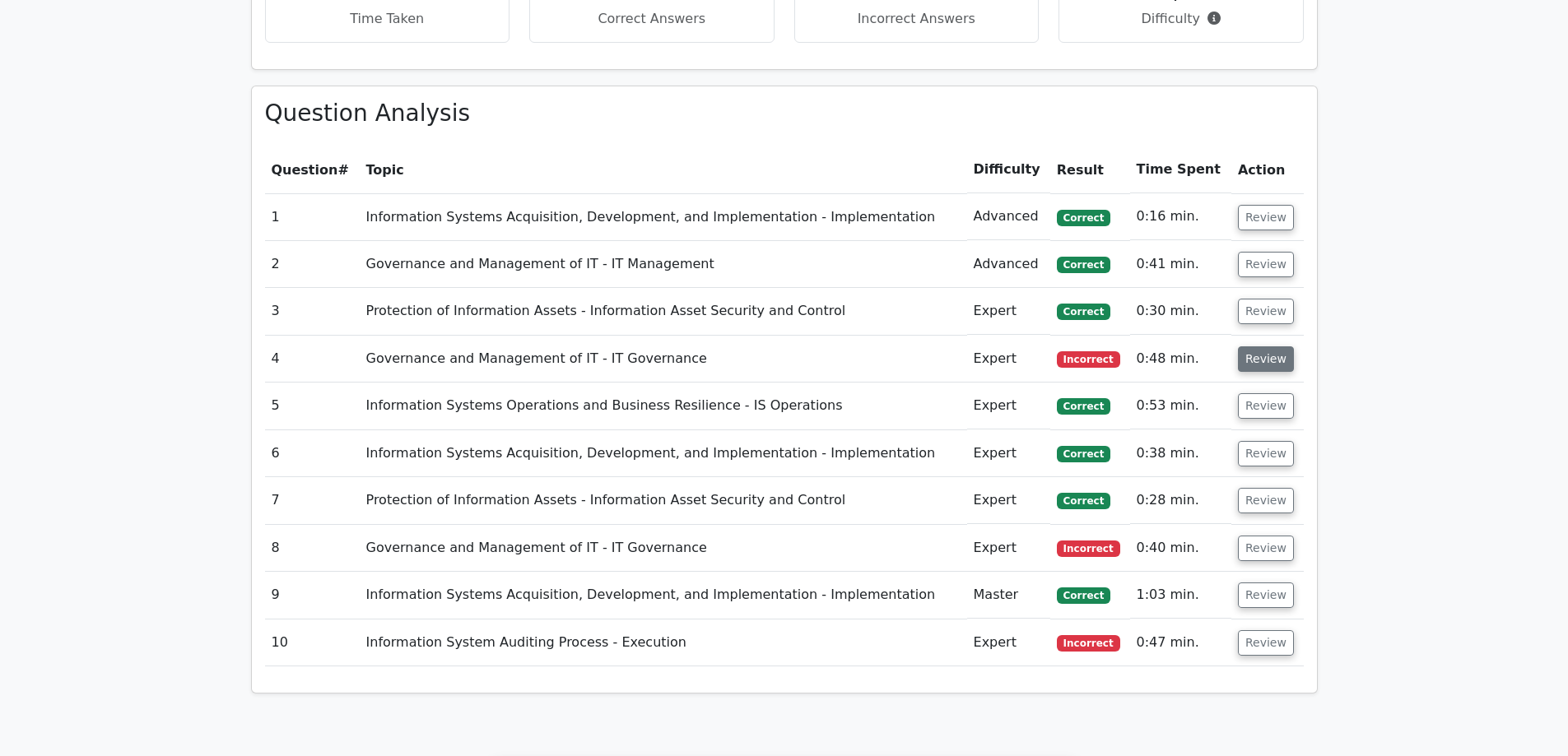
click at [1263, 346] on button "Review" at bounding box center [1266, 359] width 56 height 26
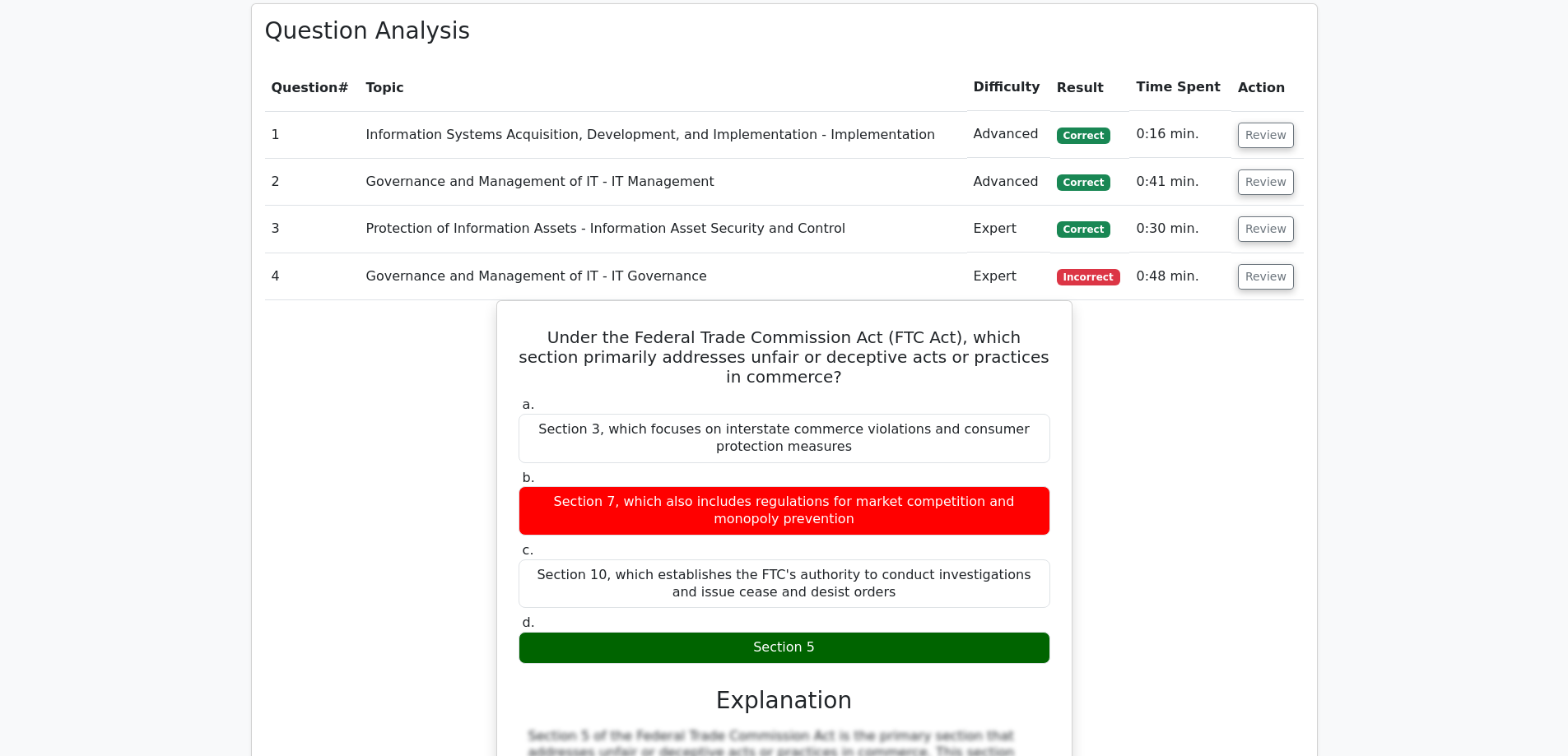
scroll to position [1070, 0]
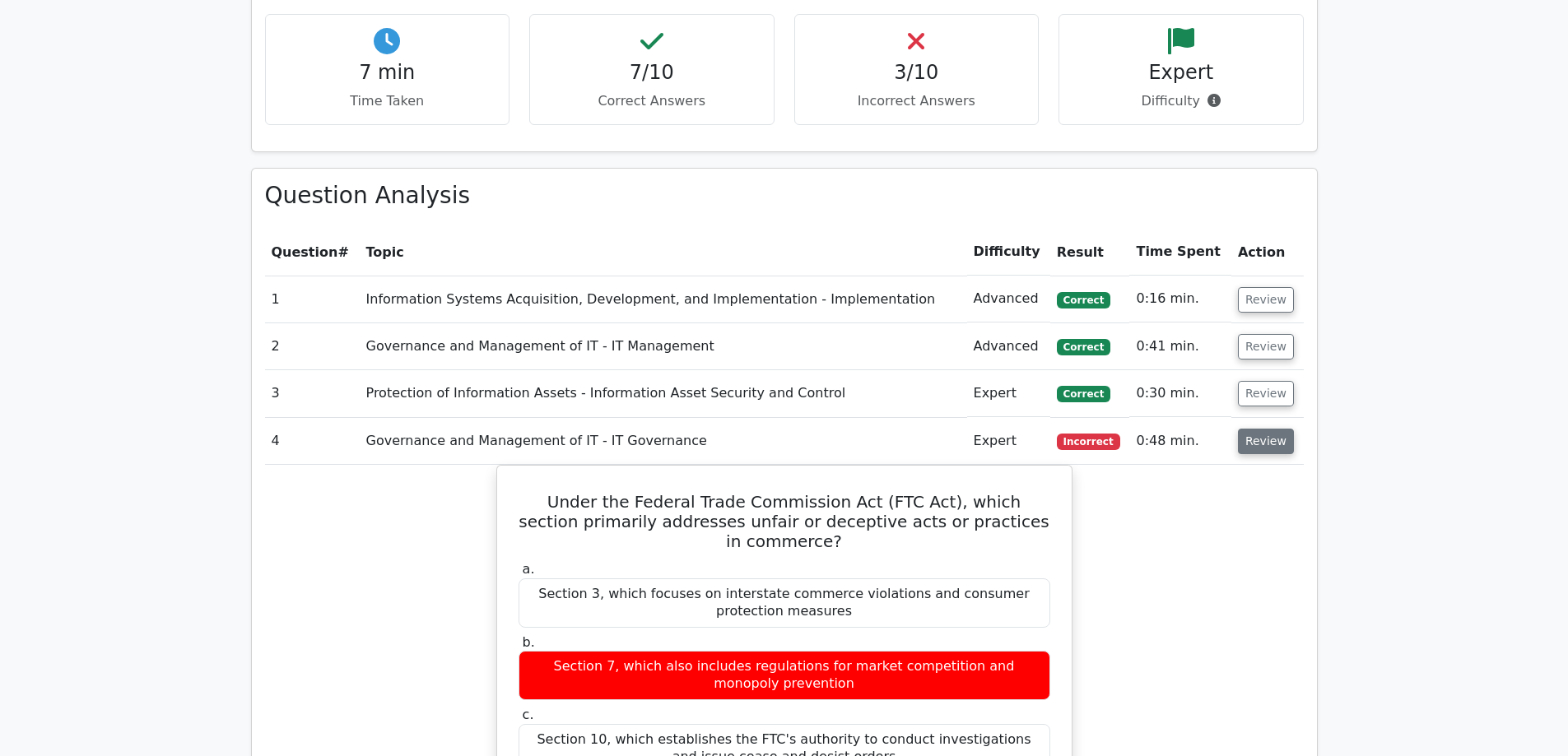
click at [1254, 429] on button "Review" at bounding box center [1266, 442] width 56 height 26
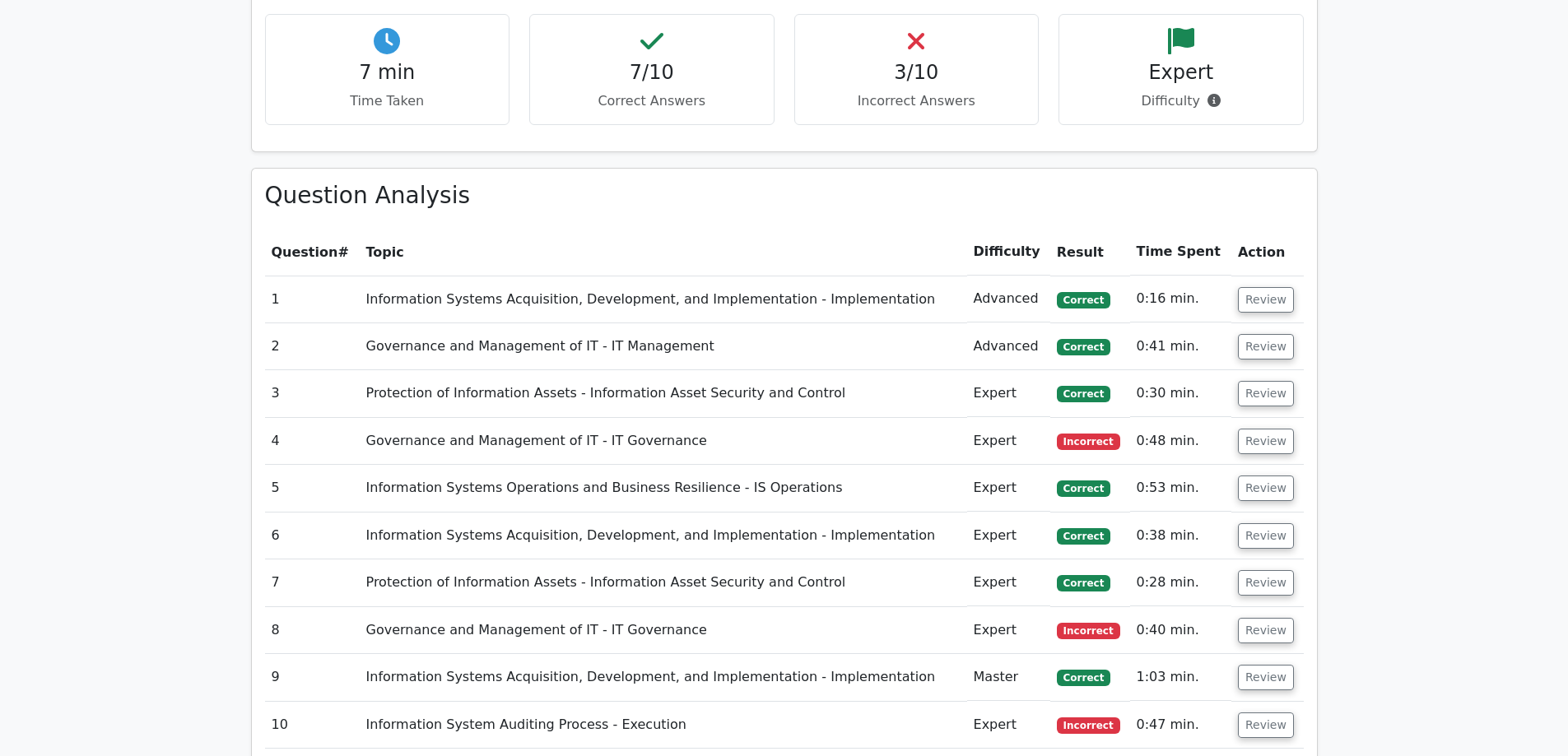
click at [985, 654] on td "Master" at bounding box center [1009, 677] width 83 height 47
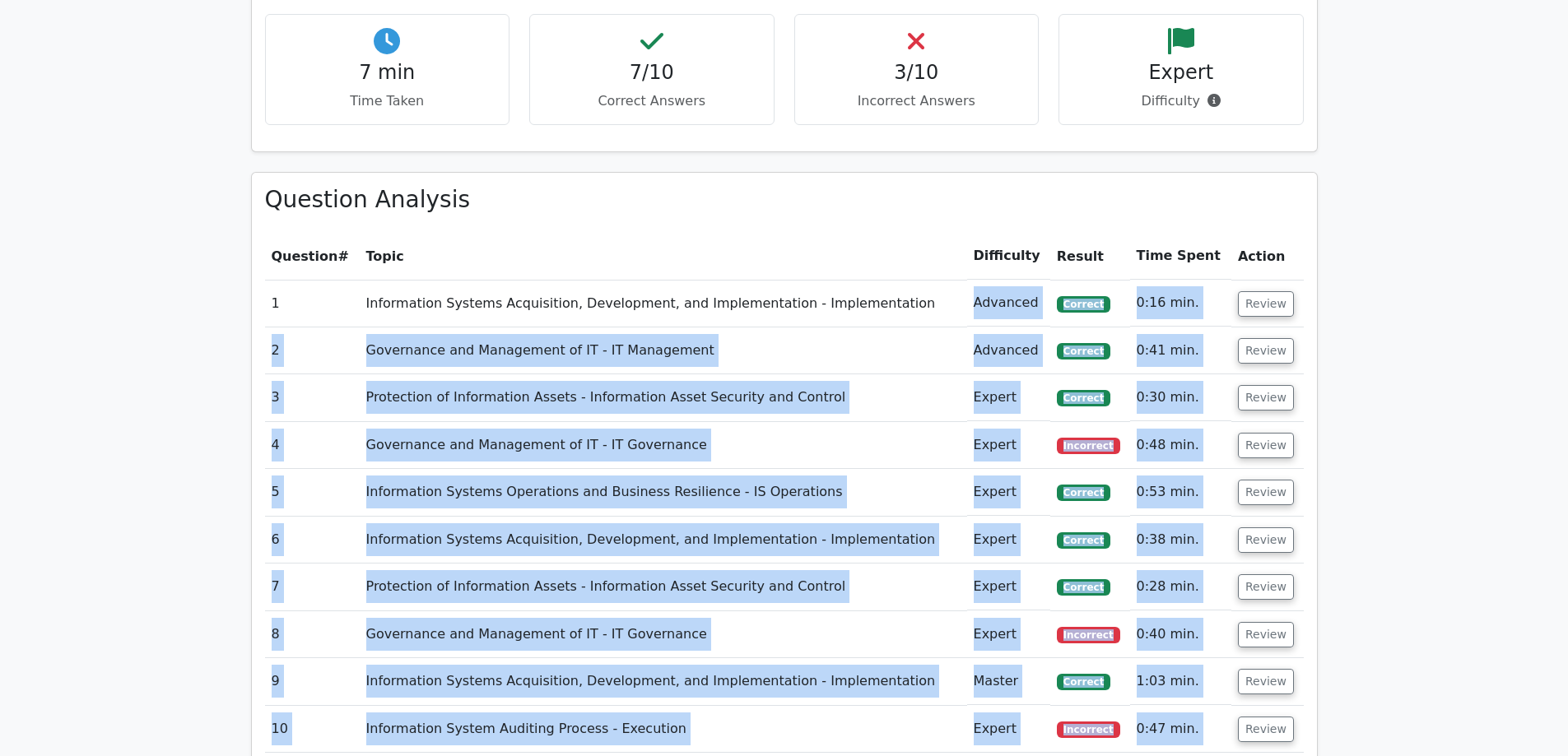
drag, startPoint x: 963, startPoint y: 236, endPoint x: 1363, endPoint y: 665, distance: 586.6
click at [1297, 658] on tbody "1 Information Systems Acquisition, Development, and Implementation - Implementa…" at bounding box center [784, 516] width 1039 height 473
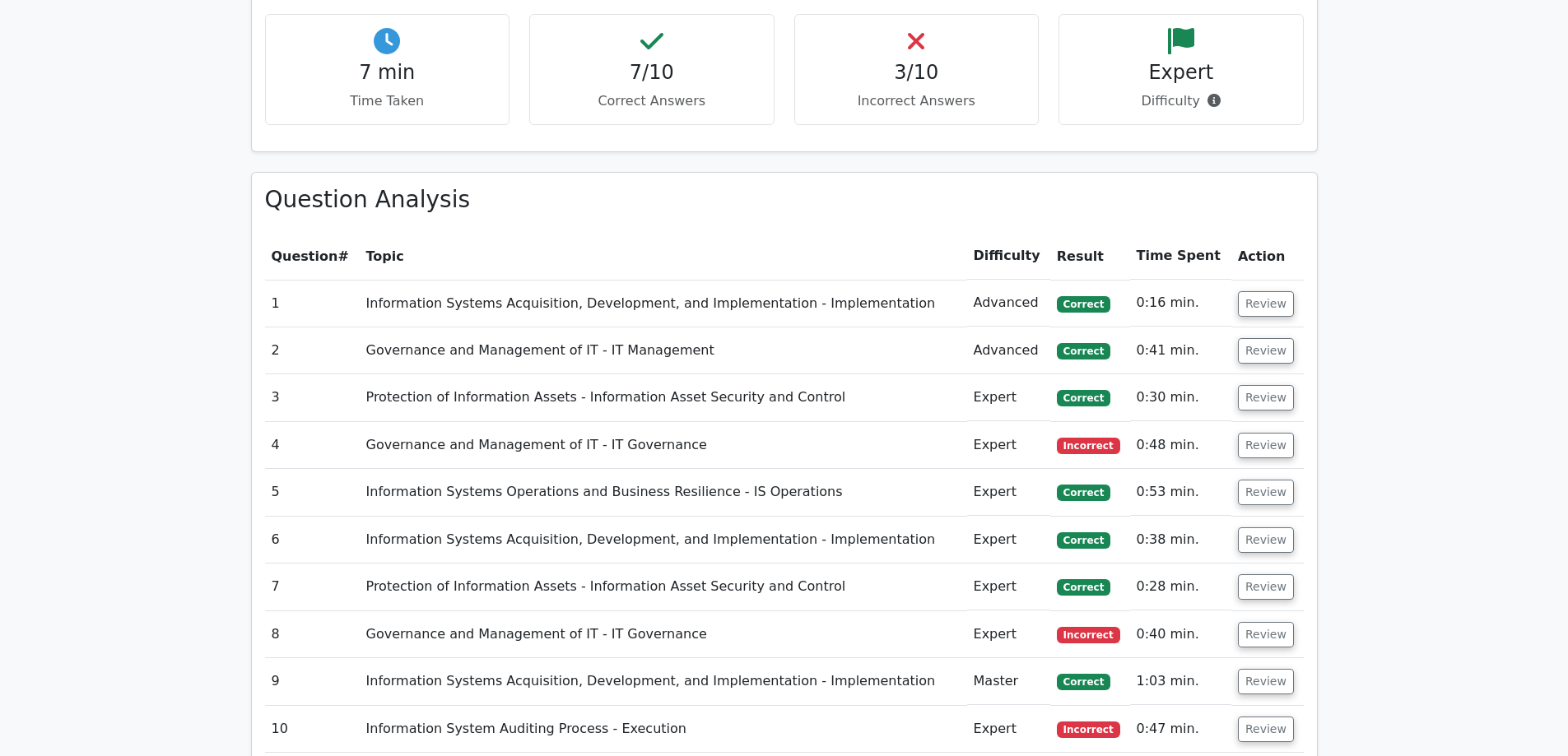
click at [1412, 662] on main ".st0{fill:#E31818;} Go Premium Certified Information Systems Auditor Preparatio…" at bounding box center [784, 177] width 1568 height 2388
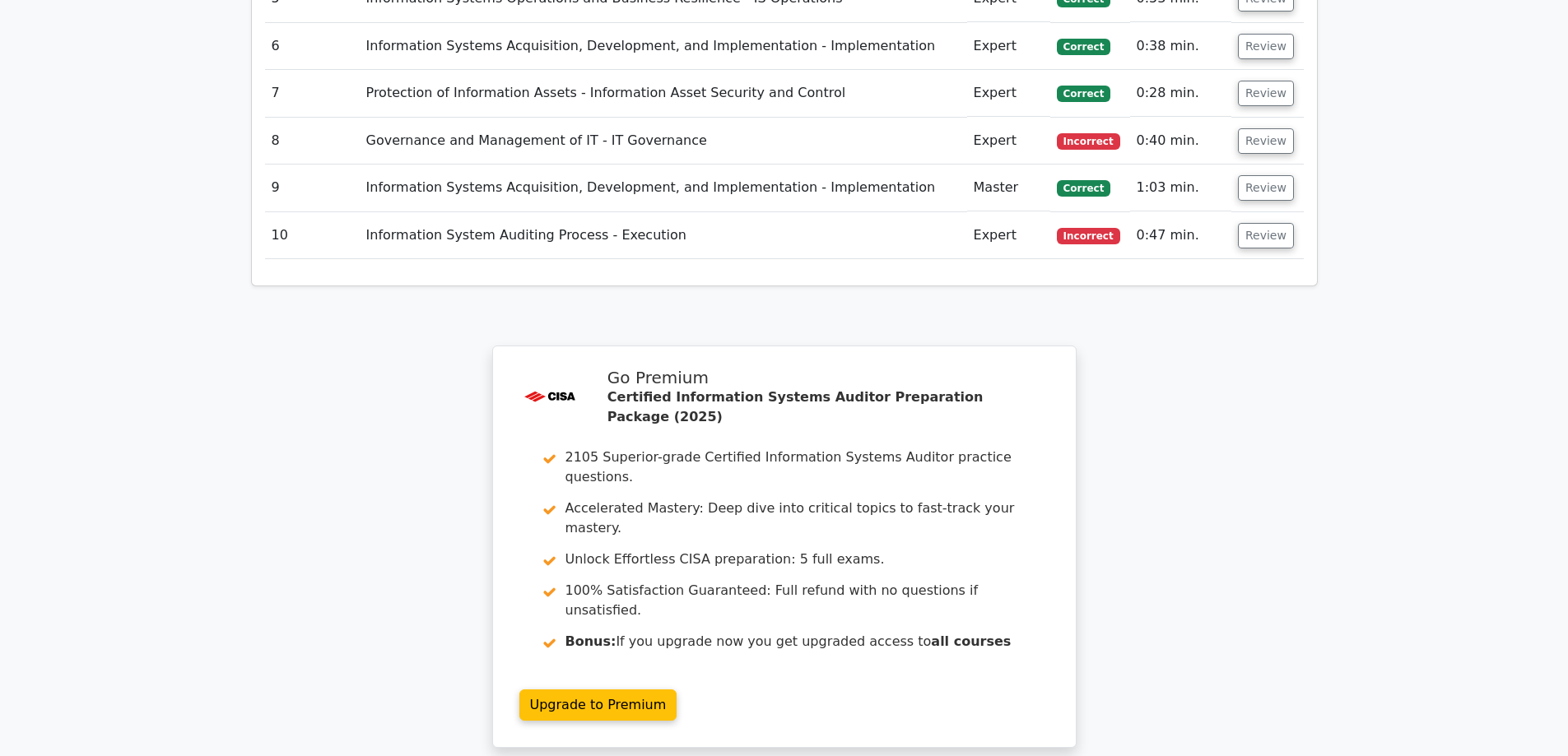
scroll to position [1761, 0]
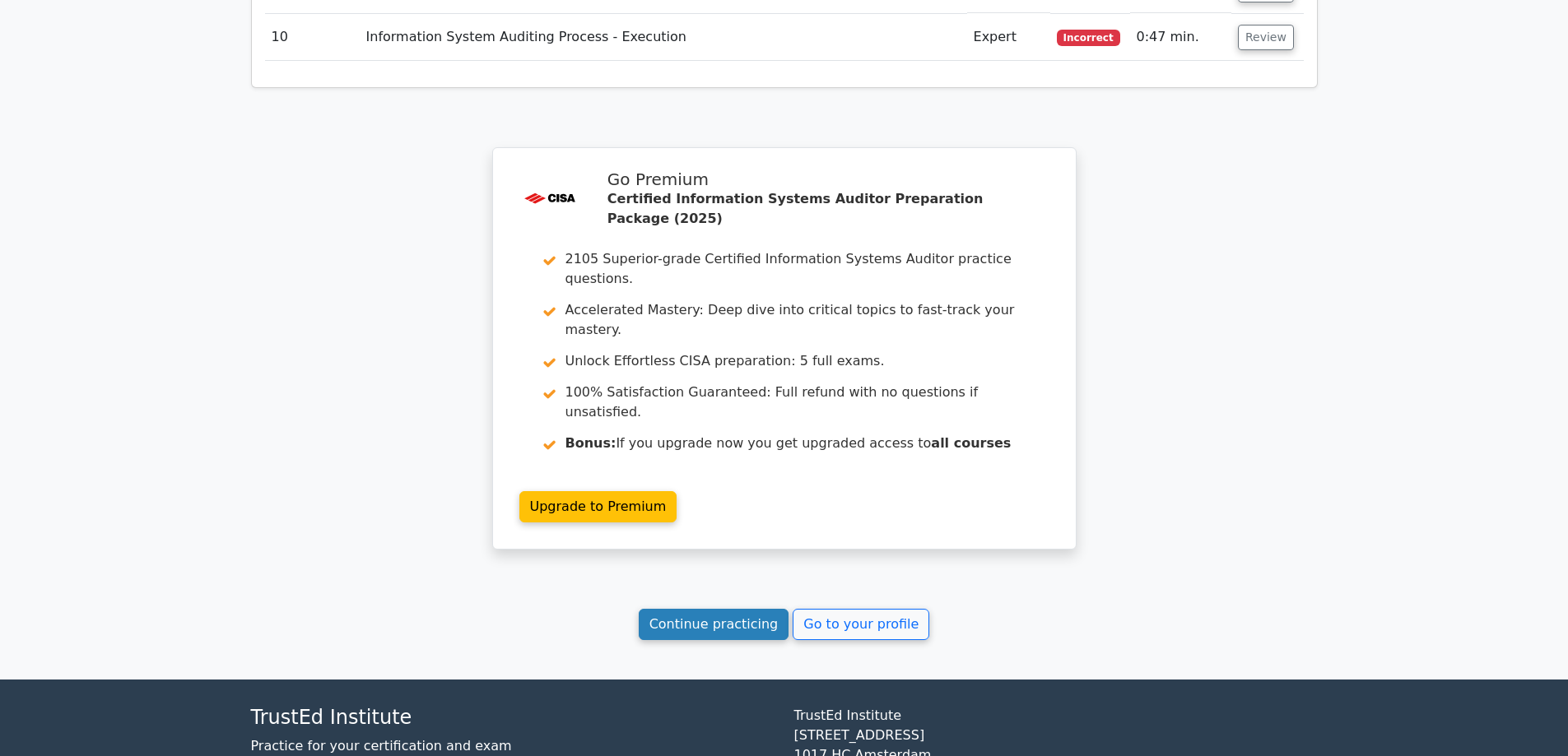
click at [725, 609] on link "Continue practicing" at bounding box center [714, 624] width 151 height 32
